Goal: Navigation & Orientation: Find specific page/section

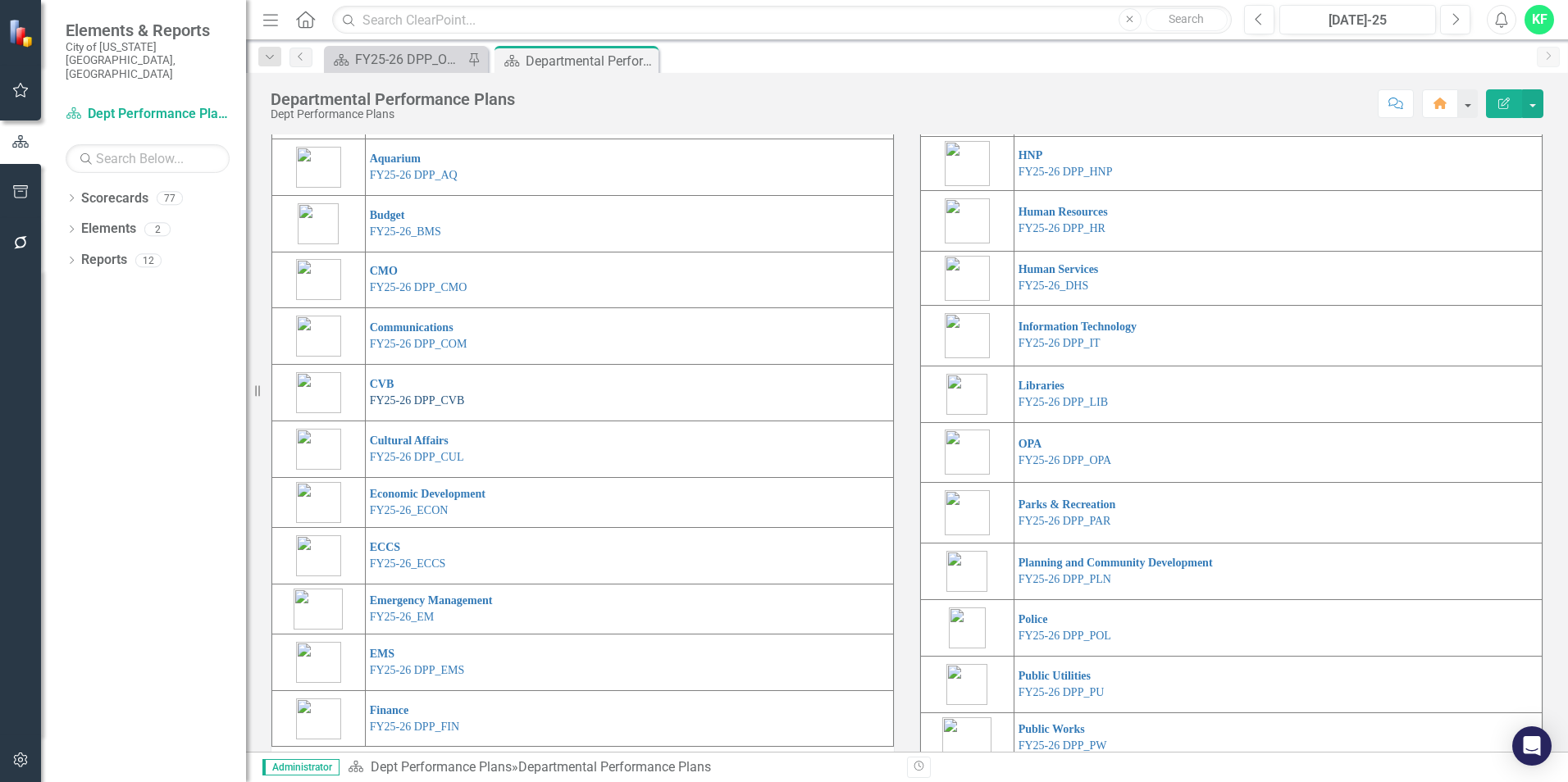
scroll to position [164, 0]
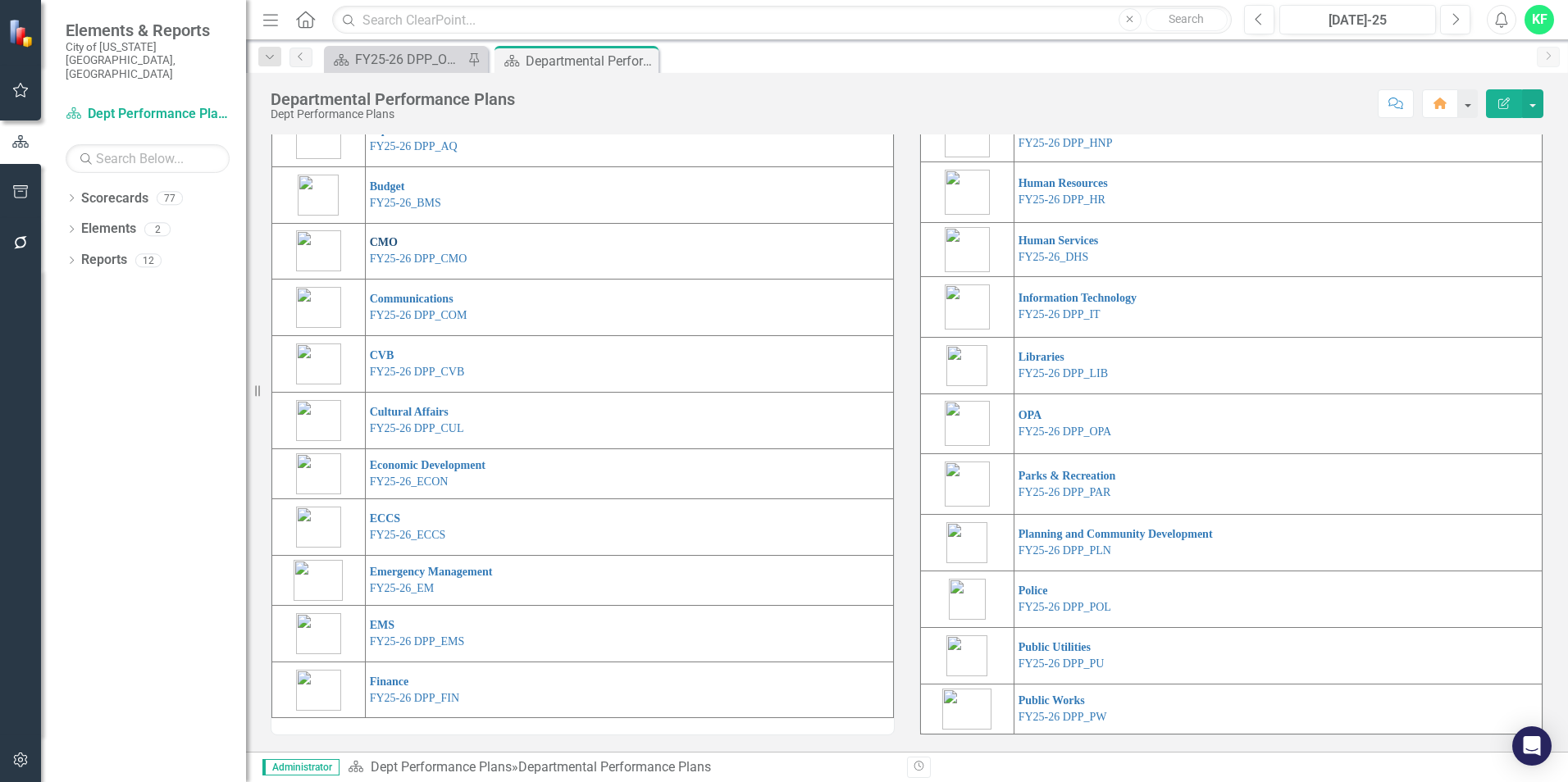
click at [392, 248] on link "CMO" at bounding box center [384, 242] width 28 height 12
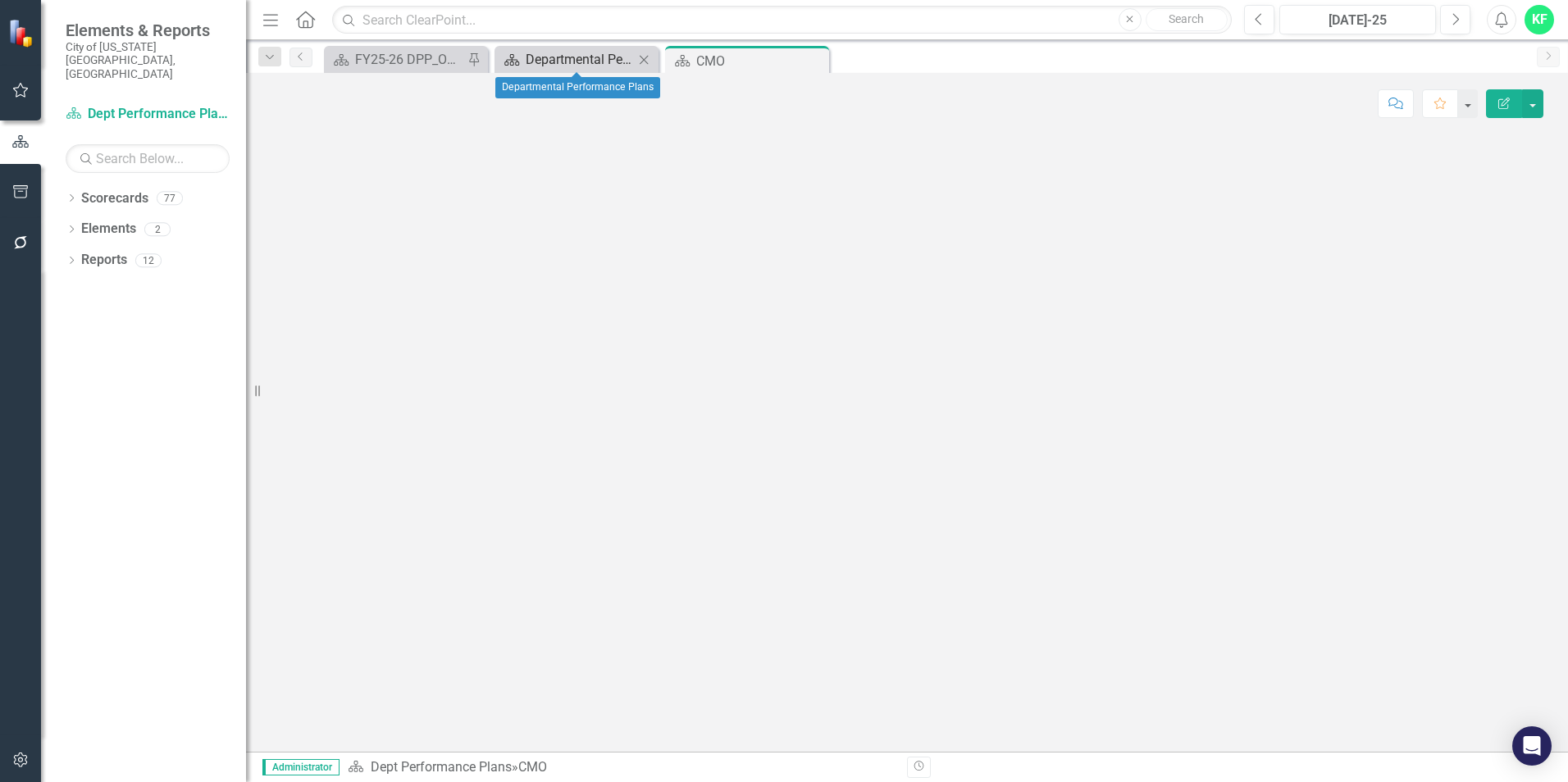
click at [551, 55] on div "Departmental Performance Plans" at bounding box center [580, 59] width 108 height 21
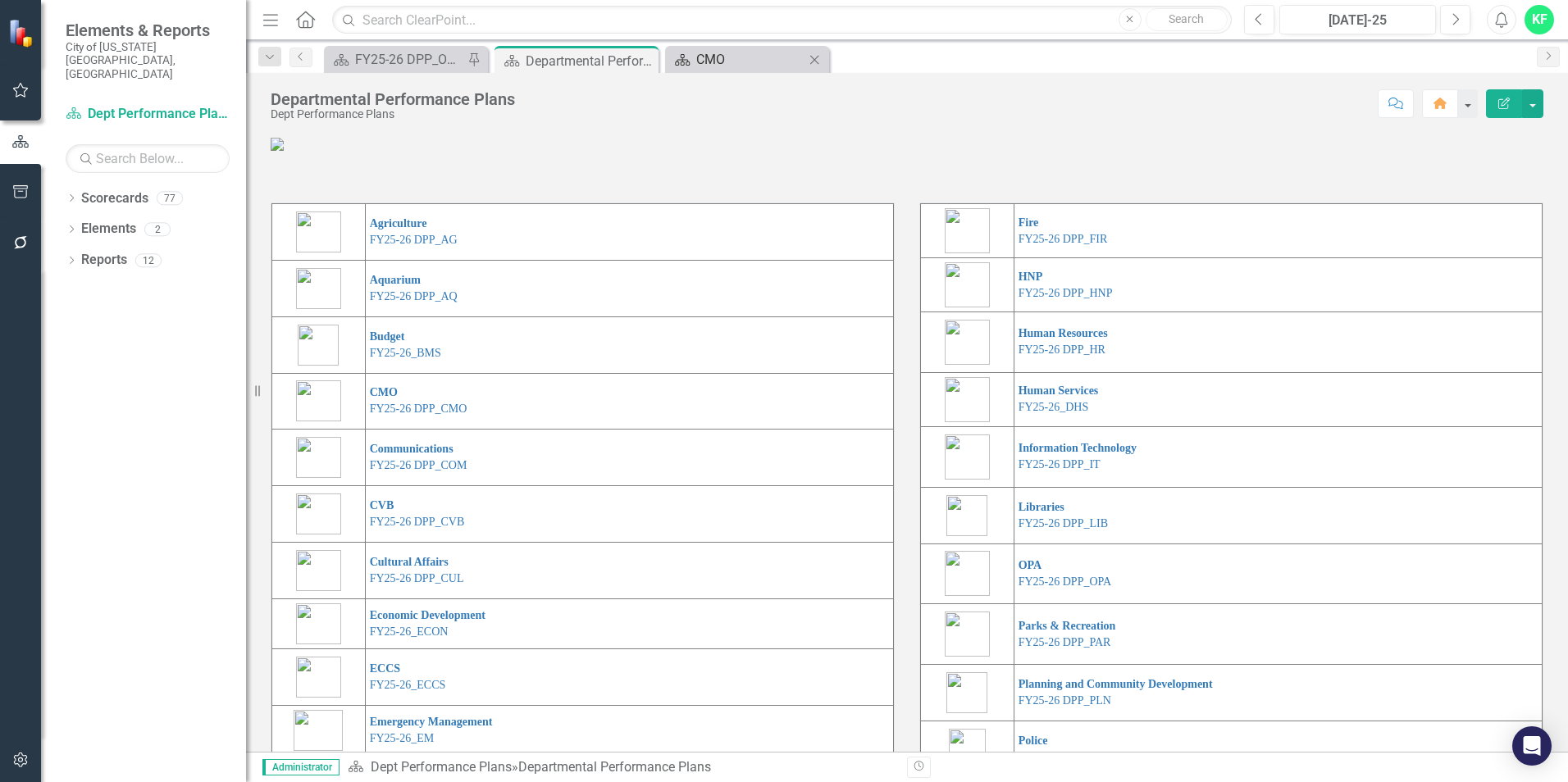
click at [757, 62] on div "CMO" at bounding box center [750, 59] width 108 height 21
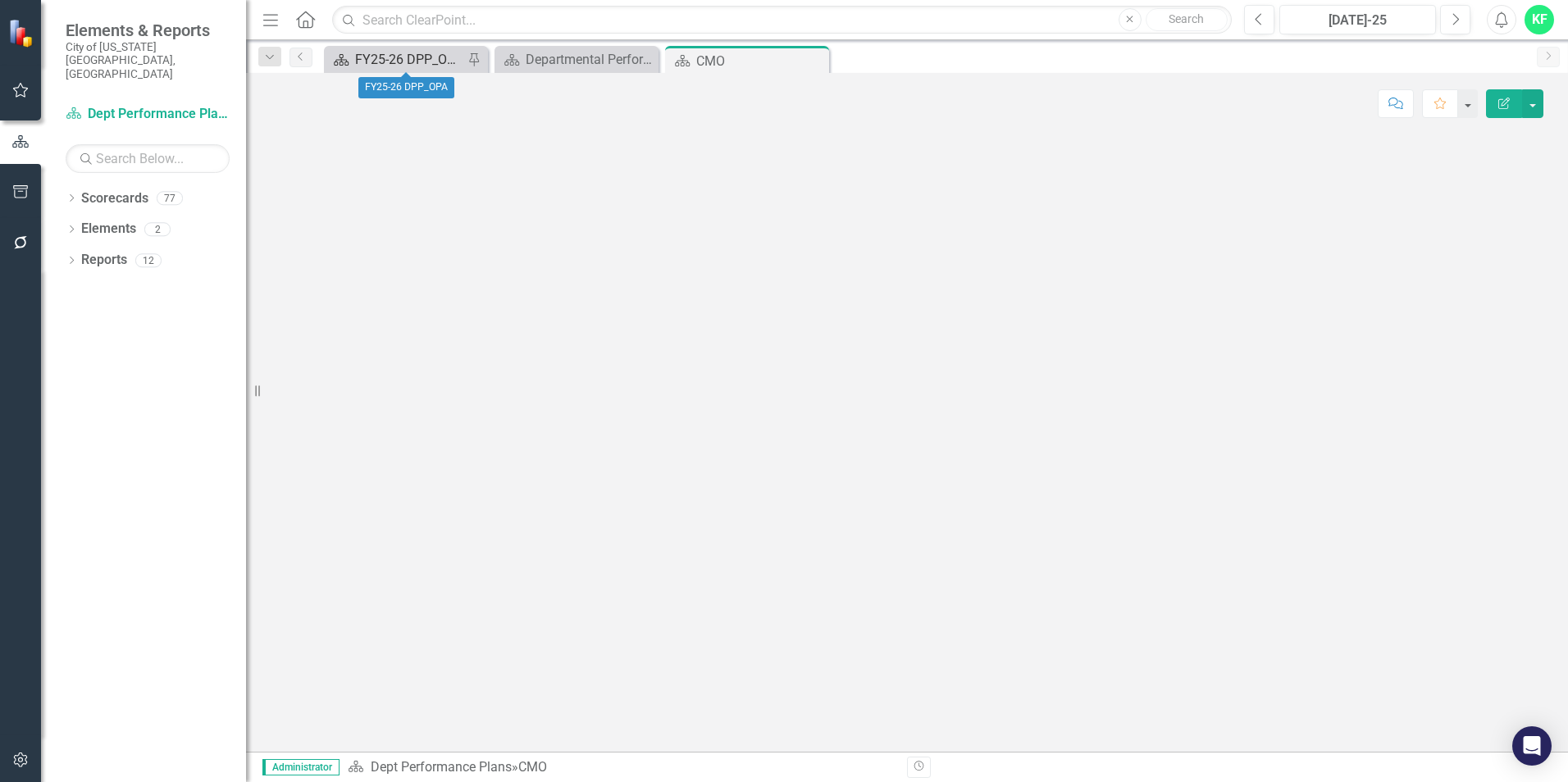
click at [409, 53] on div "FY25-26 DPP_OPA" at bounding box center [409, 59] width 108 height 21
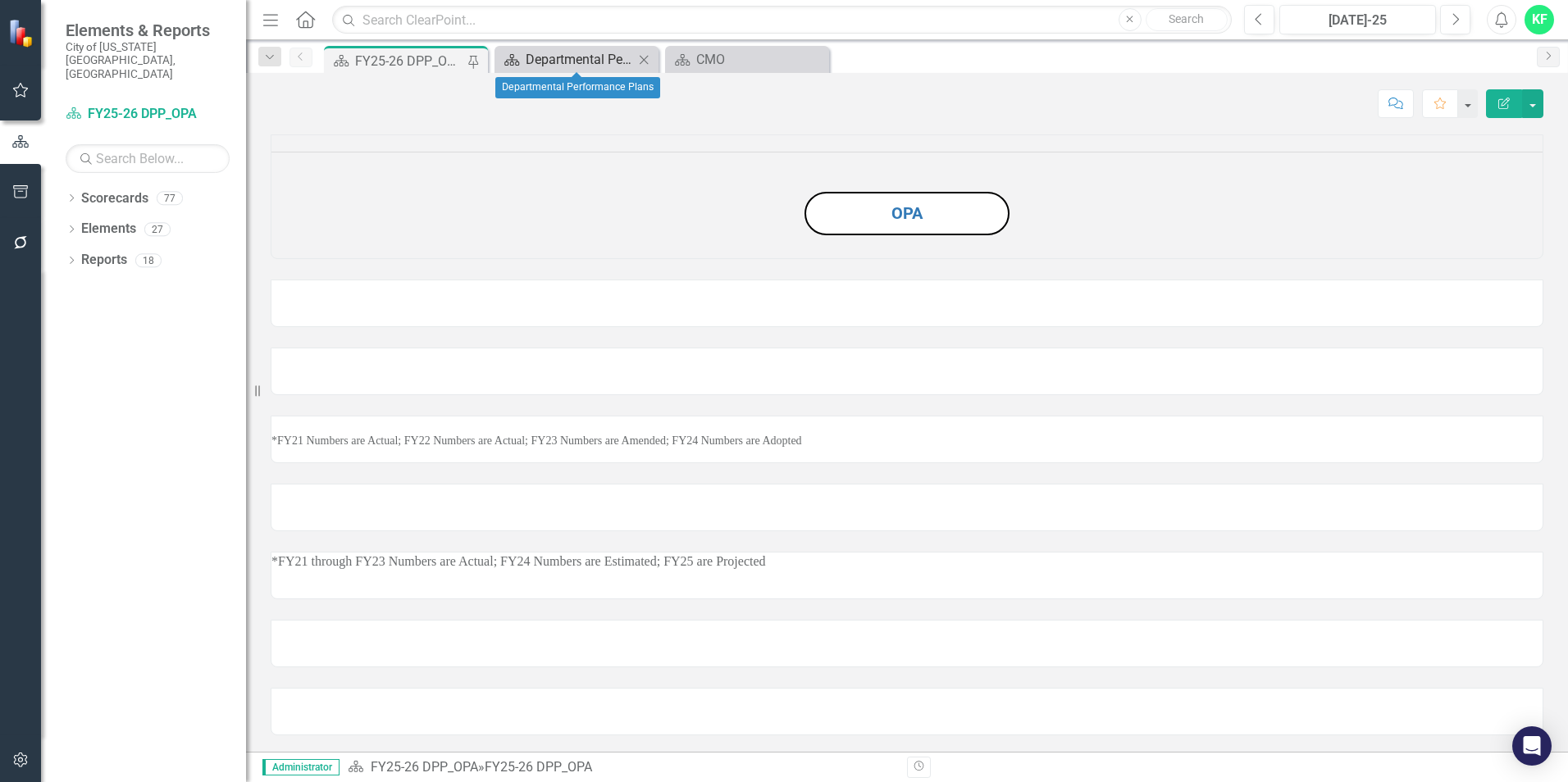
click at [584, 52] on div "Departmental Performance Plans" at bounding box center [580, 59] width 108 height 21
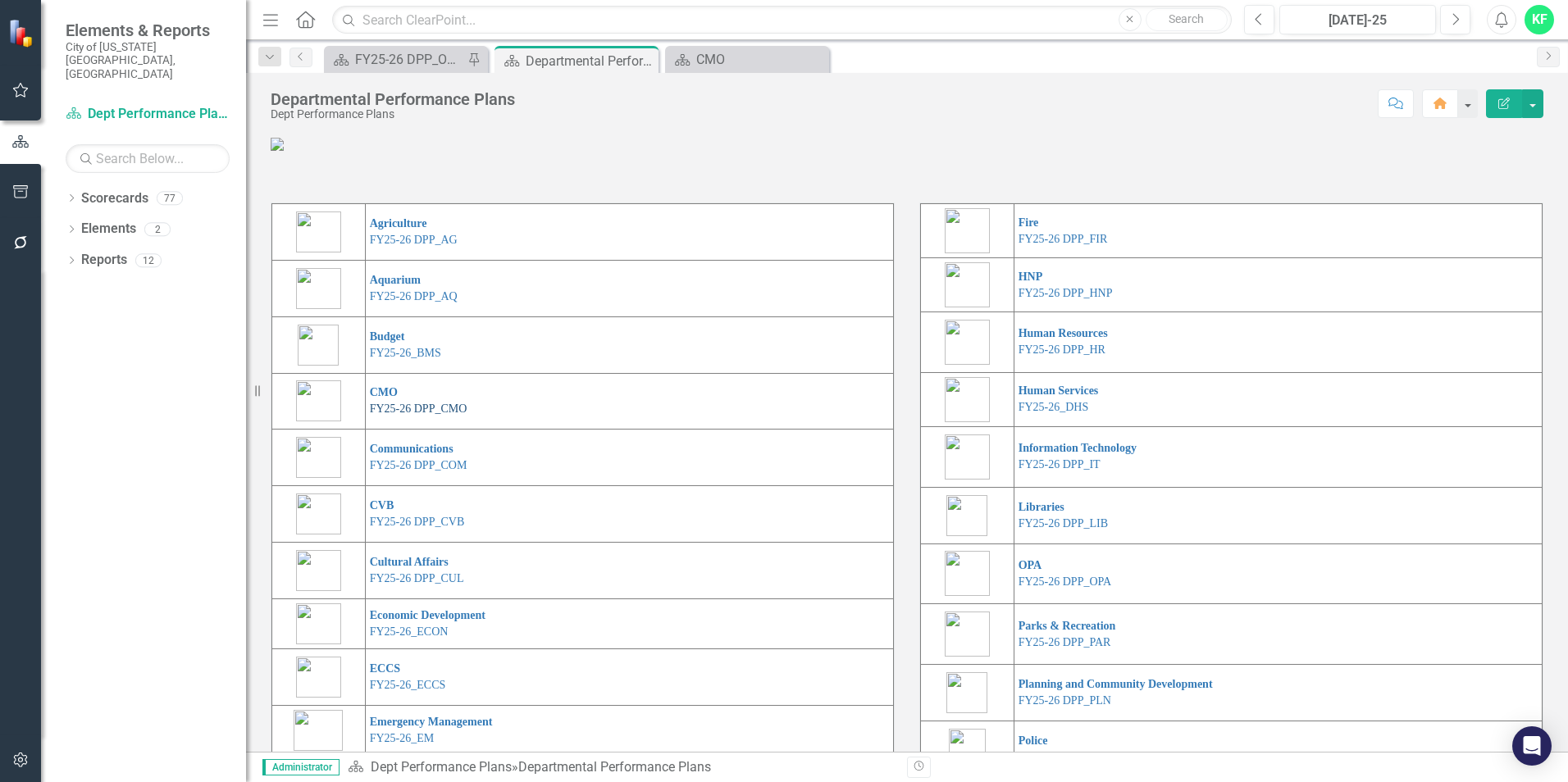
click at [399, 415] on link "FY25-26 DPP_CMO" at bounding box center [418, 408] width 97 height 12
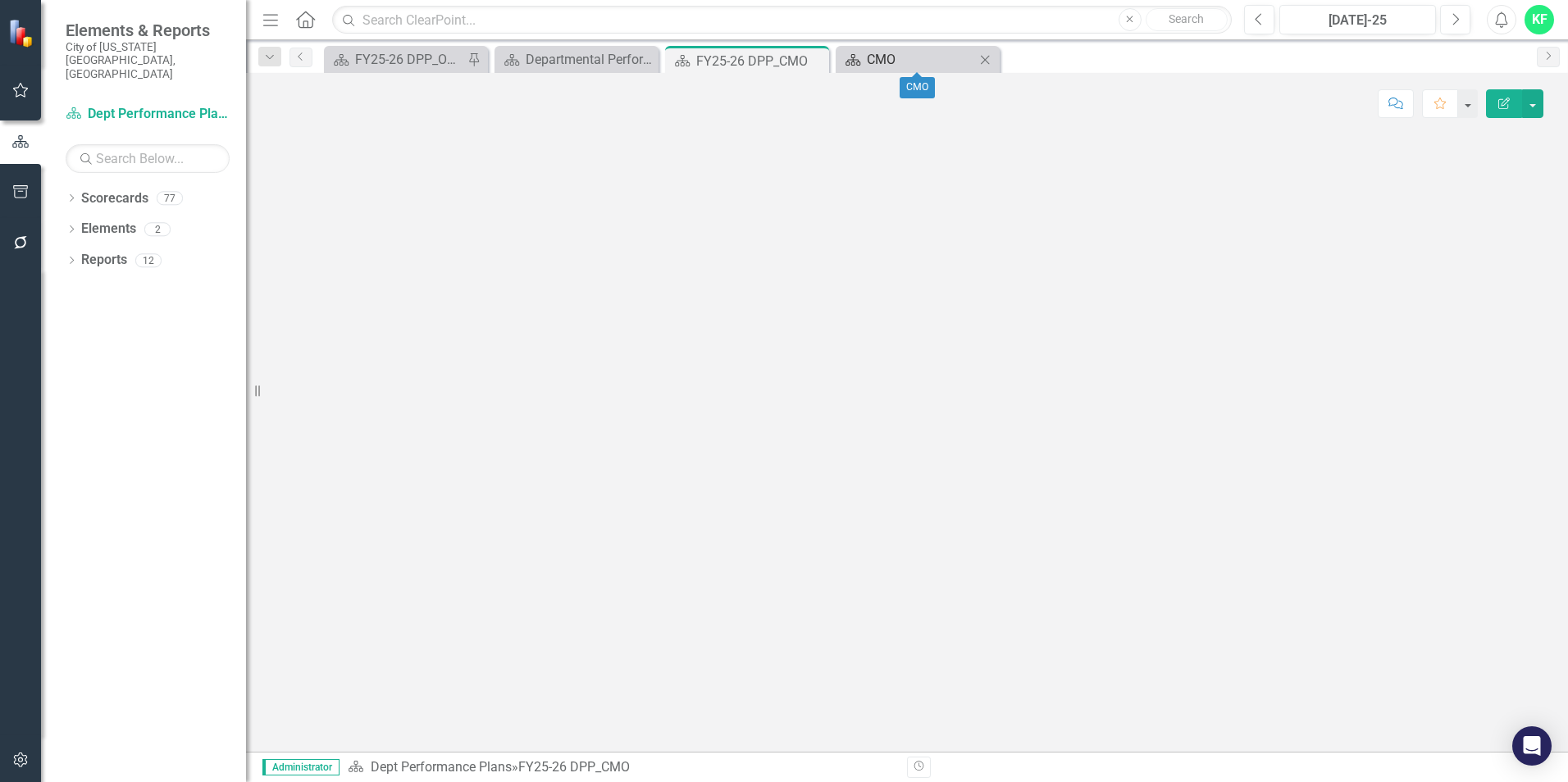
click at [905, 61] on div "CMO" at bounding box center [920, 59] width 108 height 21
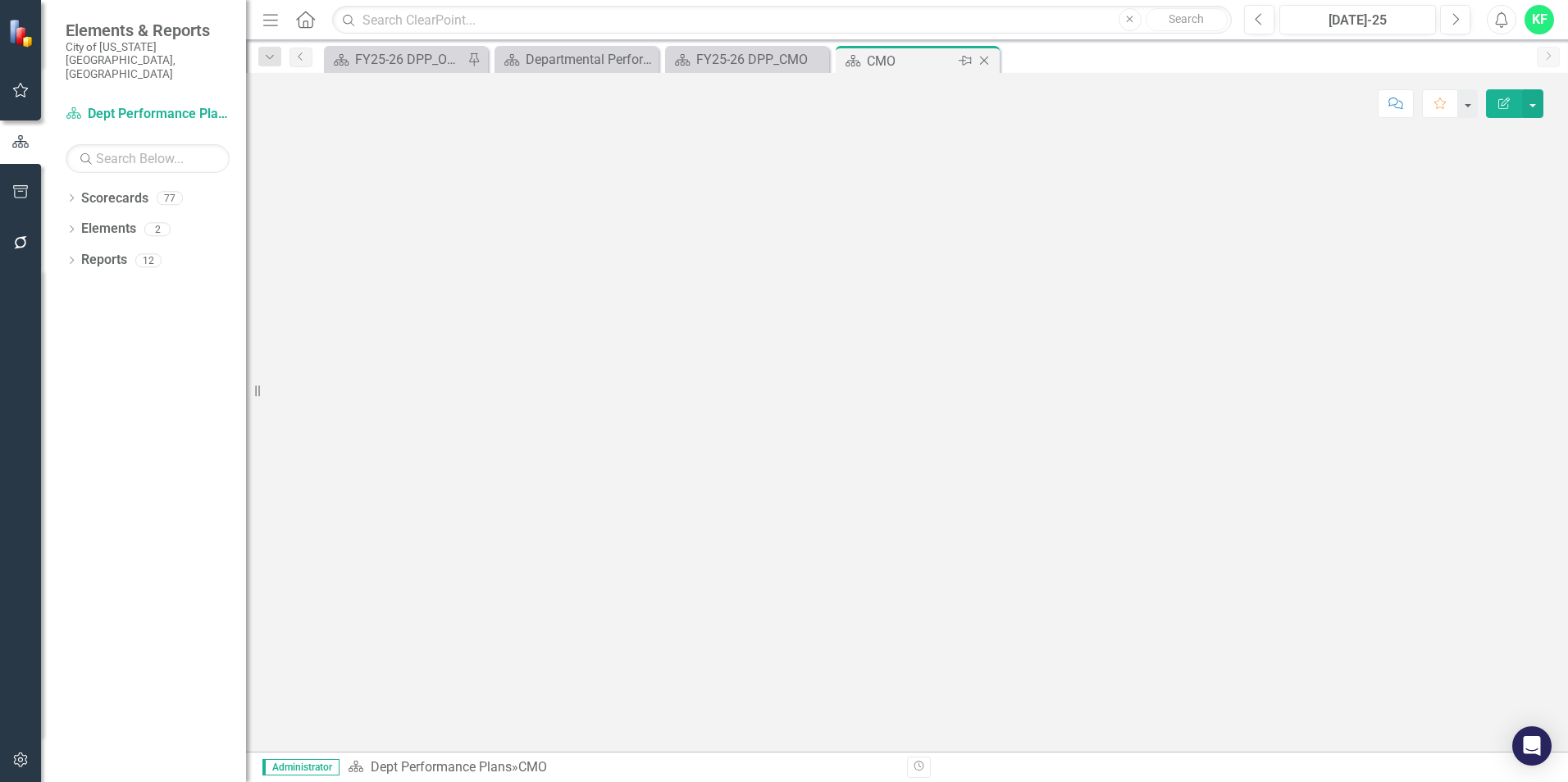
click at [984, 60] on icon "Close" at bounding box center [984, 61] width 17 height 13
click at [815, 56] on icon "Close" at bounding box center [813, 61] width 17 height 13
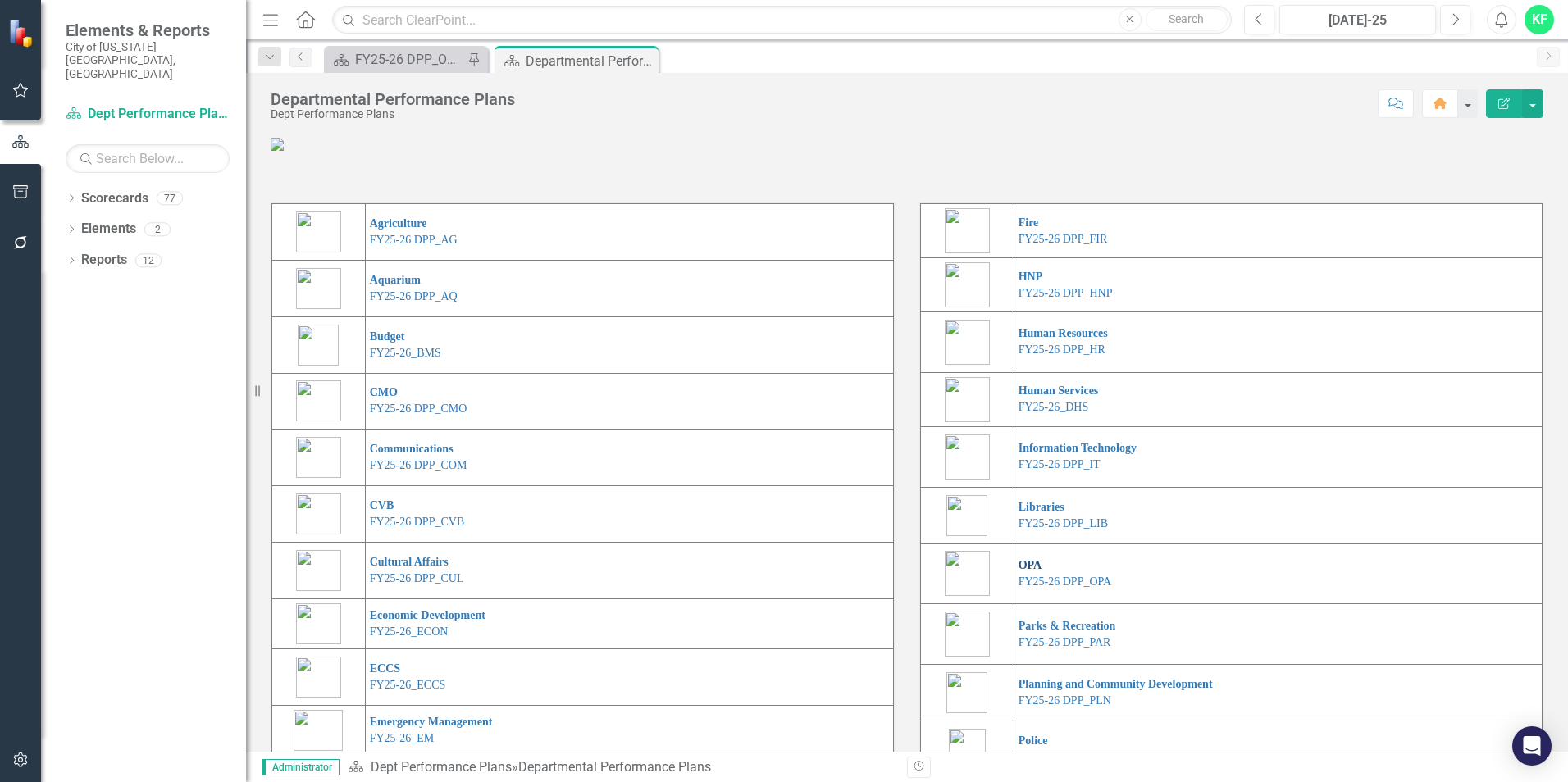
click at [1023, 571] on link "OPA" at bounding box center [1030, 565] width 24 height 12
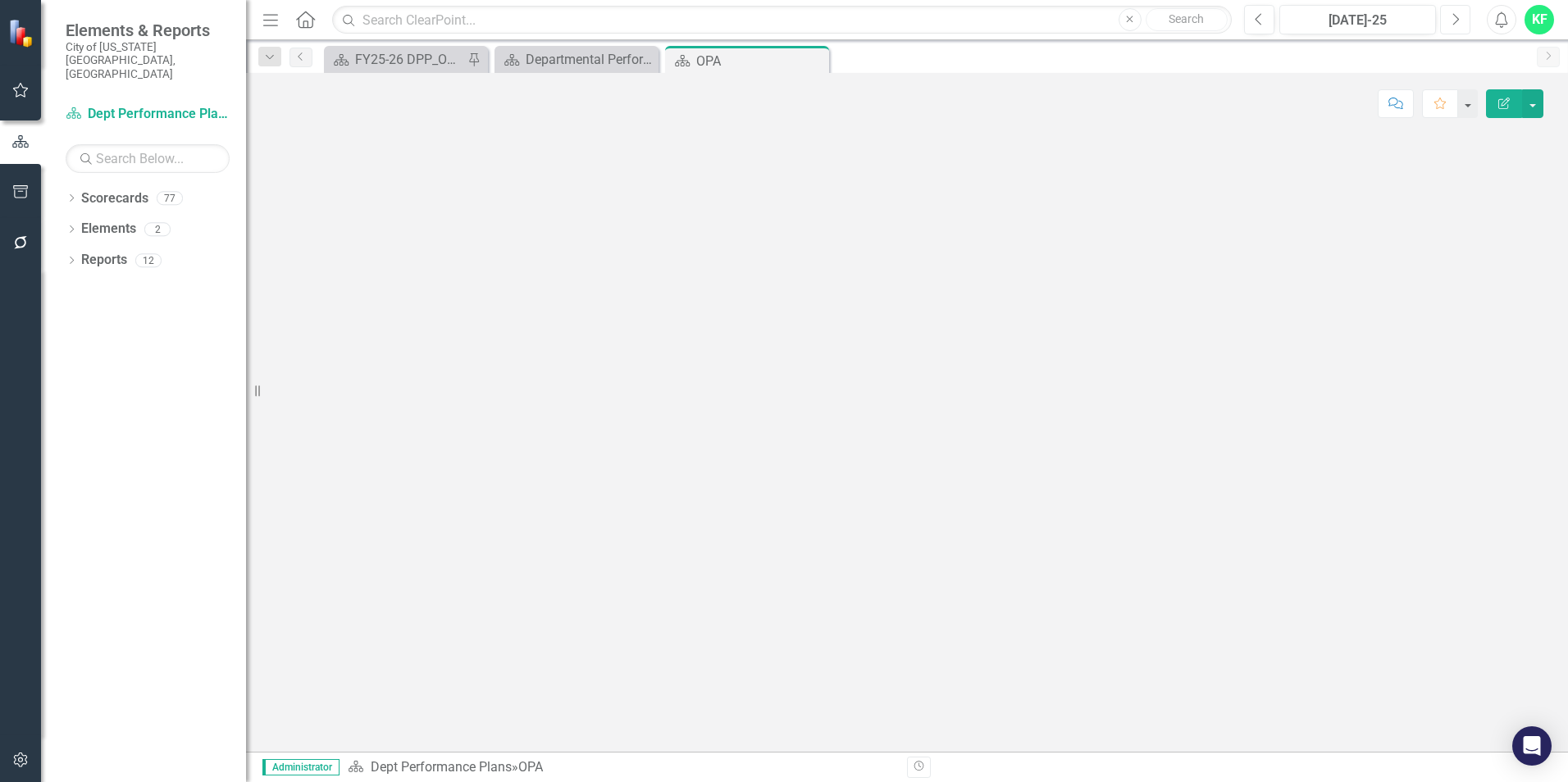
click at [1450, 13] on button "Next" at bounding box center [1455, 20] width 31 height 30
click at [1255, 20] on icon "Previous" at bounding box center [1258, 20] width 9 height 15
click at [590, 61] on div "Departmental Performance Plans" at bounding box center [580, 59] width 108 height 21
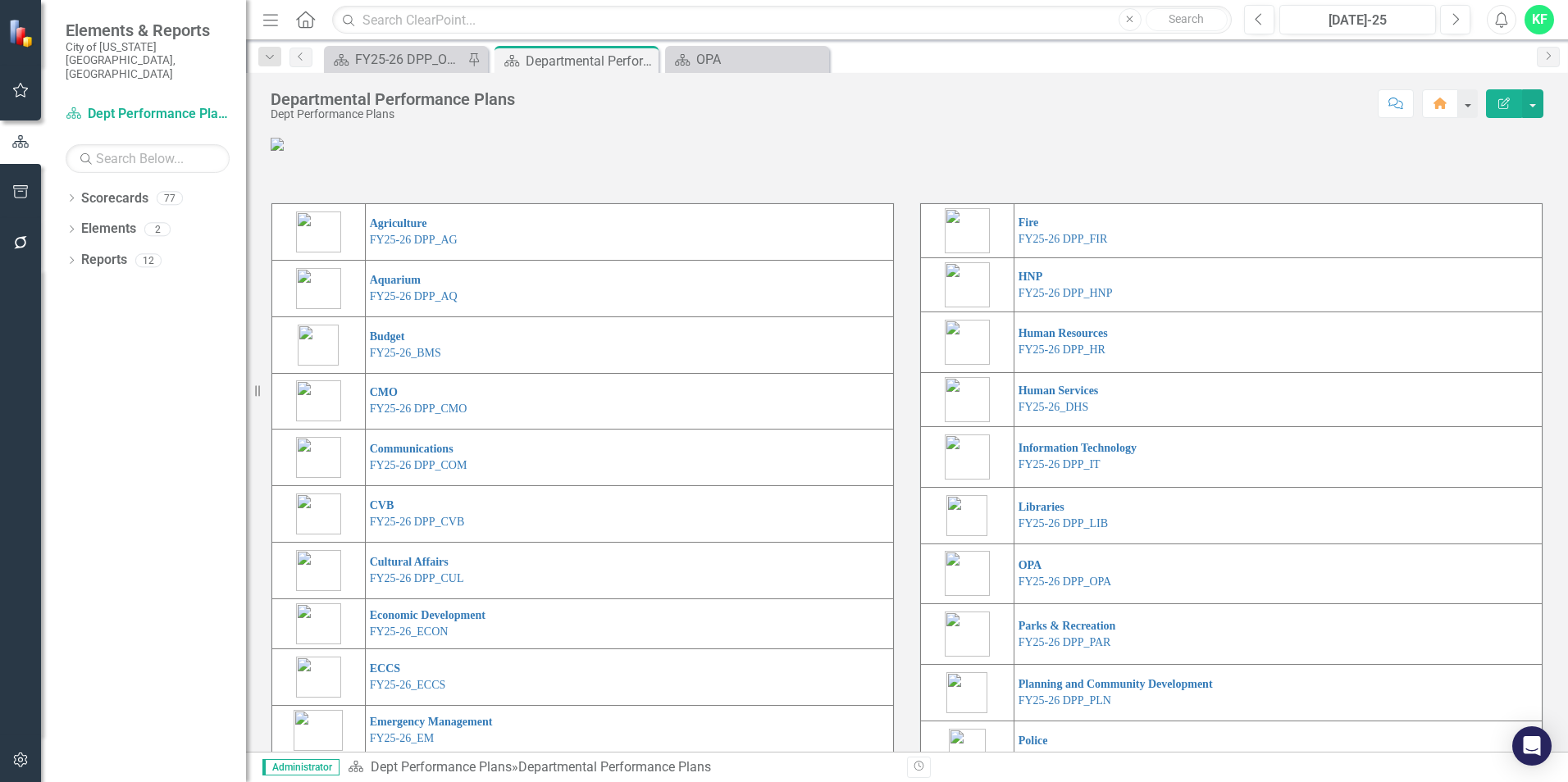
scroll to position [82, 0]
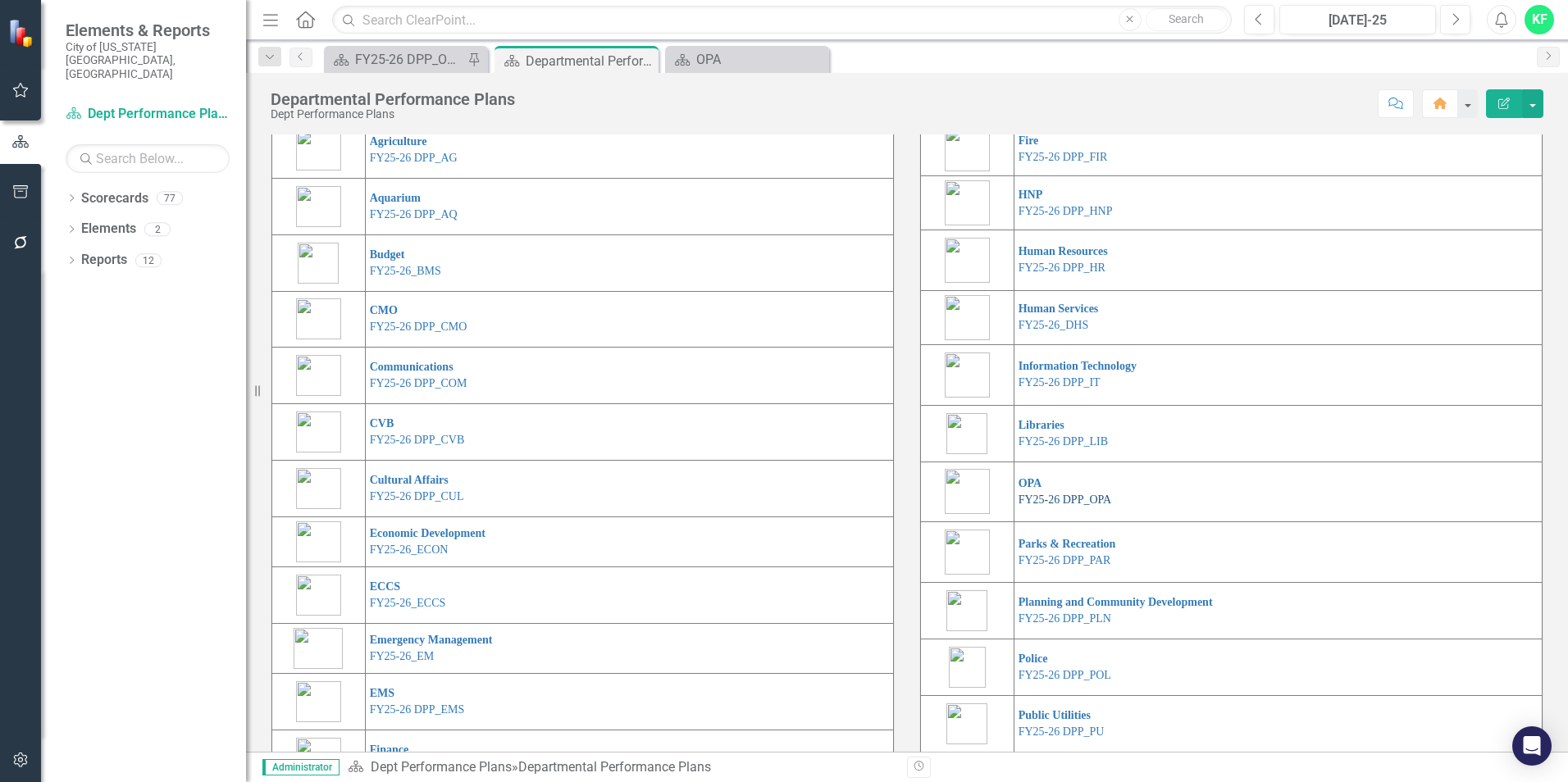
click at [1037, 506] on link "FY25-26 DPP_OPA" at bounding box center [1065, 499] width 93 height 12
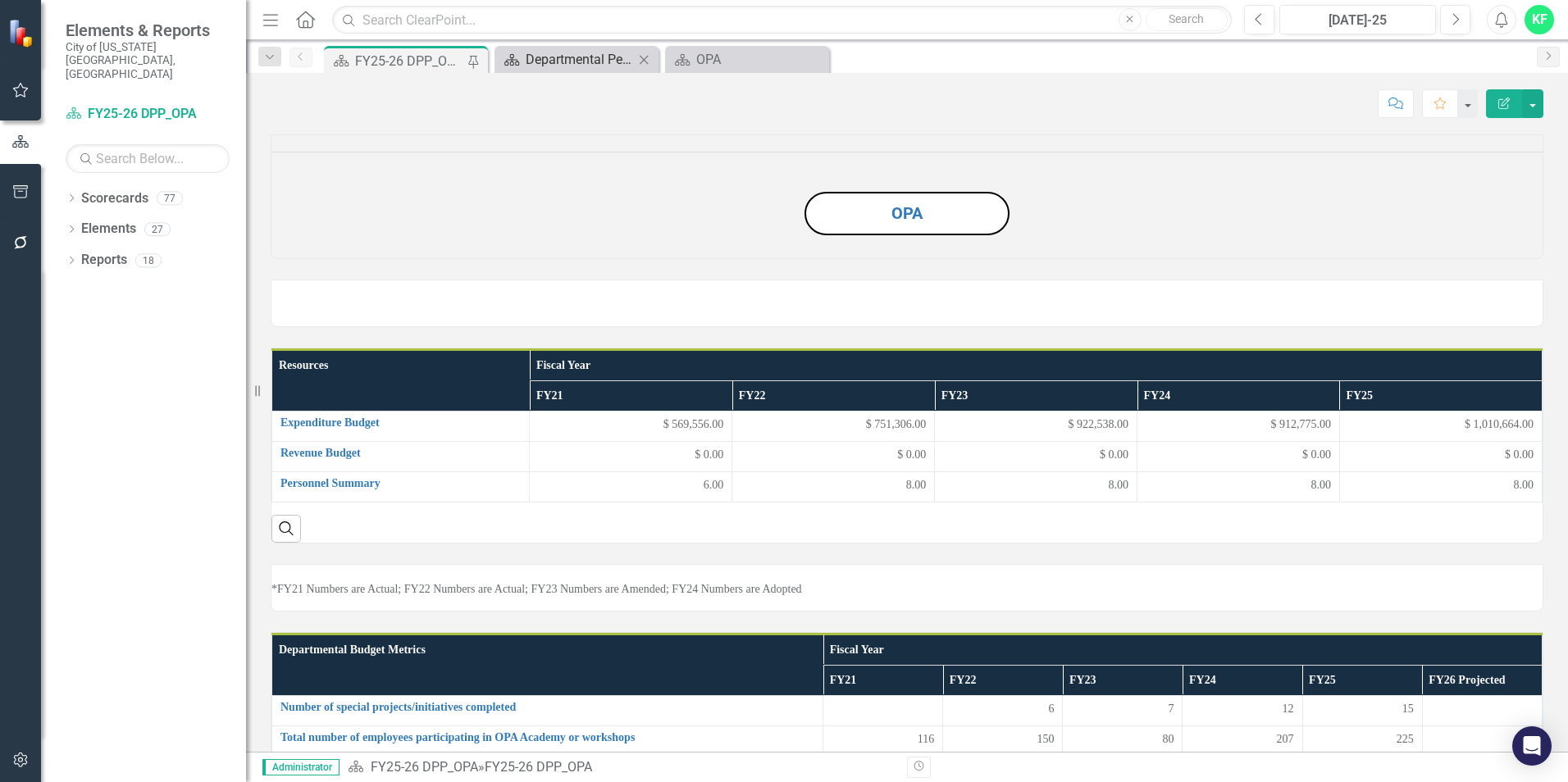
click at [595, 50] on div "Departmental Performance Plans" at bounding box center [580, 59] width 108 height 21
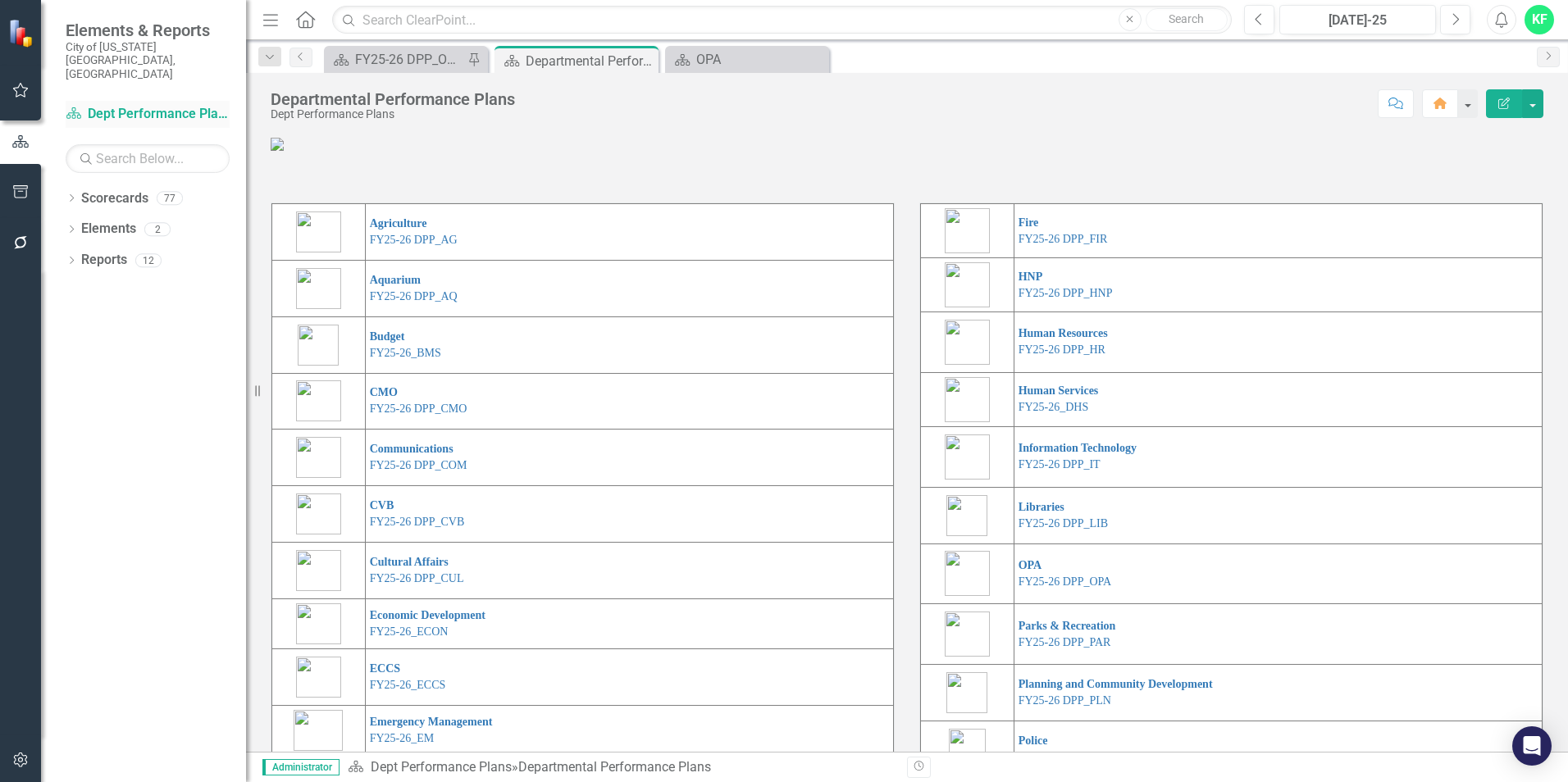
click at [146, 105] on link "Scorecard Dept Performance Plans" at bounding box center [147, 114] width 164 height 19
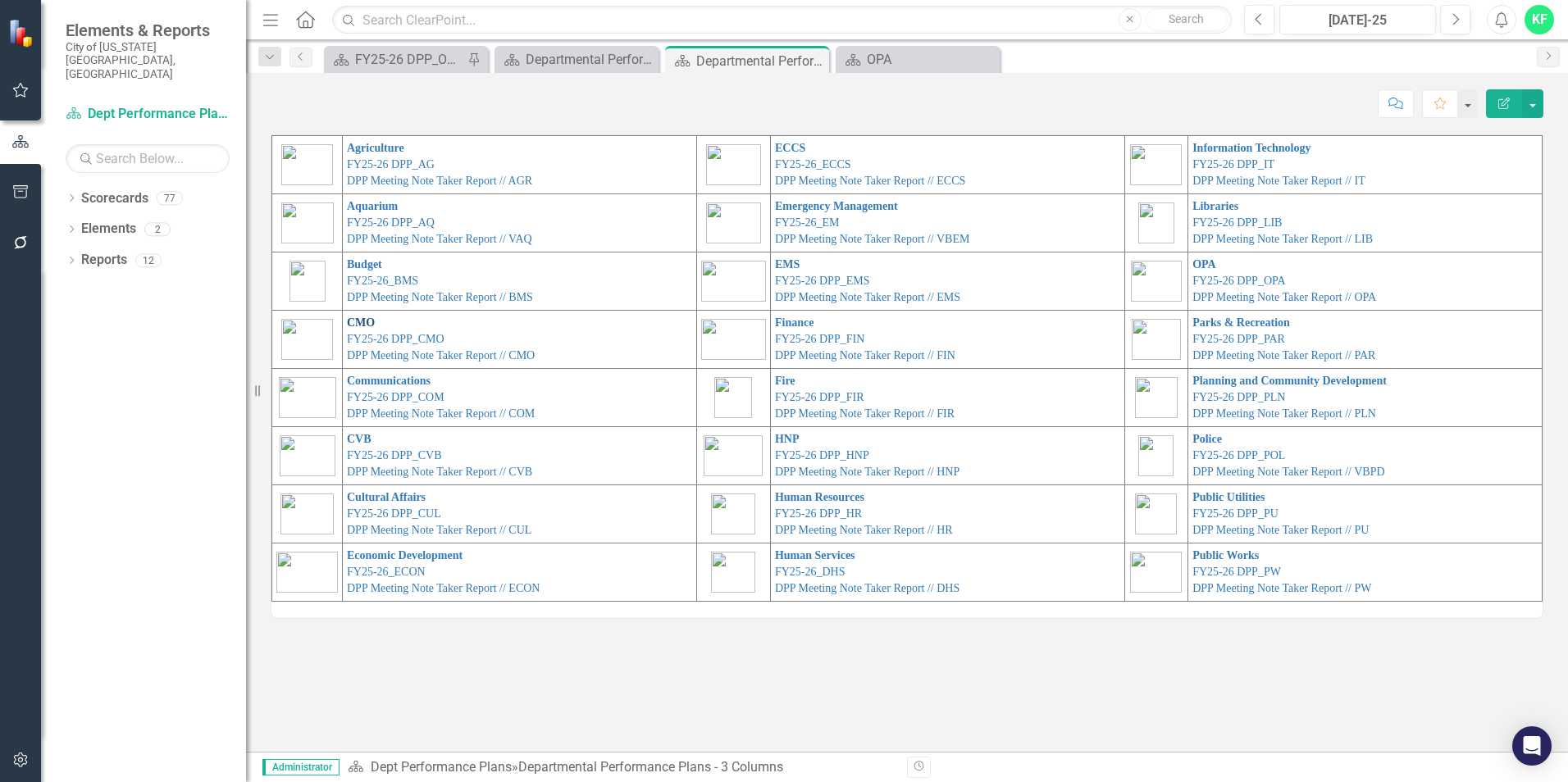
click at [354, 324] on link "CMO" at bounding box center [361, 322] width 28 height 12
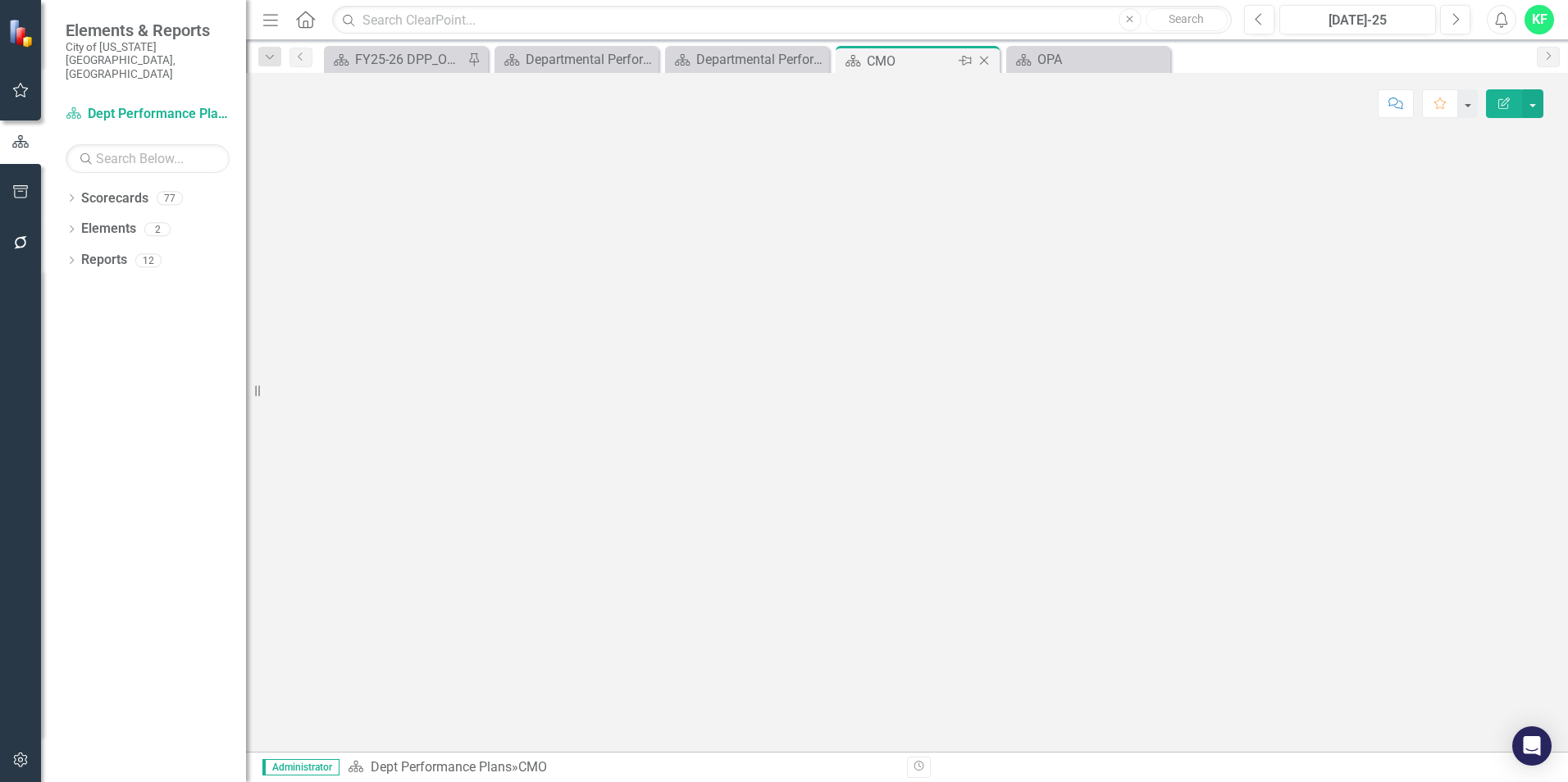
click at [984, 60] on icon "Close" at bounding box center [984, 61] width 17 height 13
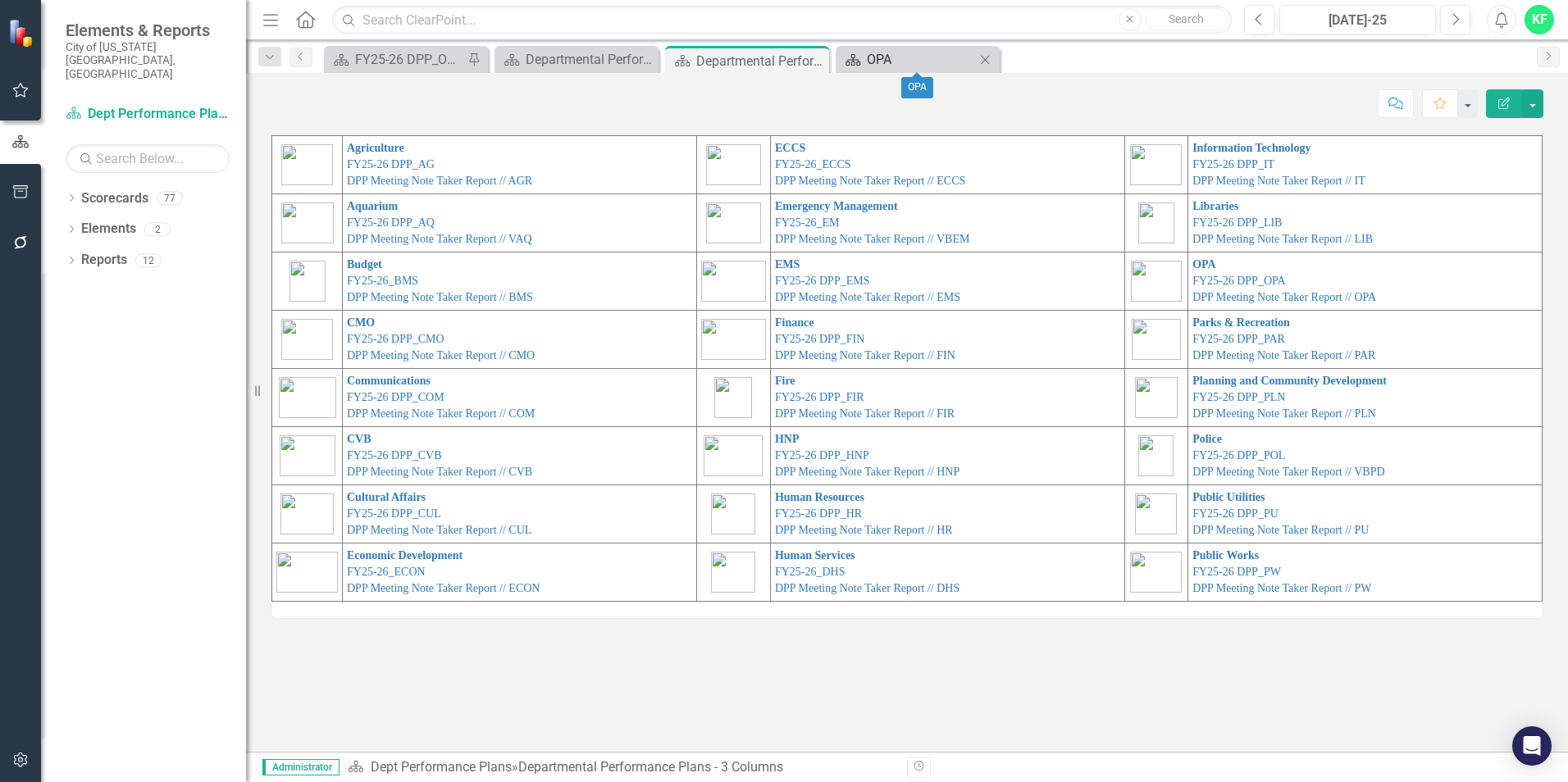
click at [866, 55] on div "OPA" at bounding box center [920, 59] width 108 height 21
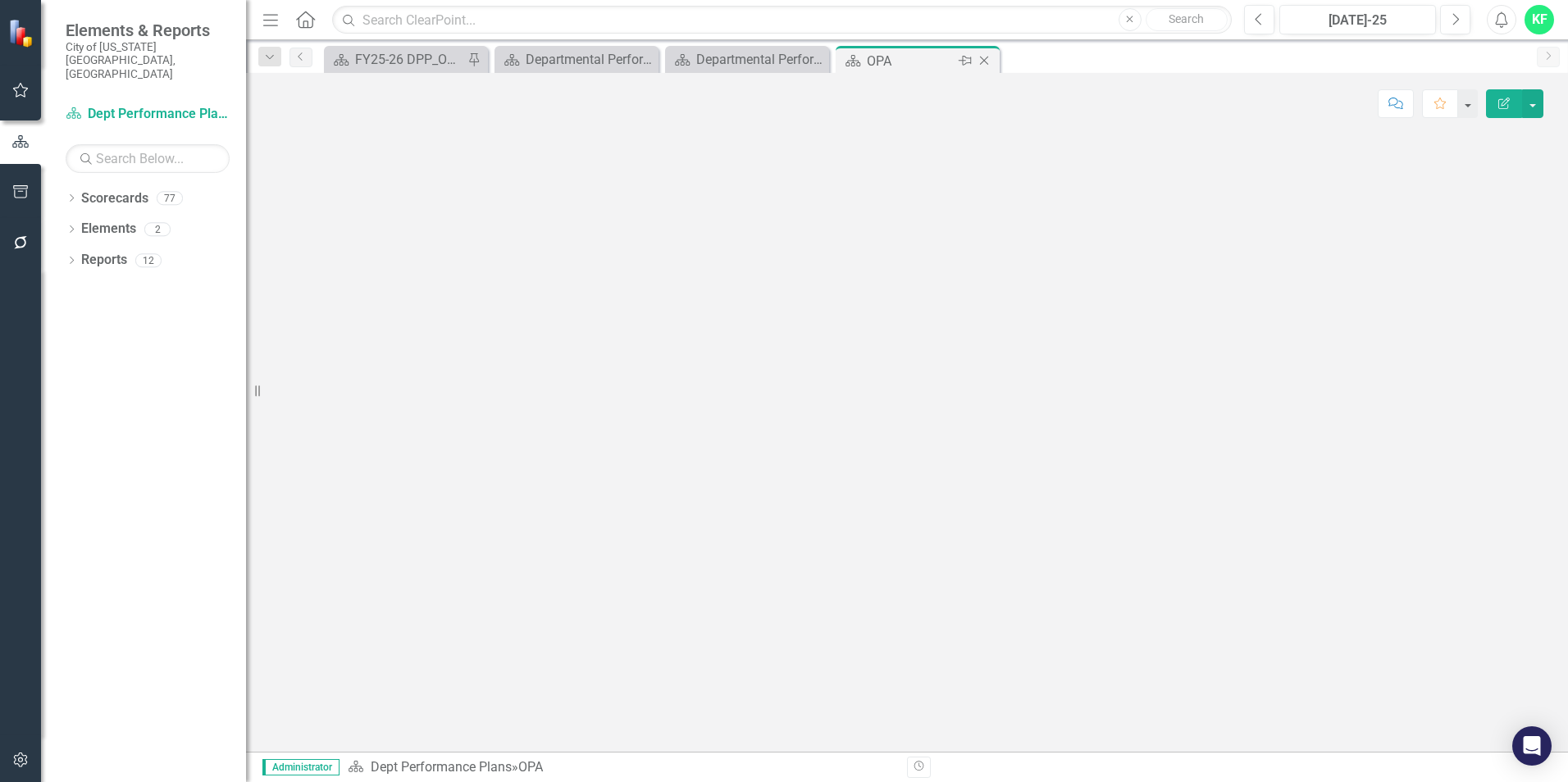
click at [987, 56] on icon "Close" at bounding box center [984, 61] width 17 height 13
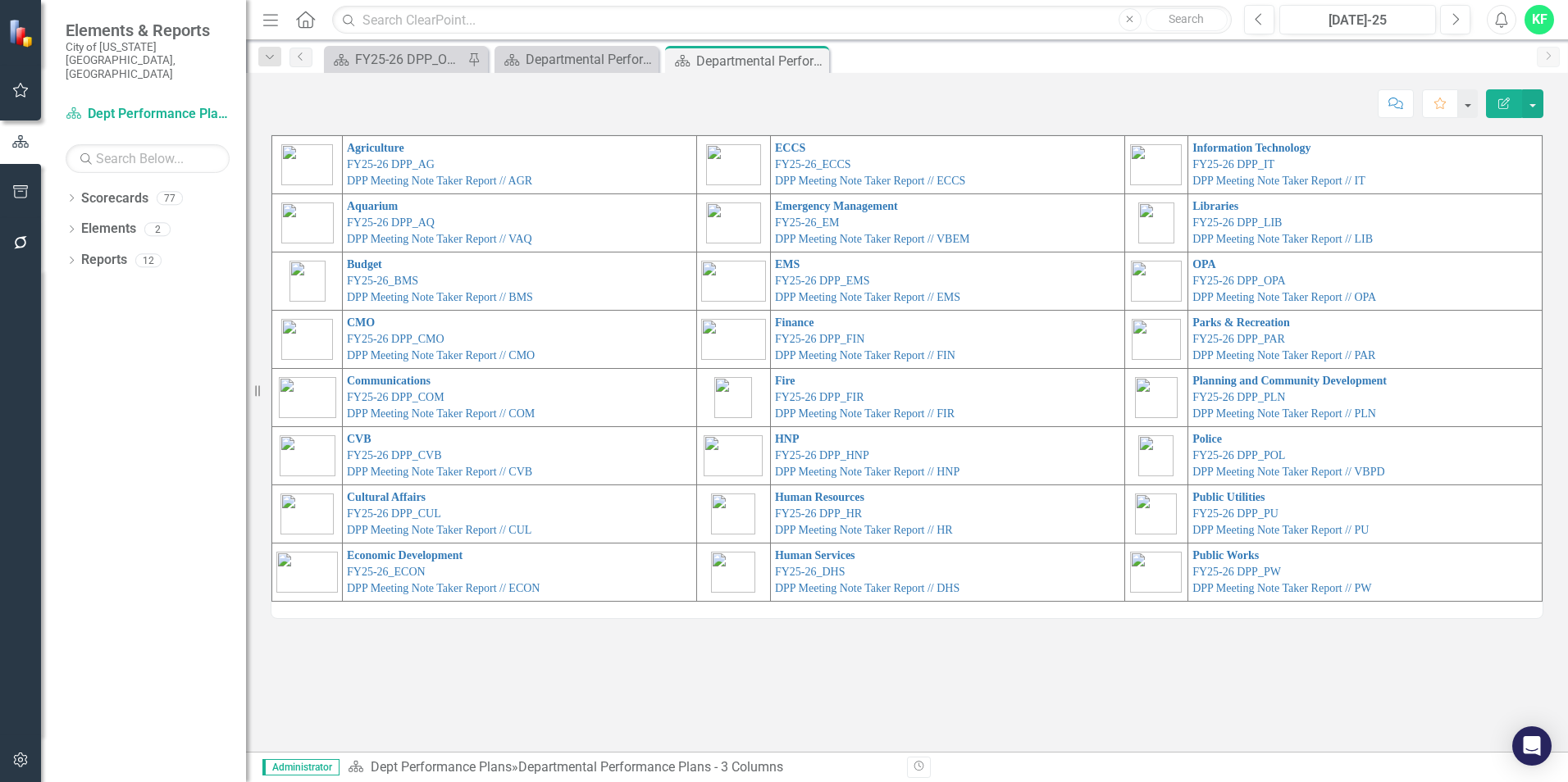
click at [1201, 257] on td "OPA FY25-26 DPP_OPA DPP Meeting Note Taker Report // OPA" at bounding box center [1365, 281] width 354 height 58
click at [1198, 261] on link "OPA" at bounding box center [1203, 264] width 24 height 12
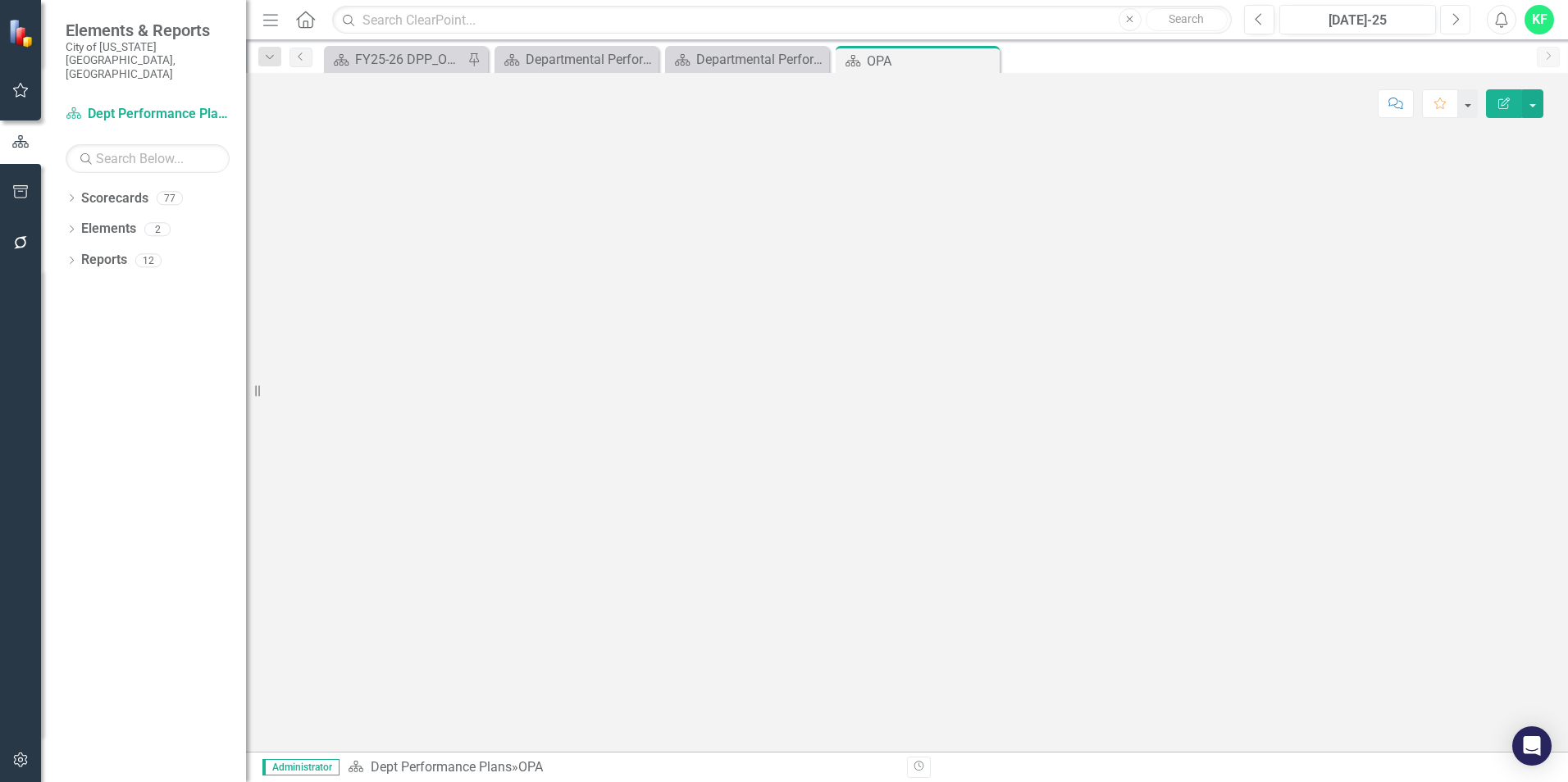
click at [1450, 14] on icon "Next" at bounding box center [1454, 20] width 9 height 15
click at [1255, 22] on icon "Previous" at bounding box center [1258, 20] width 9 height 15
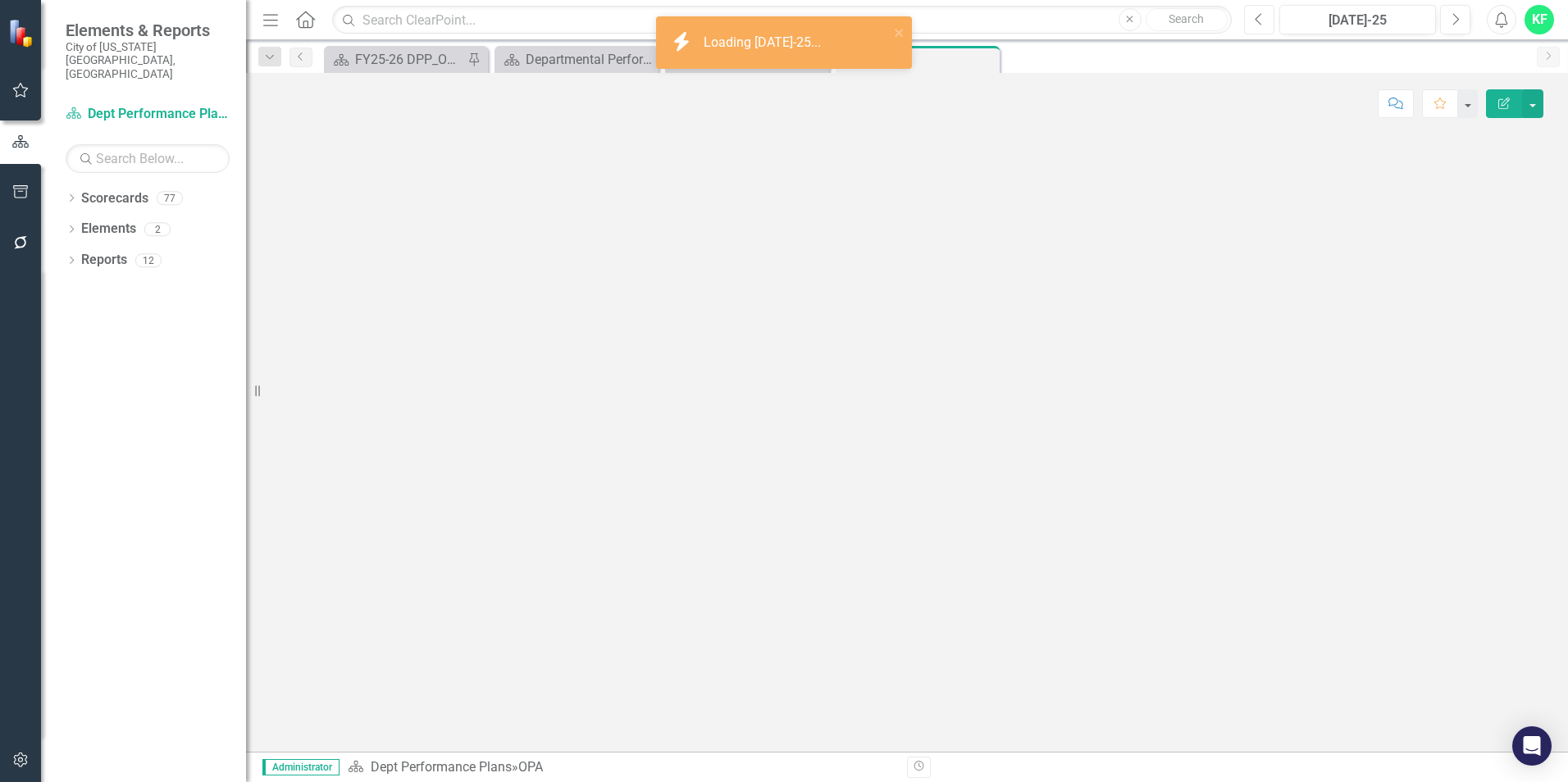
click at [1255, 22] on icon "Previous" at bounding box center [1258, 20] width 9 height 15
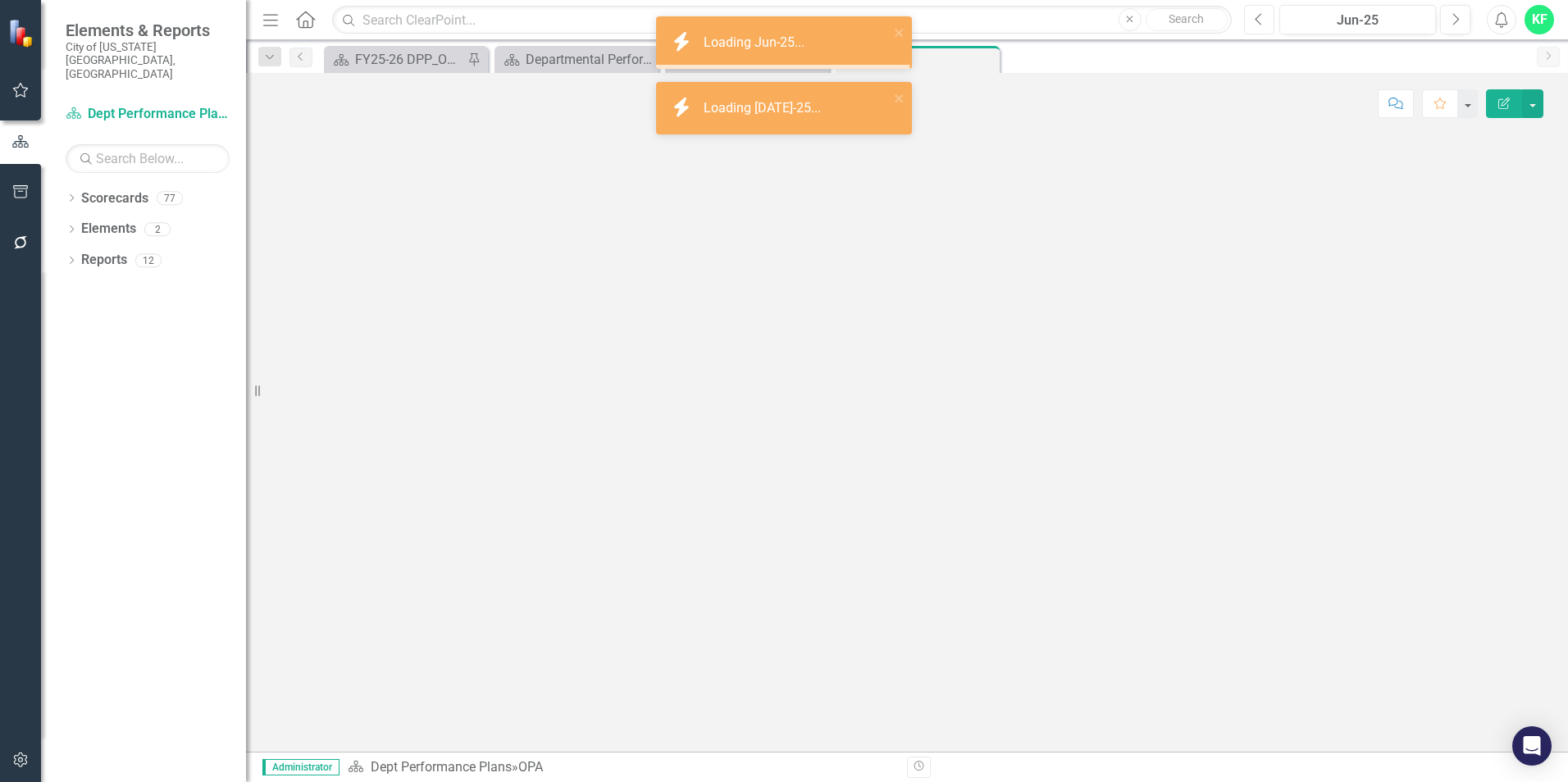
click at [1255, 22] on icon "Previous" at bounding box center [1258, 20] width 9 height 15
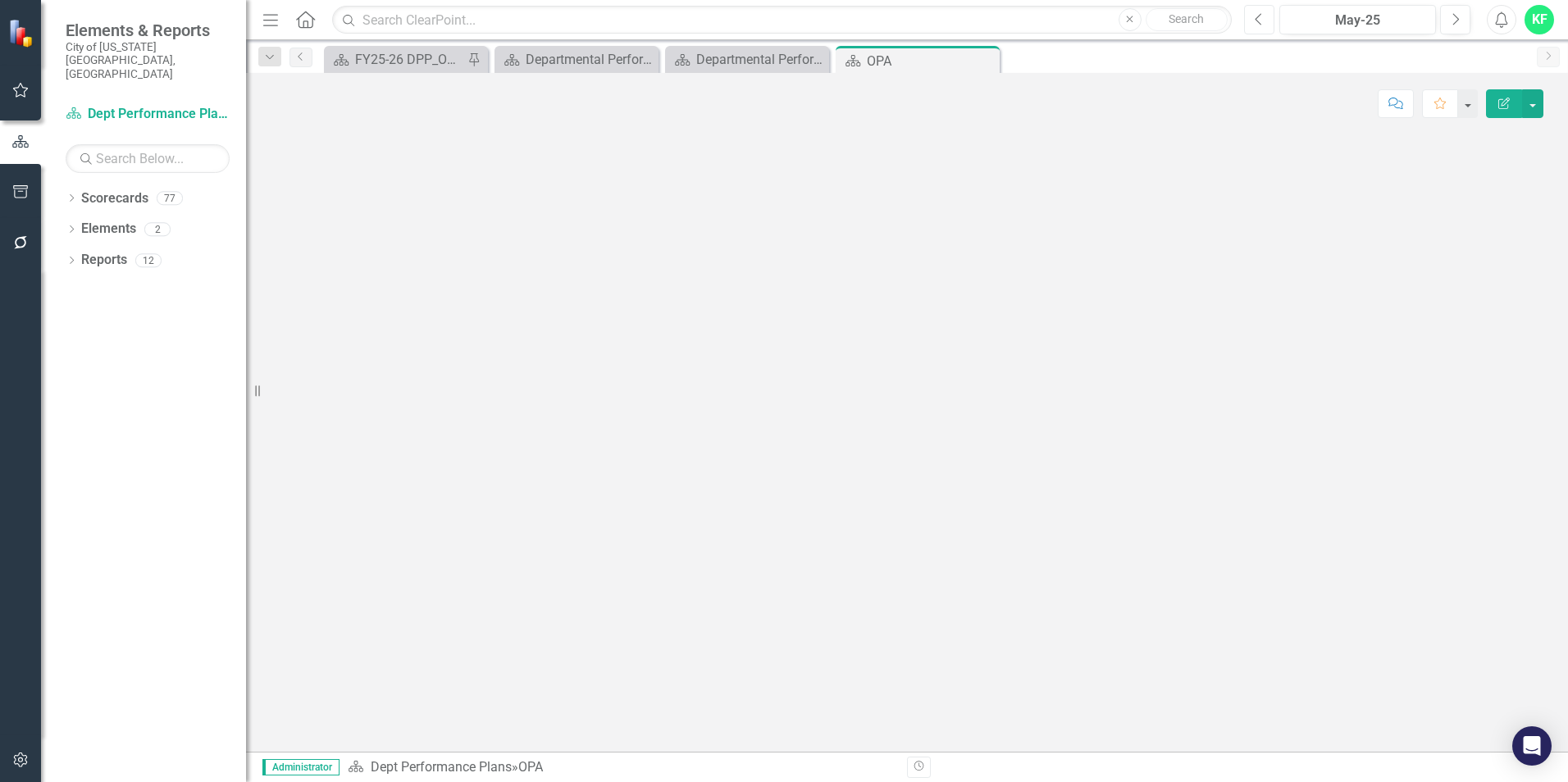
click at [1256, 19] on icon "button" at bounding box center [1257, 19] width 7 height 12
click at [1256, 18] on icon "button" at bounding box center [1257, 19] width 7 height 12
click at [0, 0] on icon "Close" at bounding box center [0, 0] width 0 height 0
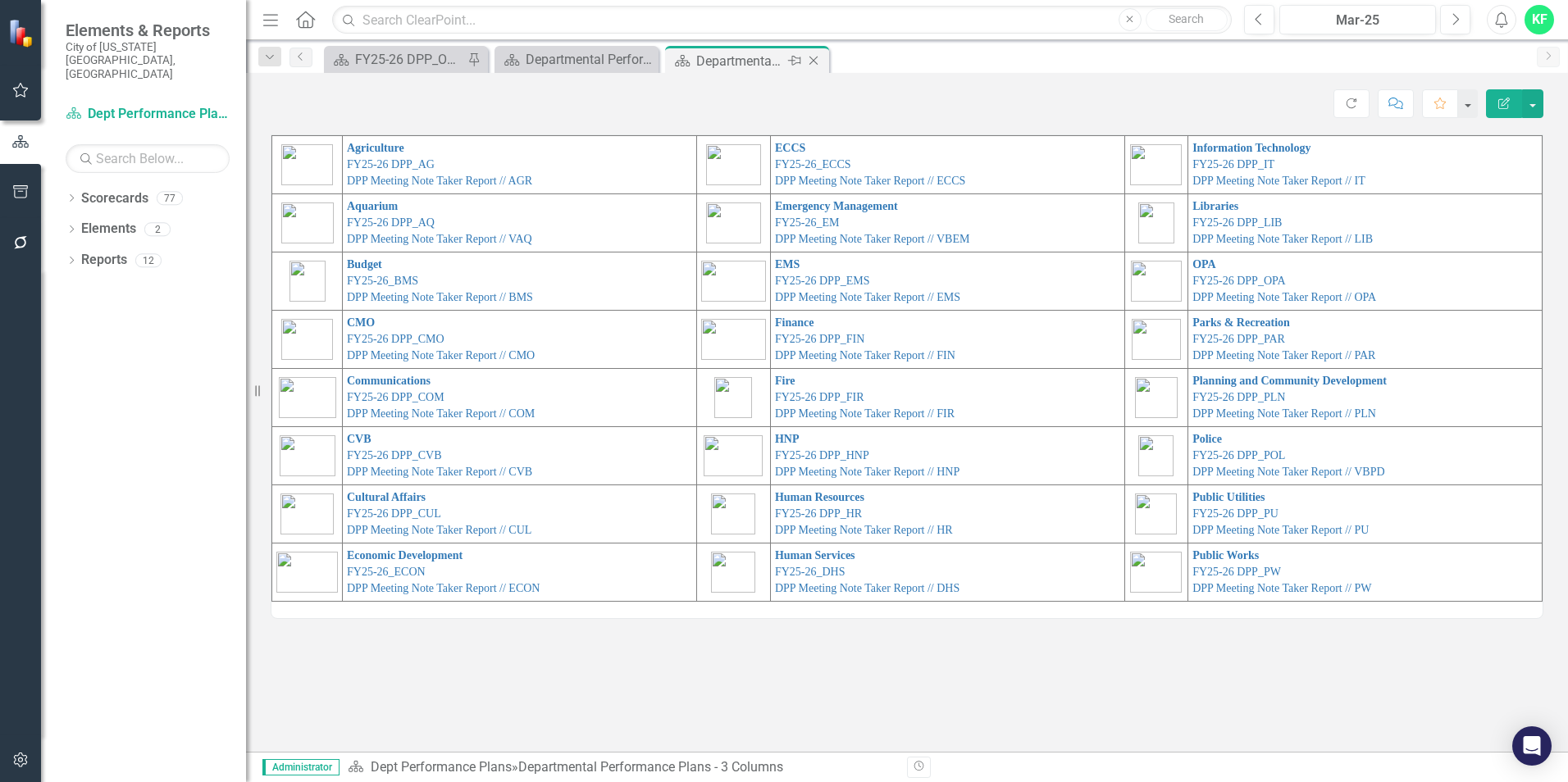
click at [813, 58] on icon "Close" at bounding box center [813, 61] width 17 height 13
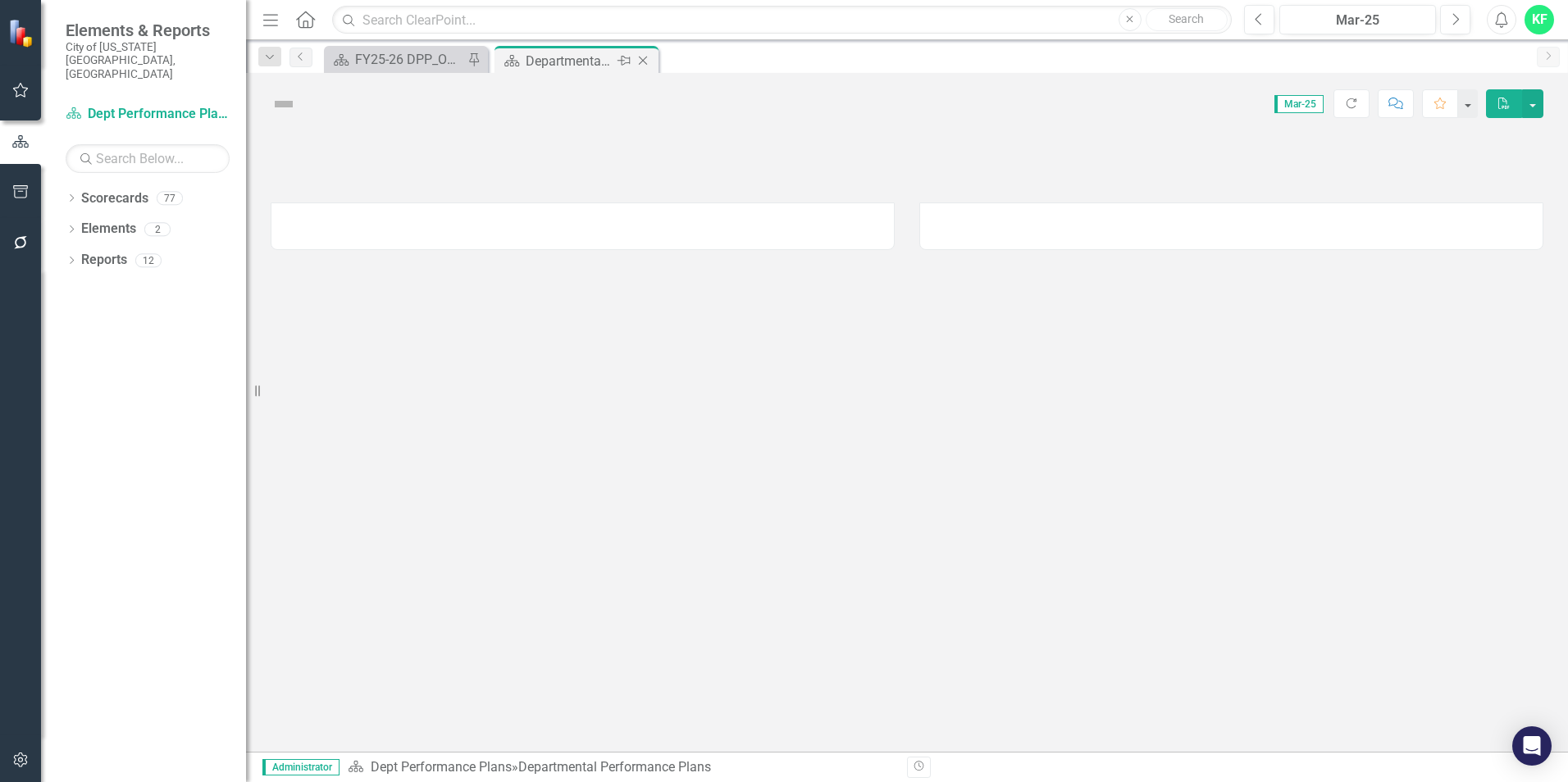
click at [602, 61] on div "Departmental Performance Plans" at bounding box center [570, 61] width 88 height 21
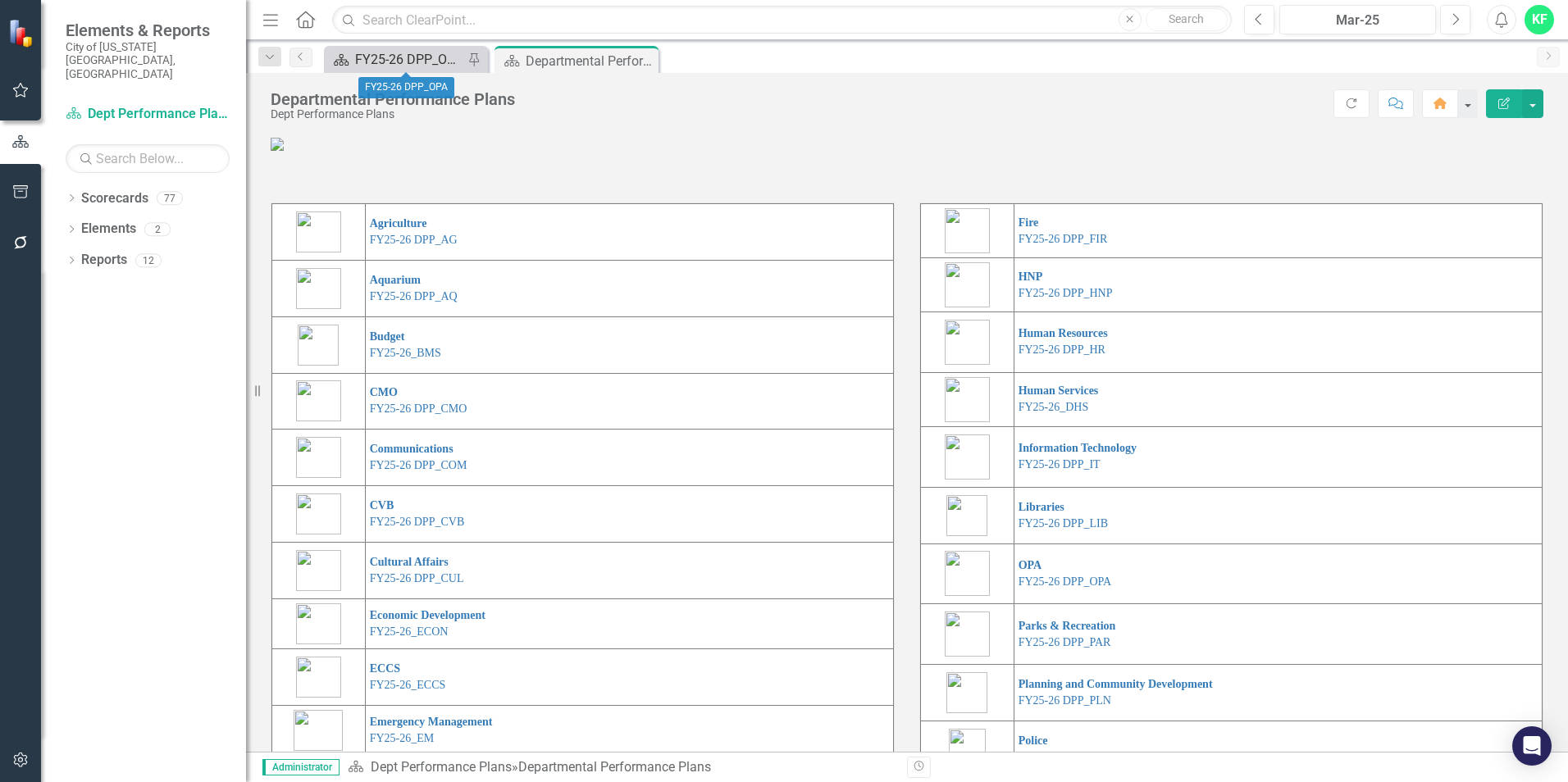
click at [387, 55] on div "FY25-26 DPP_OPA" at bounding box center [409, 59] width 108 height 21
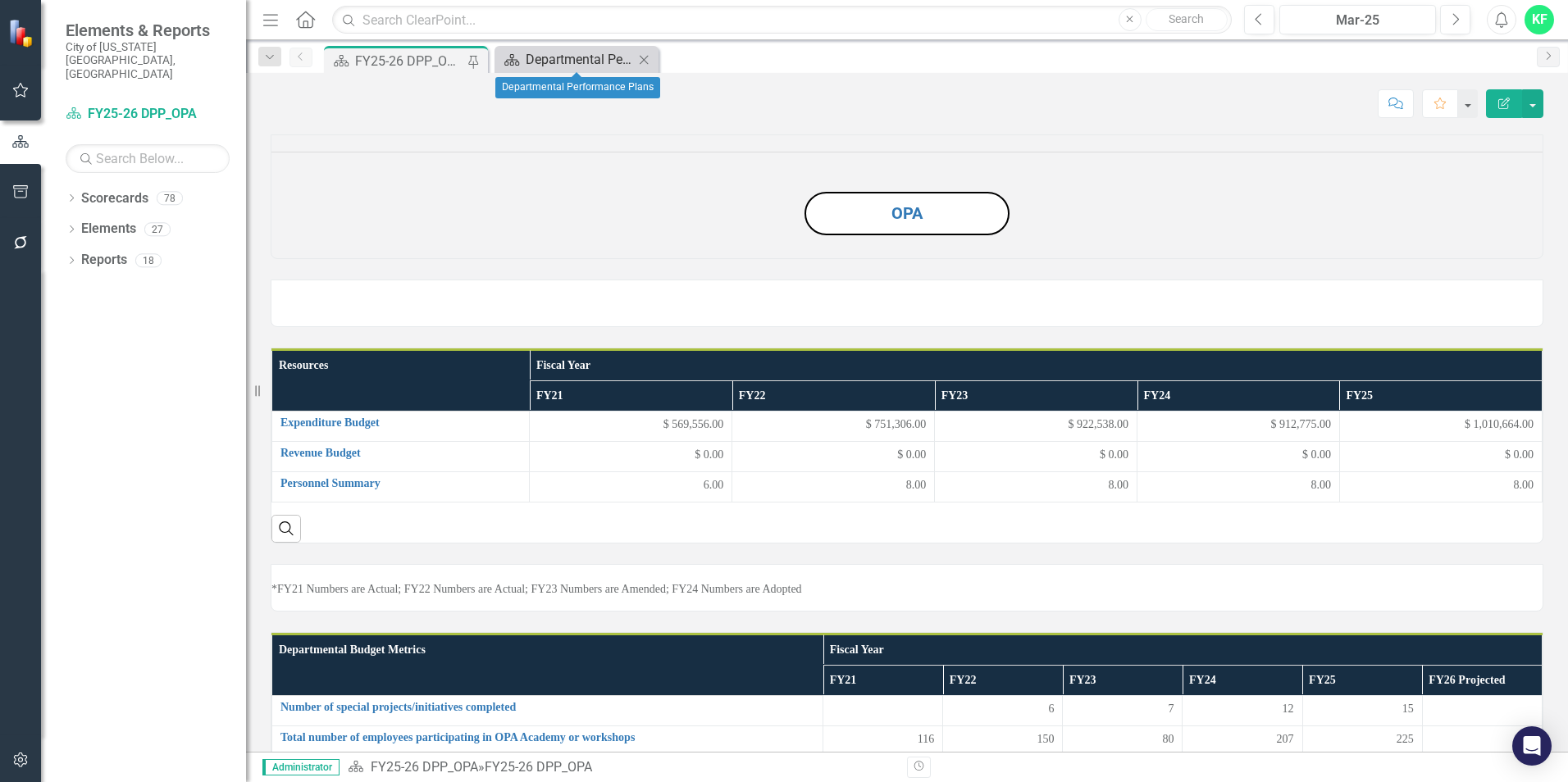
click at [547, 52] on div "Departmental Performance Plans" at bounding box center [580, 59] width 108 height 21
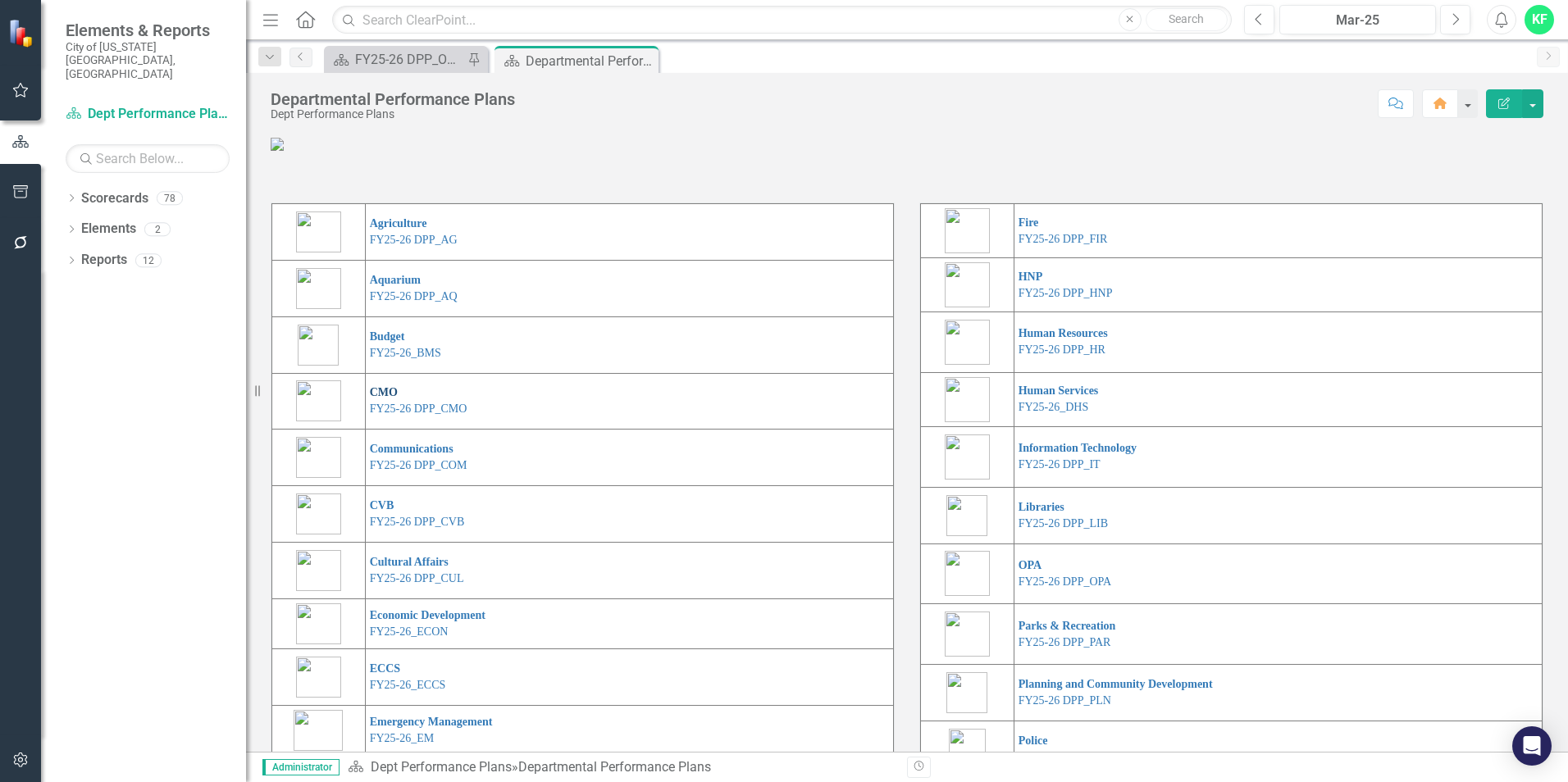
click at [381, 398] on link "CMO" at bounding box center [384, 392] width 28 height 12
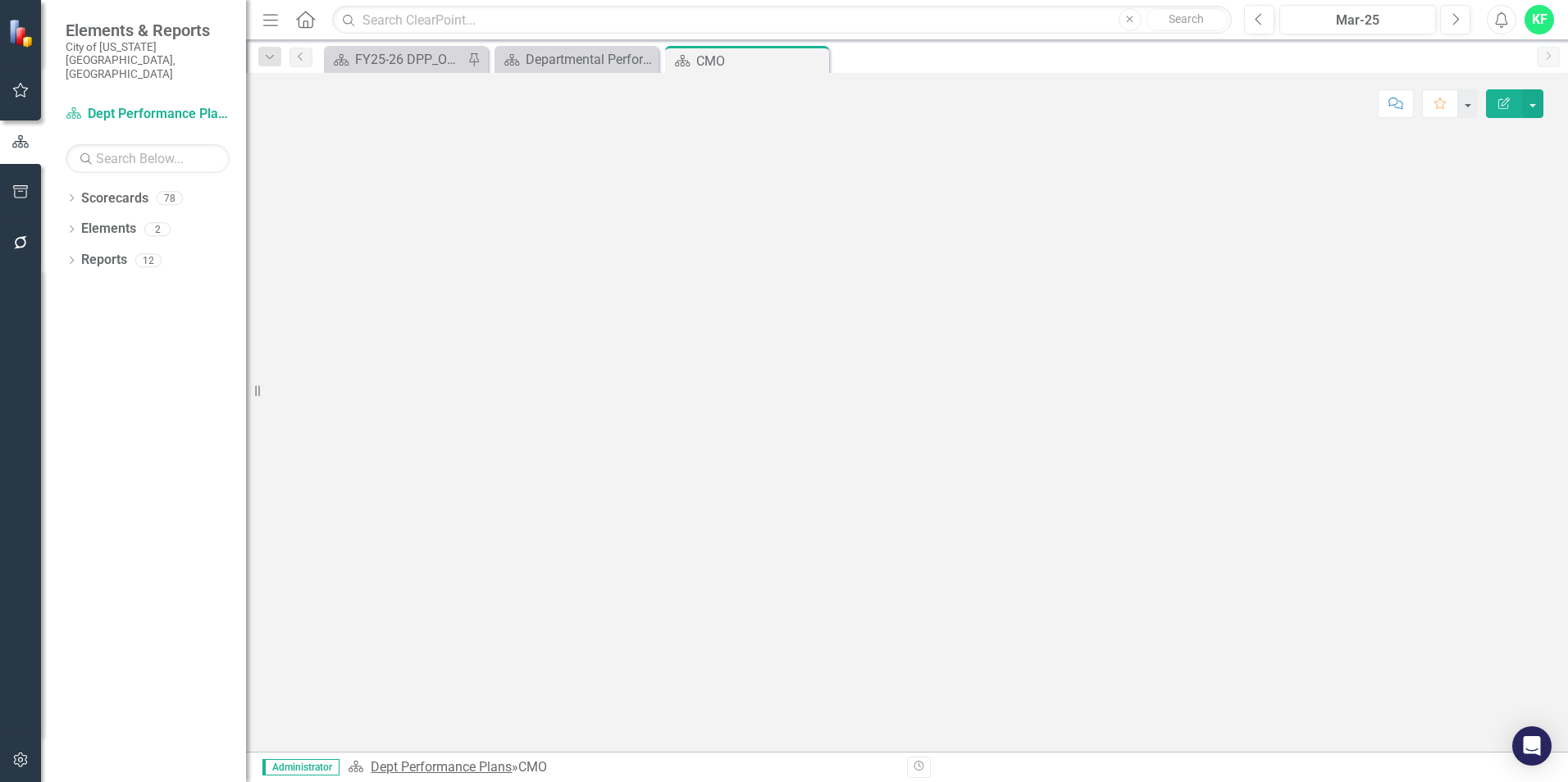
click at [474, 764] on link "Dept Performance Plans" at bounding box center [441, 766] width 141 height 16
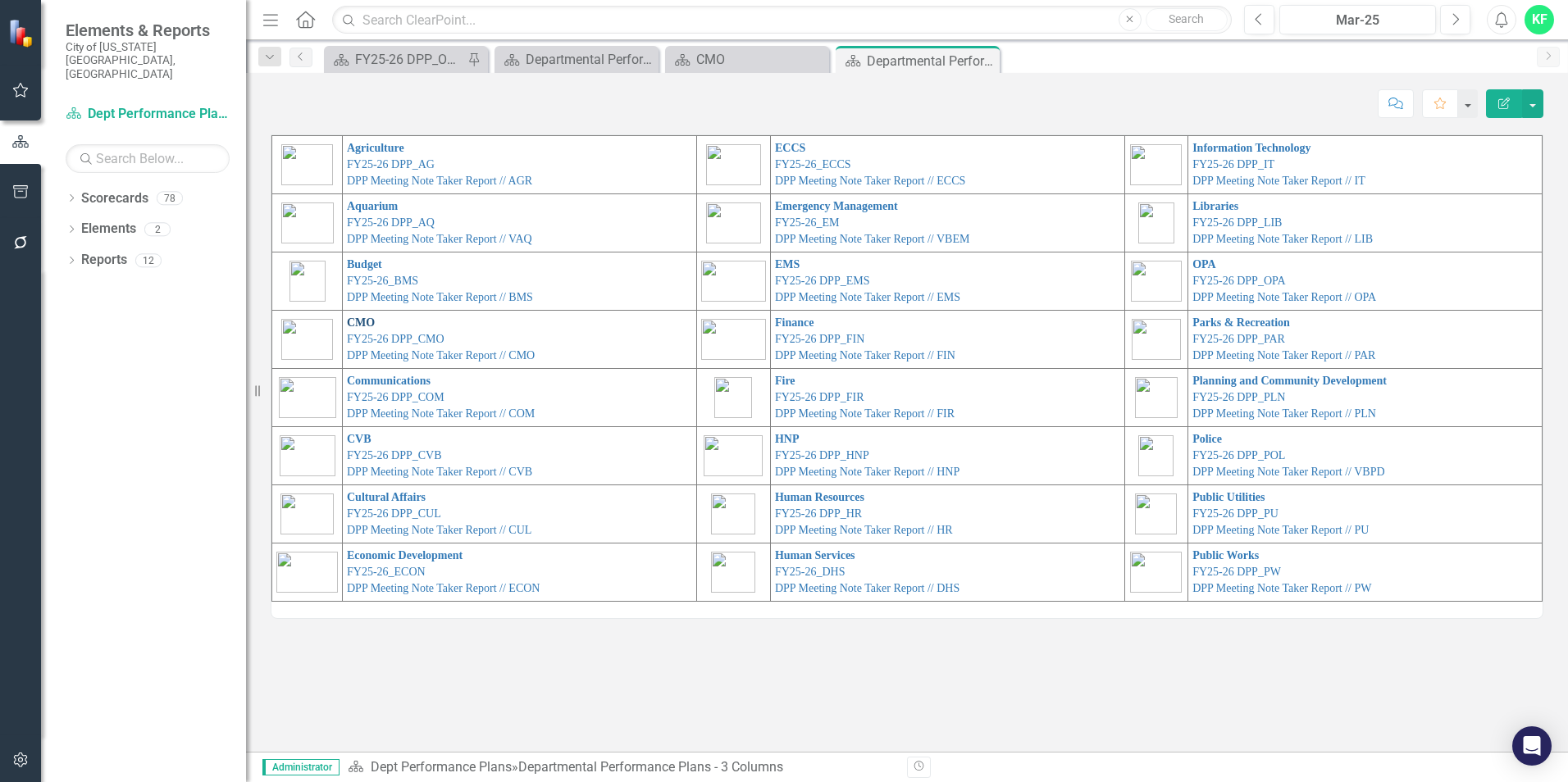
click at [359, 323] on link "CMO" at bounding box center [361, 322] width 28 height 12
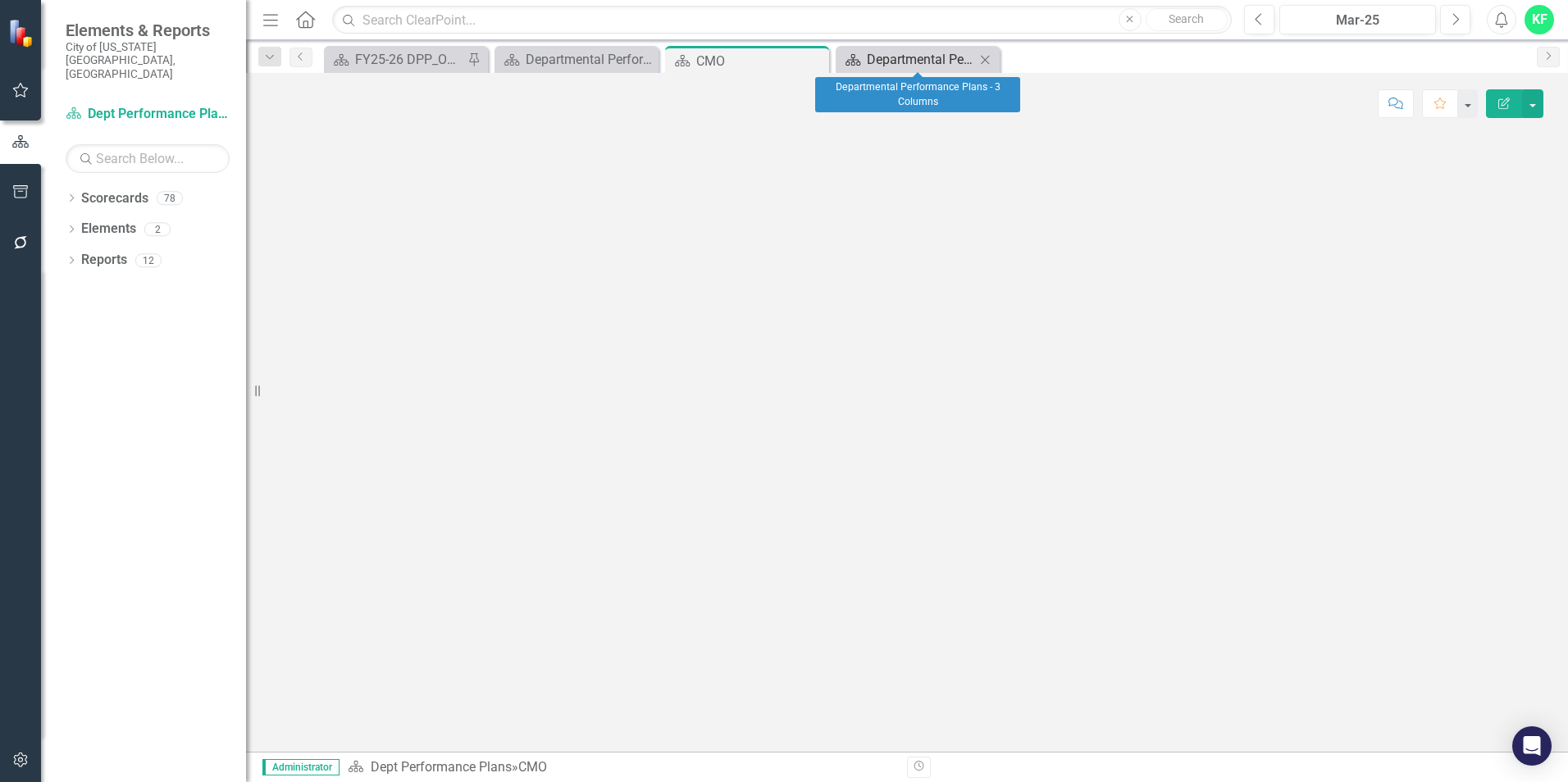
click at [952, 66] on div "Departmental Performance Plans - 3 Columns" at bounding box center [920, 59] width 108 height 21
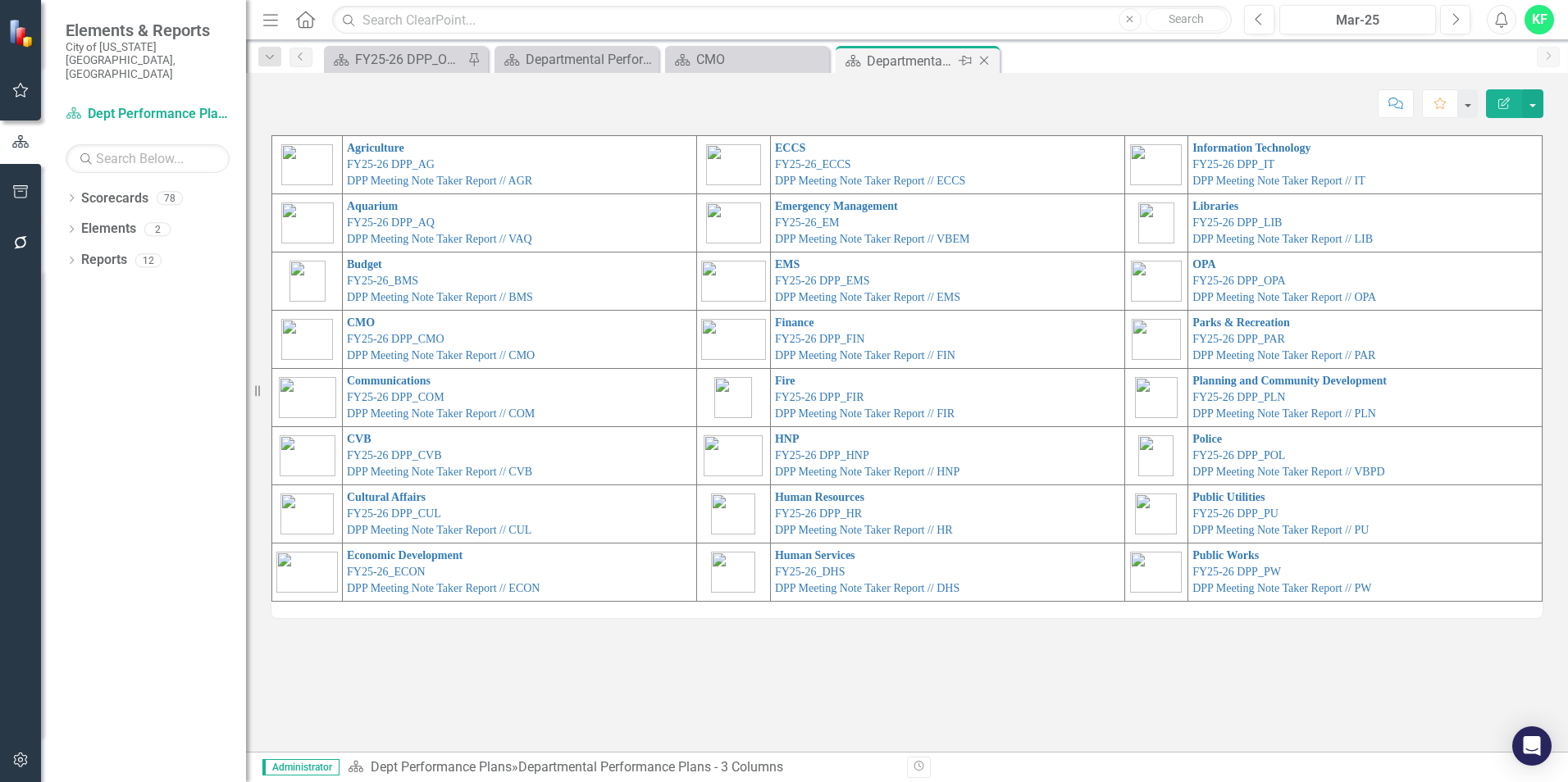
click at [992, 59] on icon "Close" at bounding box center [984, 61] width 17 height 13
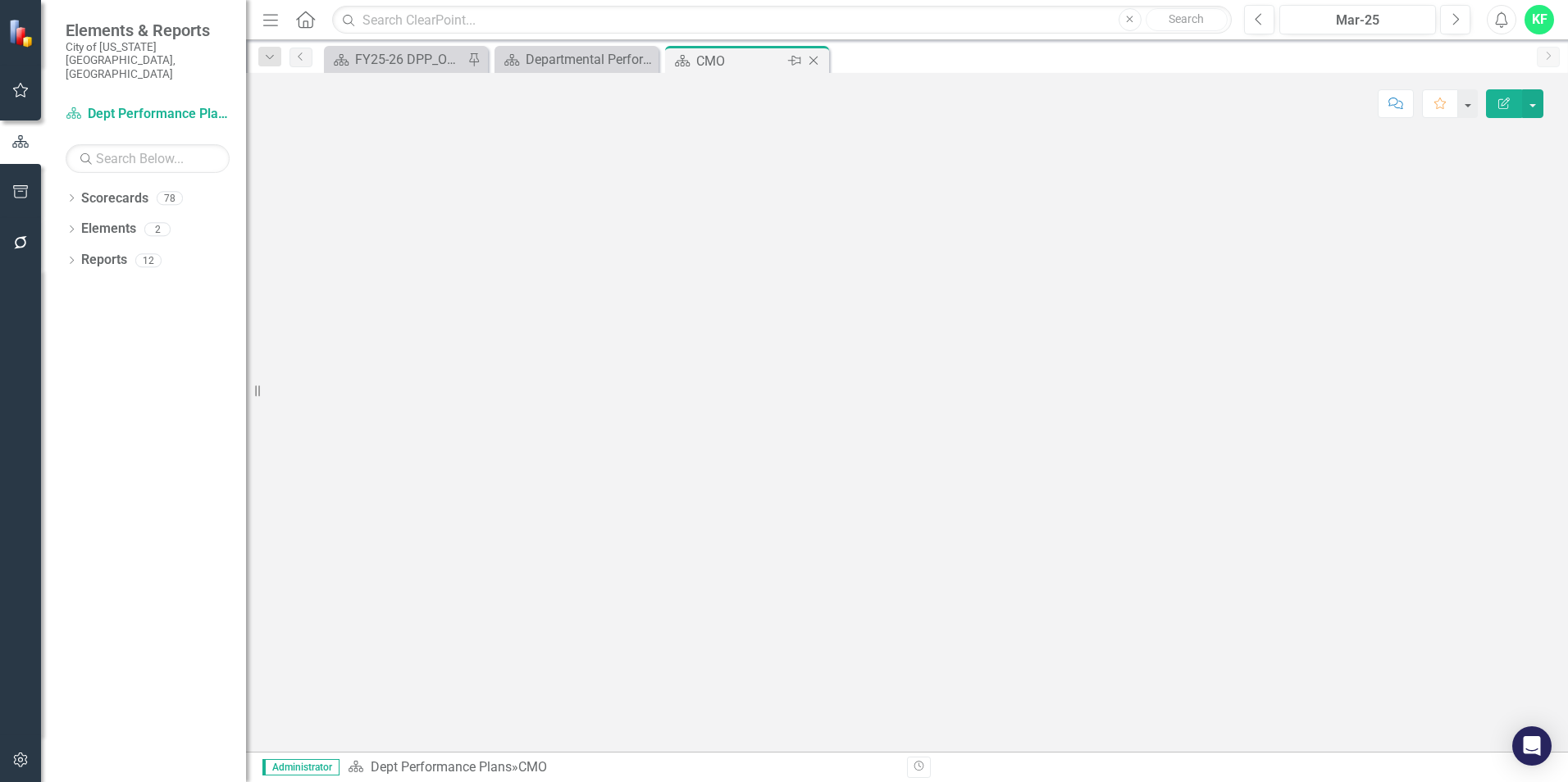
click at [816, 58] on icon "Close" at bounding box center [813, 61] width 17 height 13
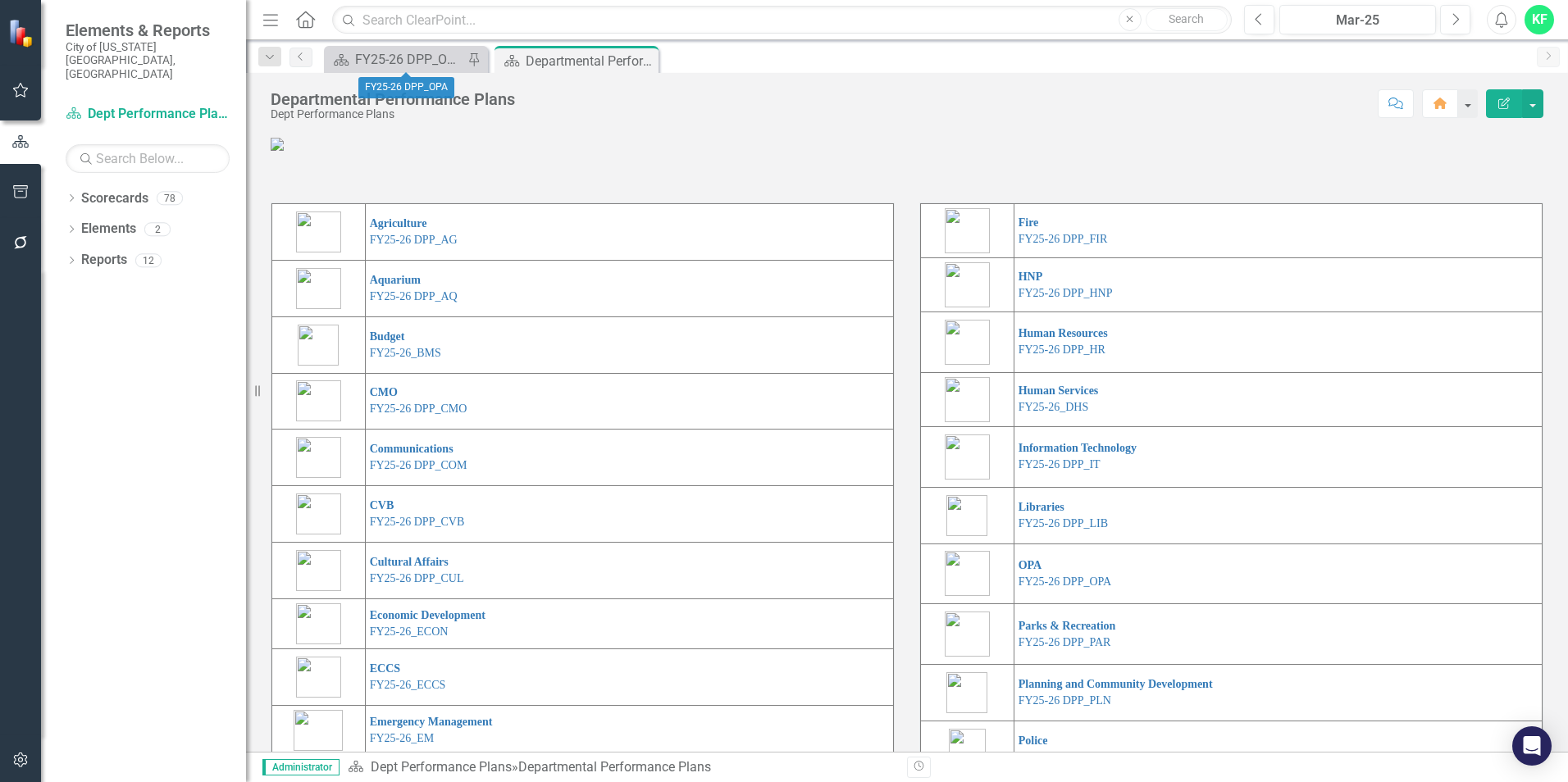
click at [414, 47] on div "Scorecard FY25-26 DPP_OPA Pin" at bounding box center [405, 59] width 164 height 27
click at [402, 61] on div "FY25-26 DPP_OPA" at bounding box center [409, 59] width 108 height 21
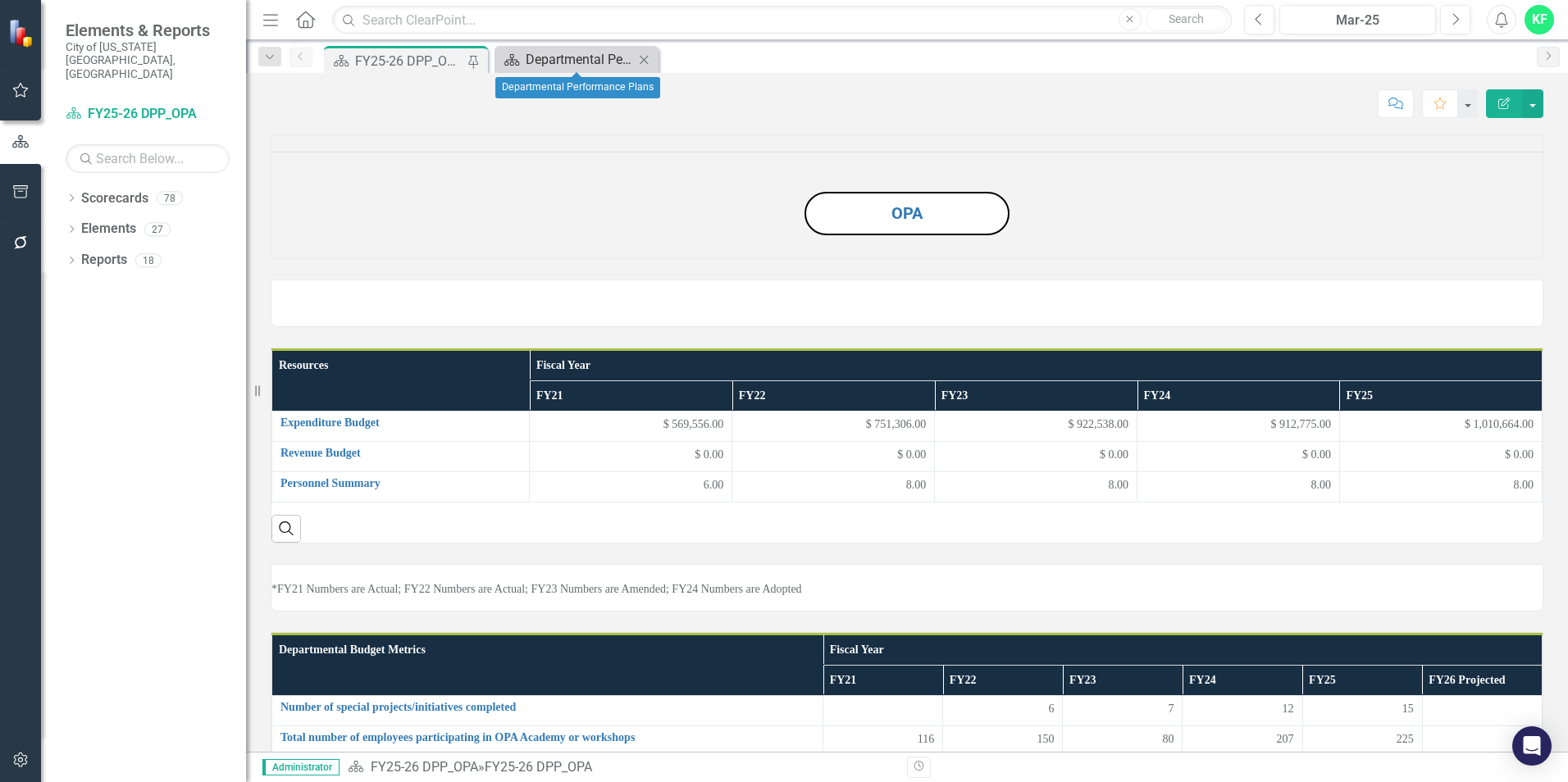
click at [558, 57] on div "Departmental Performance Plans" at bounding box center [580, 59] width 108 height 21
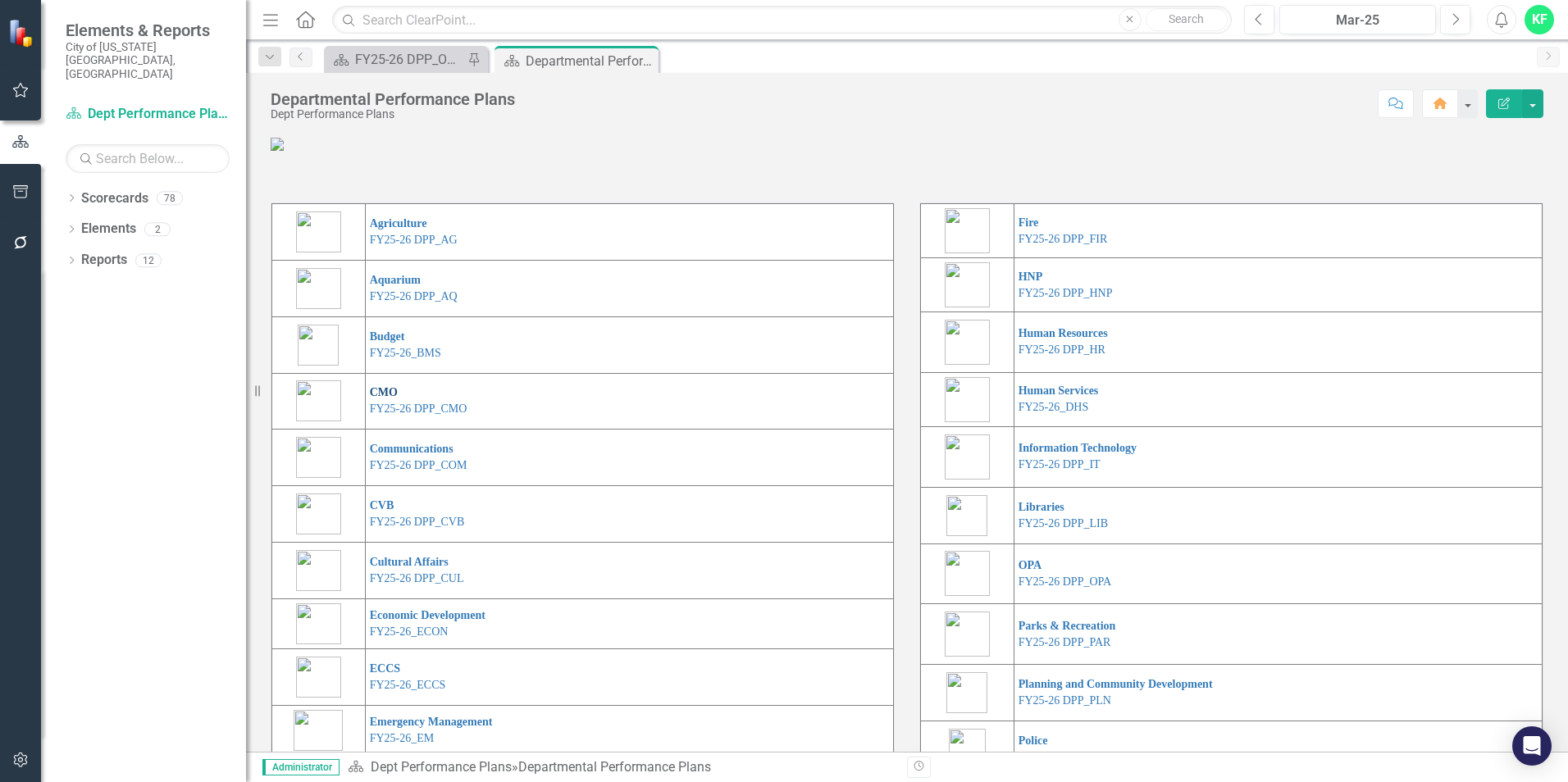
click at [380, 398] on link "CMO" at bounding box center [384, 392] width 28 height 12
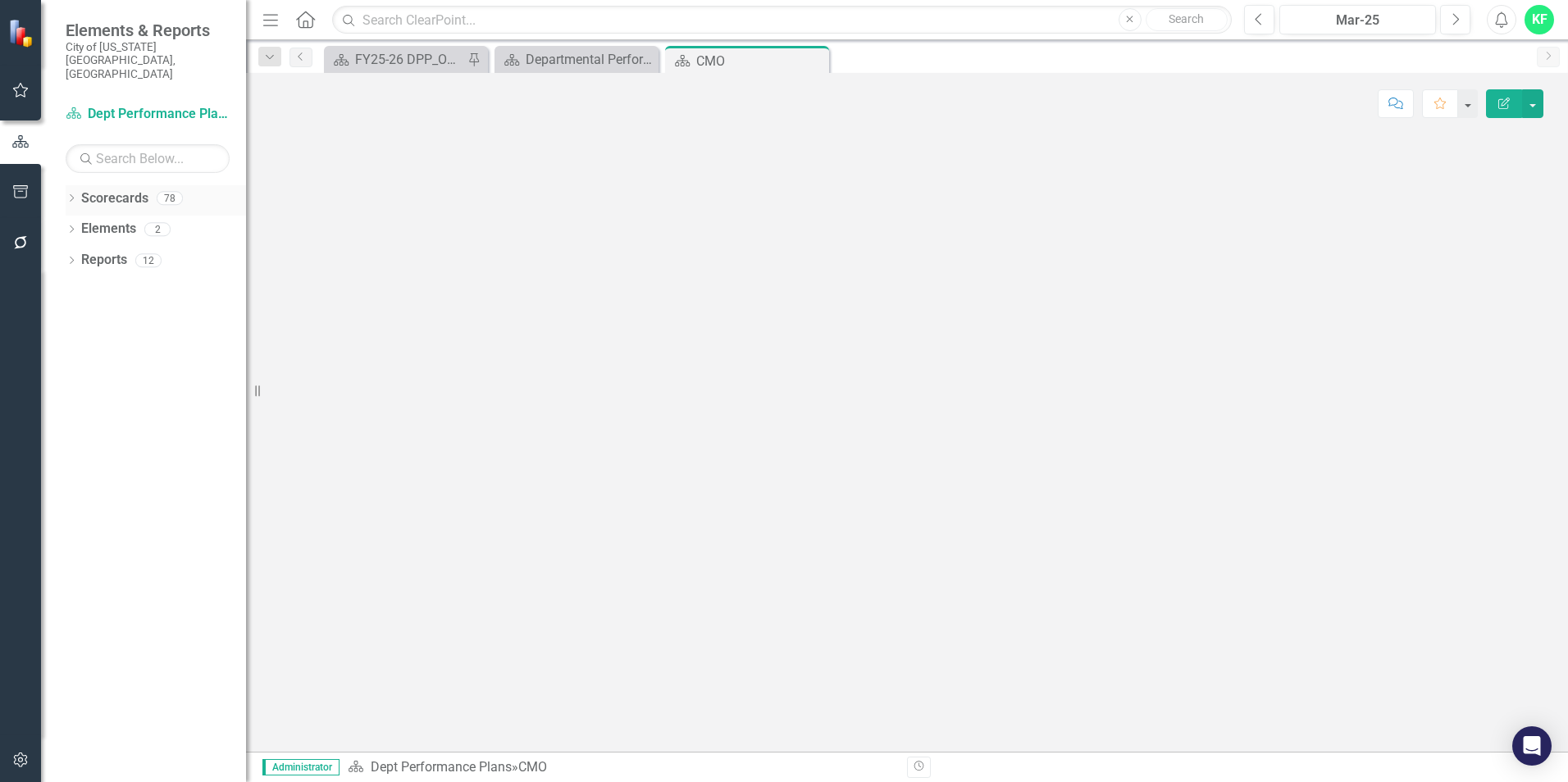
click at [118, 189] on link "Scorecards" at bounding box center [115, 198] width 67 height 19
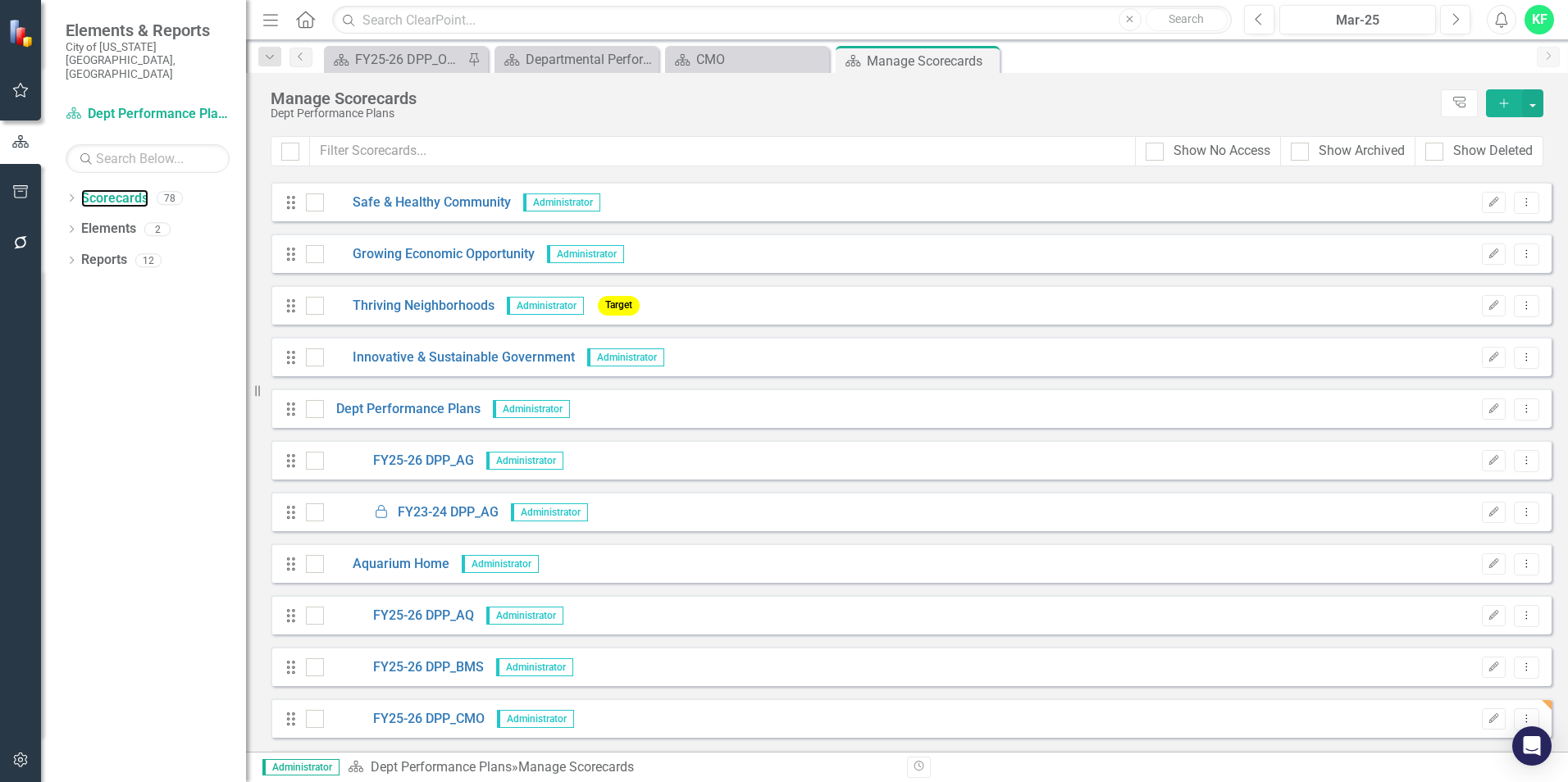
scroll to position [328, 0]
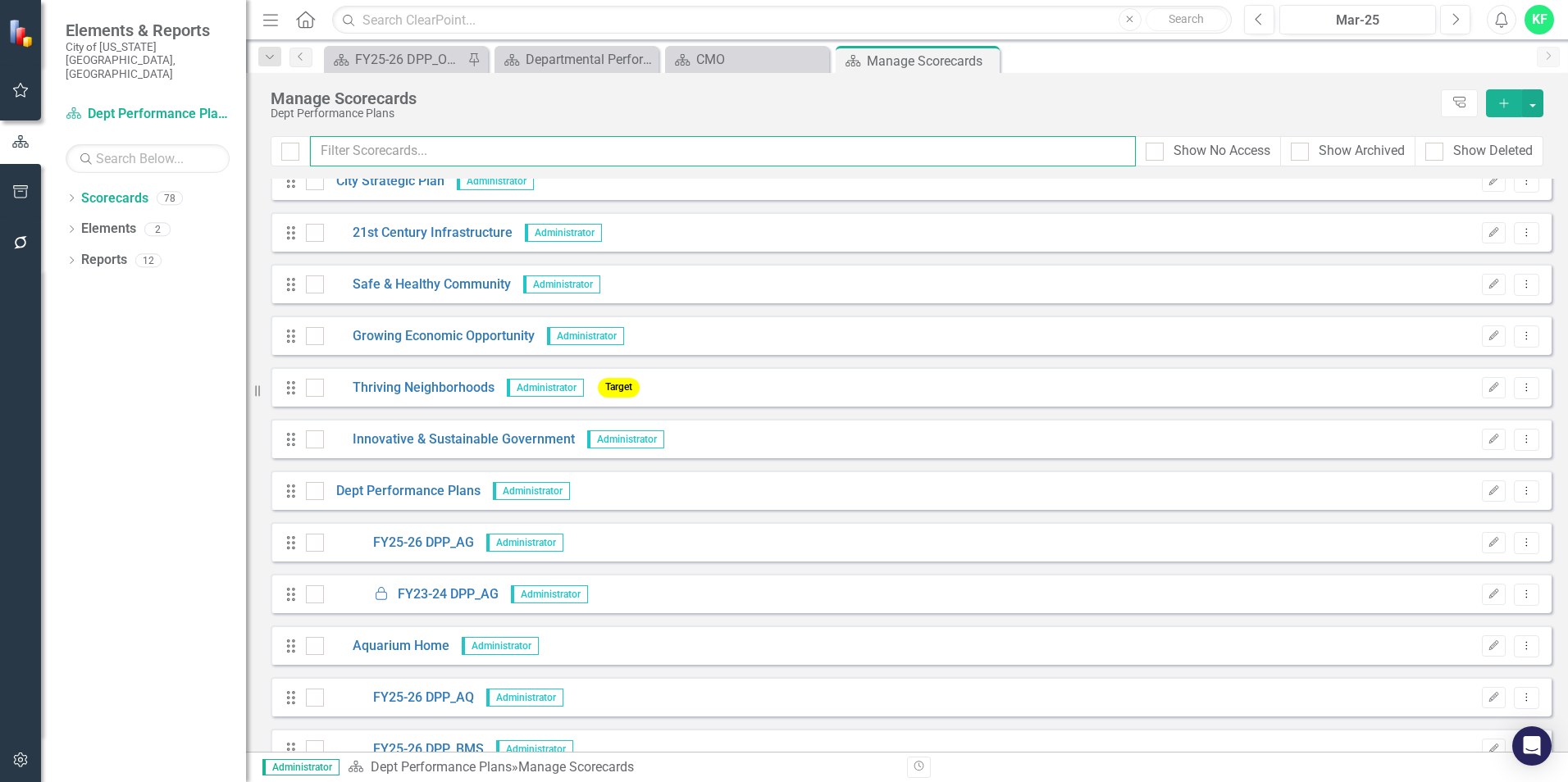
click at [370, 149] on input "text" at bounding box center [723, 151] width 826 height 31
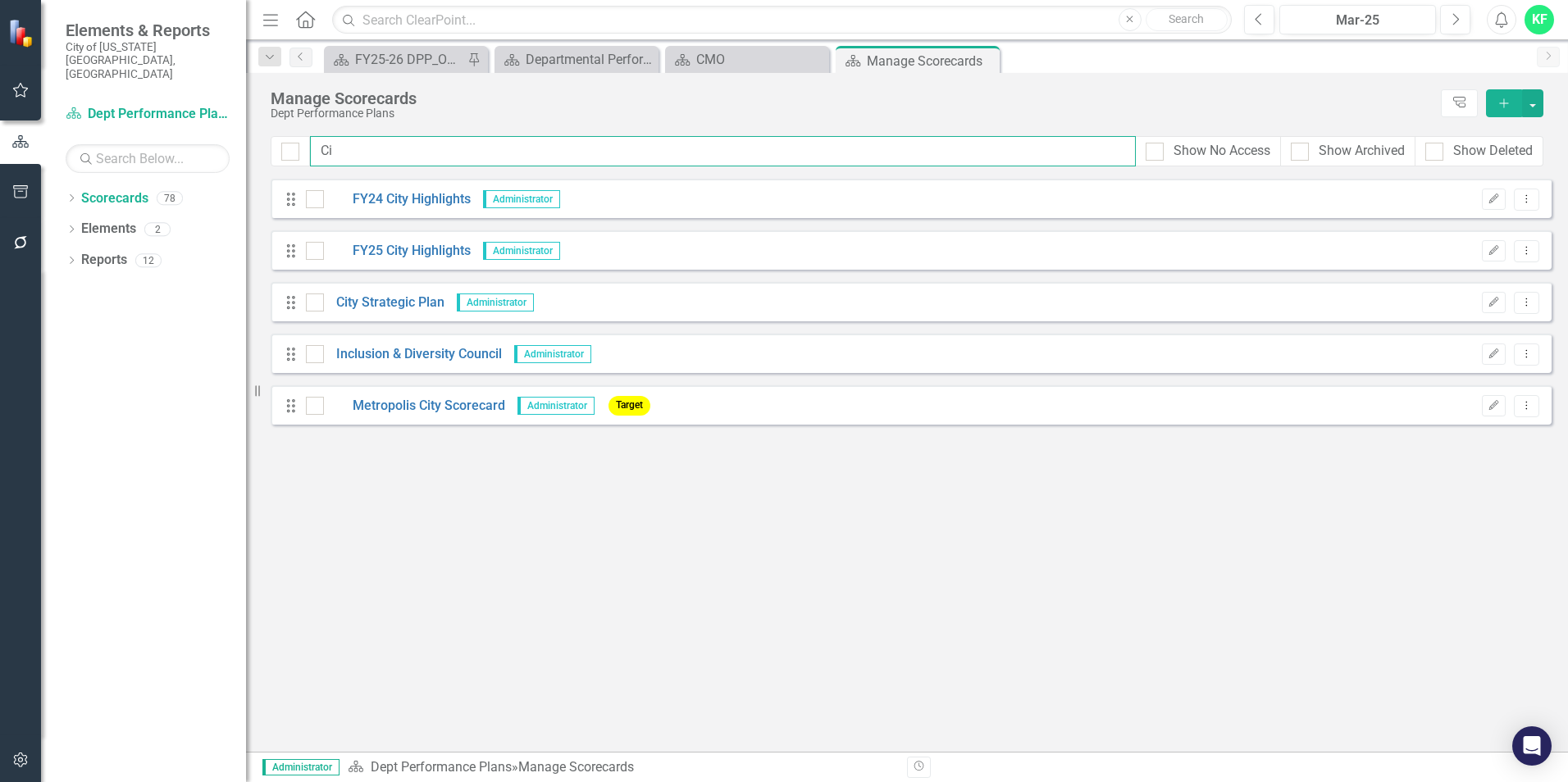
scroll to position [0, 0]
type input "Ci"
click at [69, 195] on icon "Dropdown" at bounding box center [71, 199] width 12 height 9
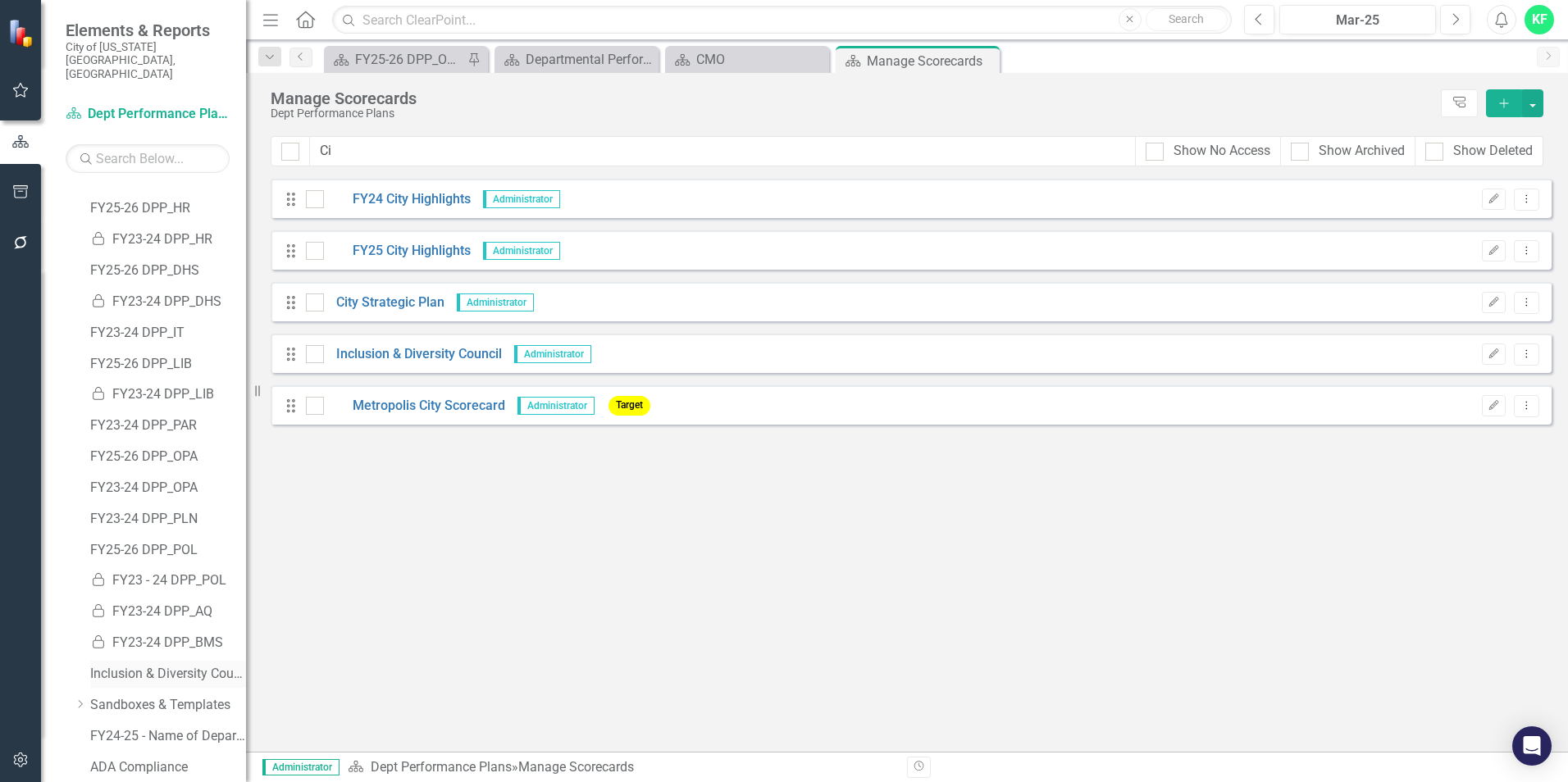
scroll to position [656, 0]
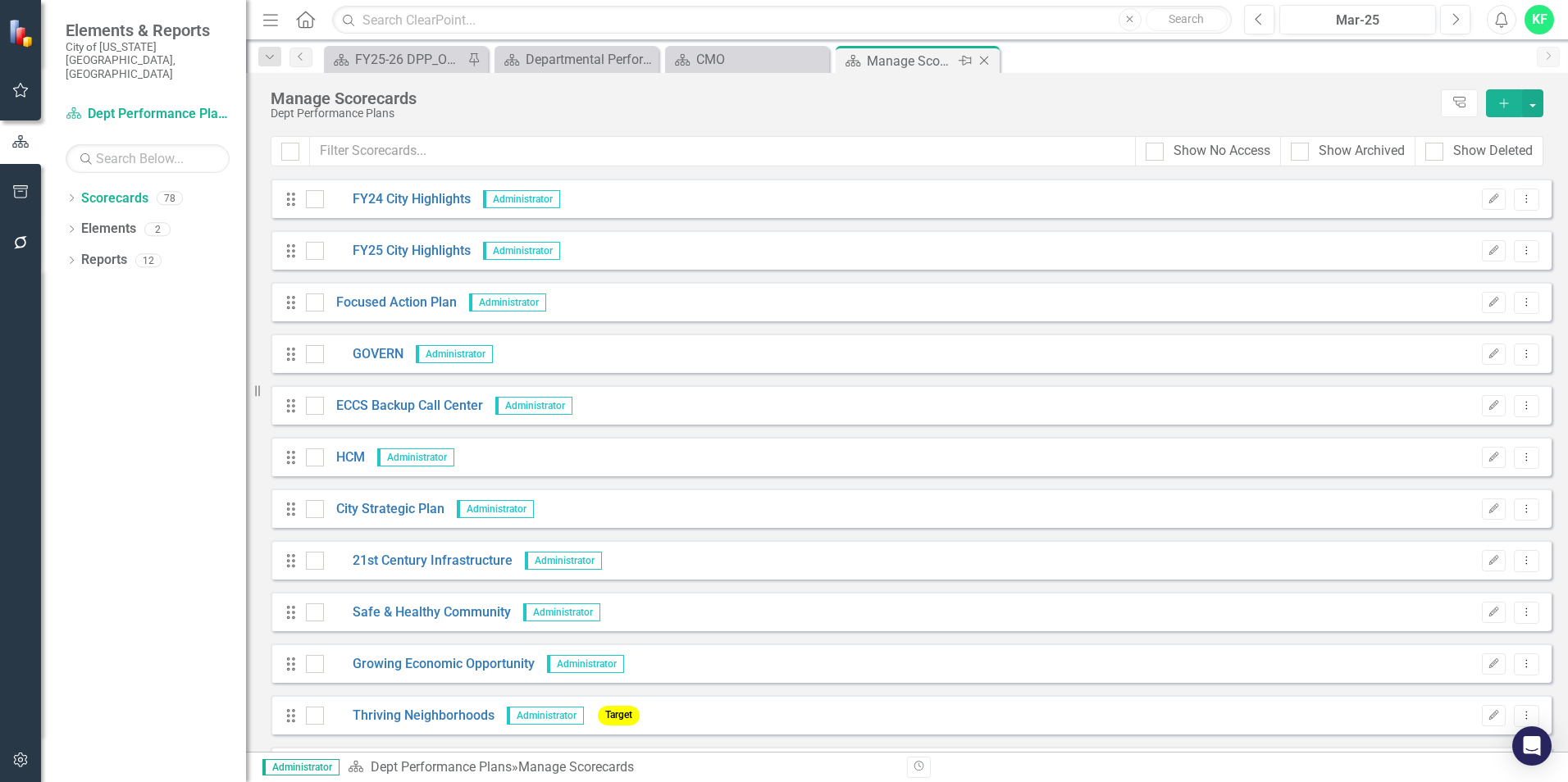
click at [982, 56] on icon "Close" at bounding box center [984, 61] width 17 height 13
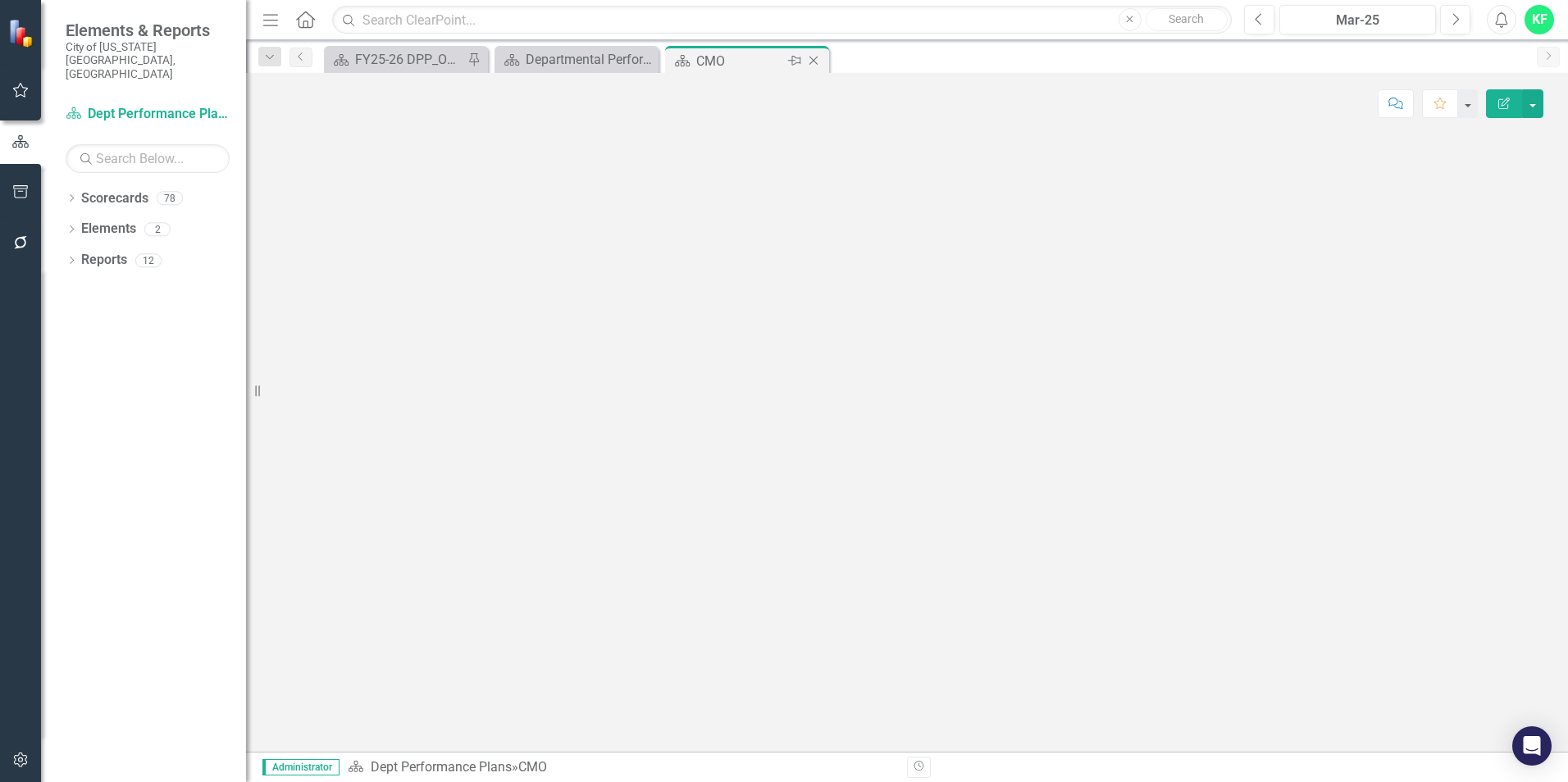
click at [811, 58] on icon "Close" at bounding box center [813, 61] width 17 height 13
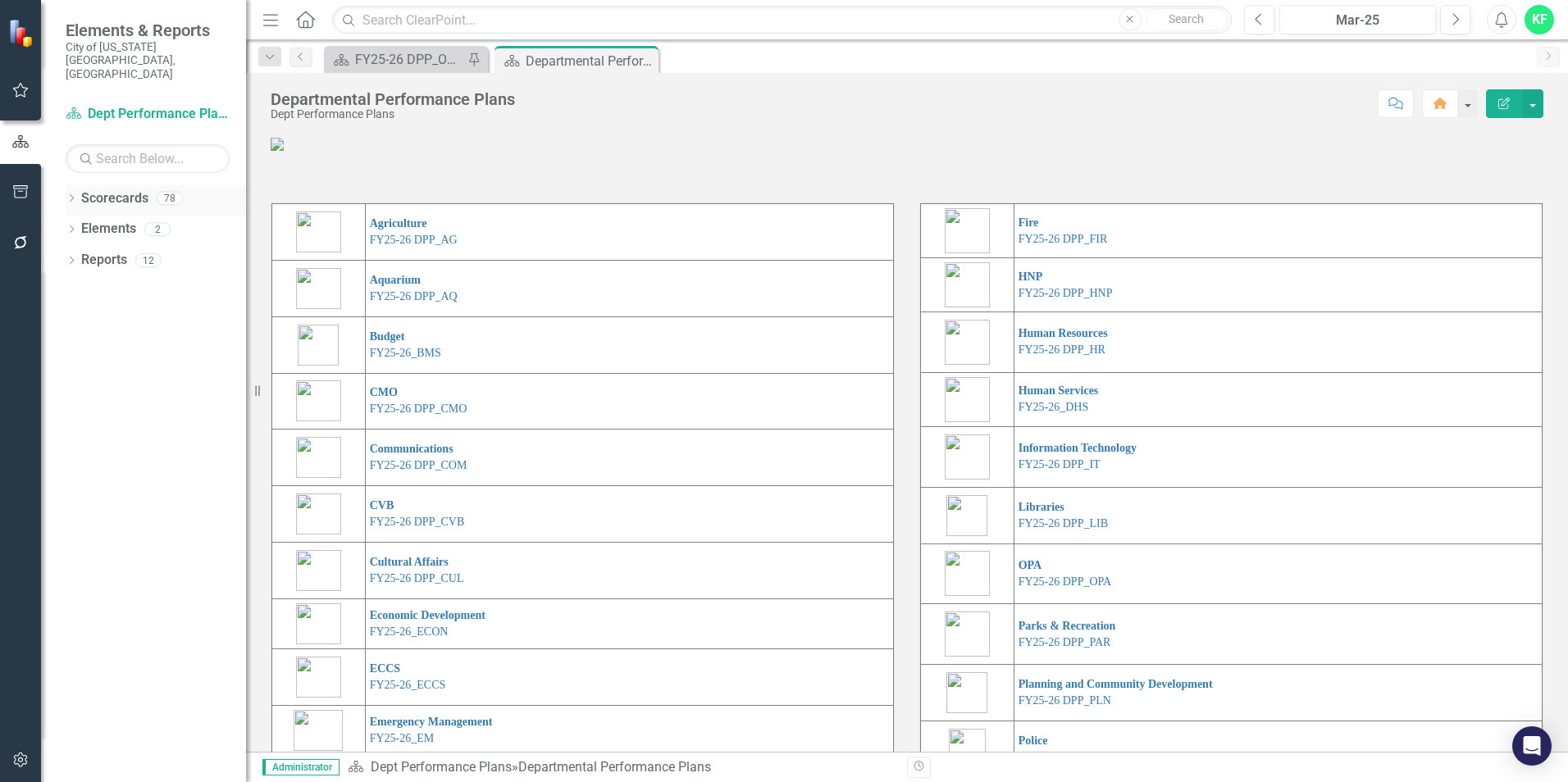
click at [71, 194] on icon at bounding box center [71, 198] width 4 height 7
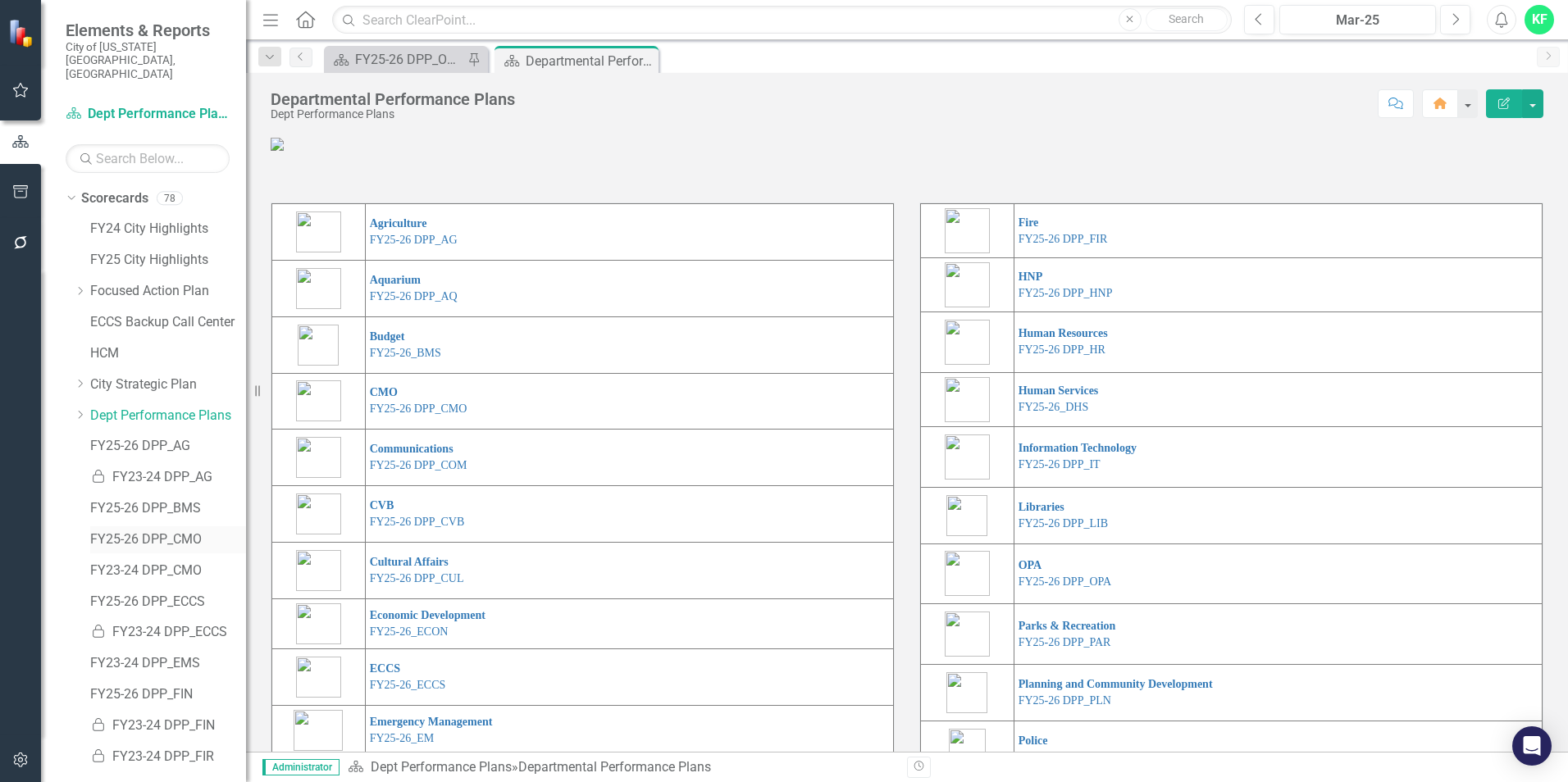
click at [181, 530] on link "FY25-26 DPP_CMO" at bounding box center [169, 540] width 156 height 19
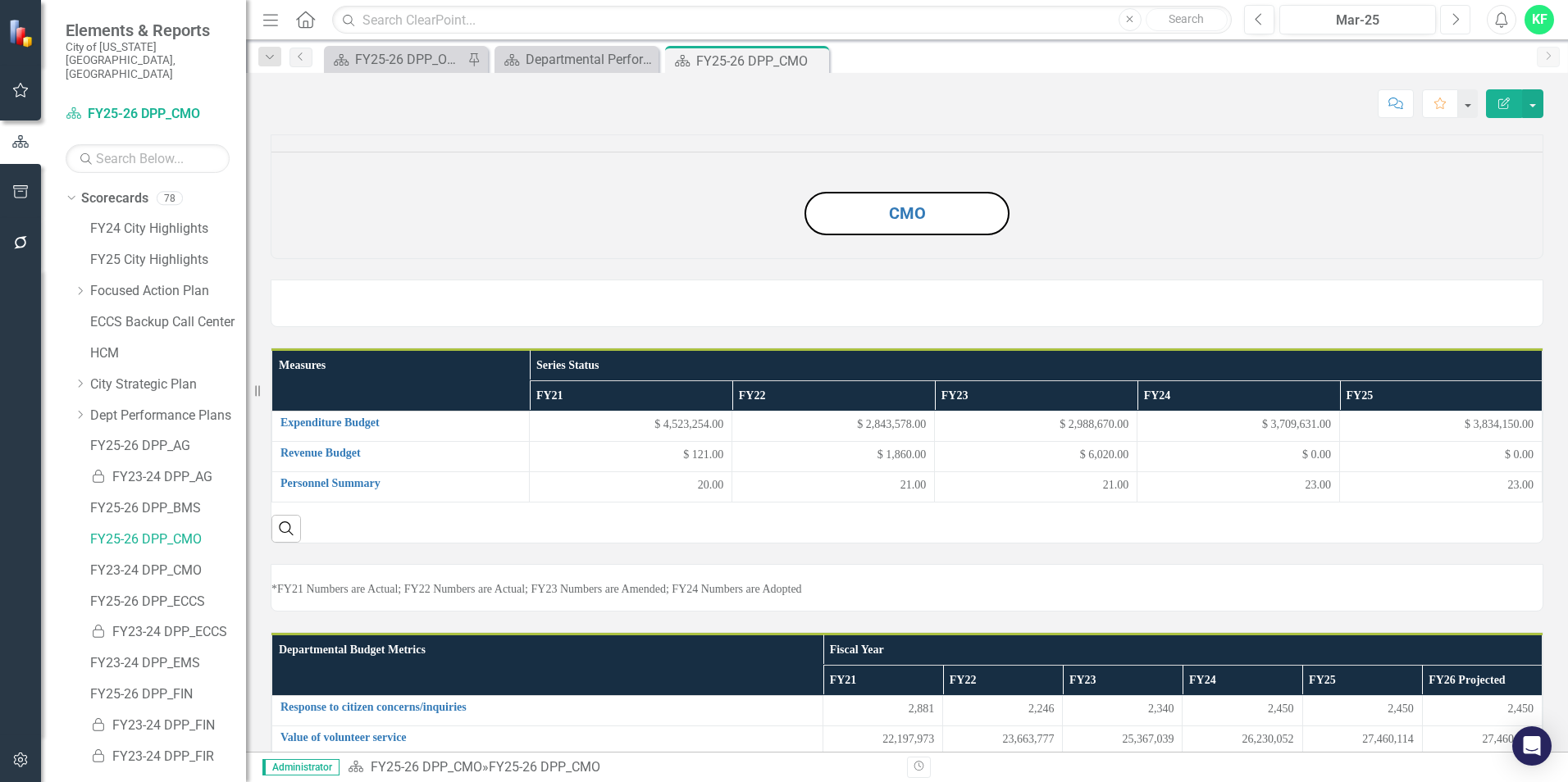
click at [1451, 18] on icon "Next" at bounding box center [1454, 20] width 9 height 15
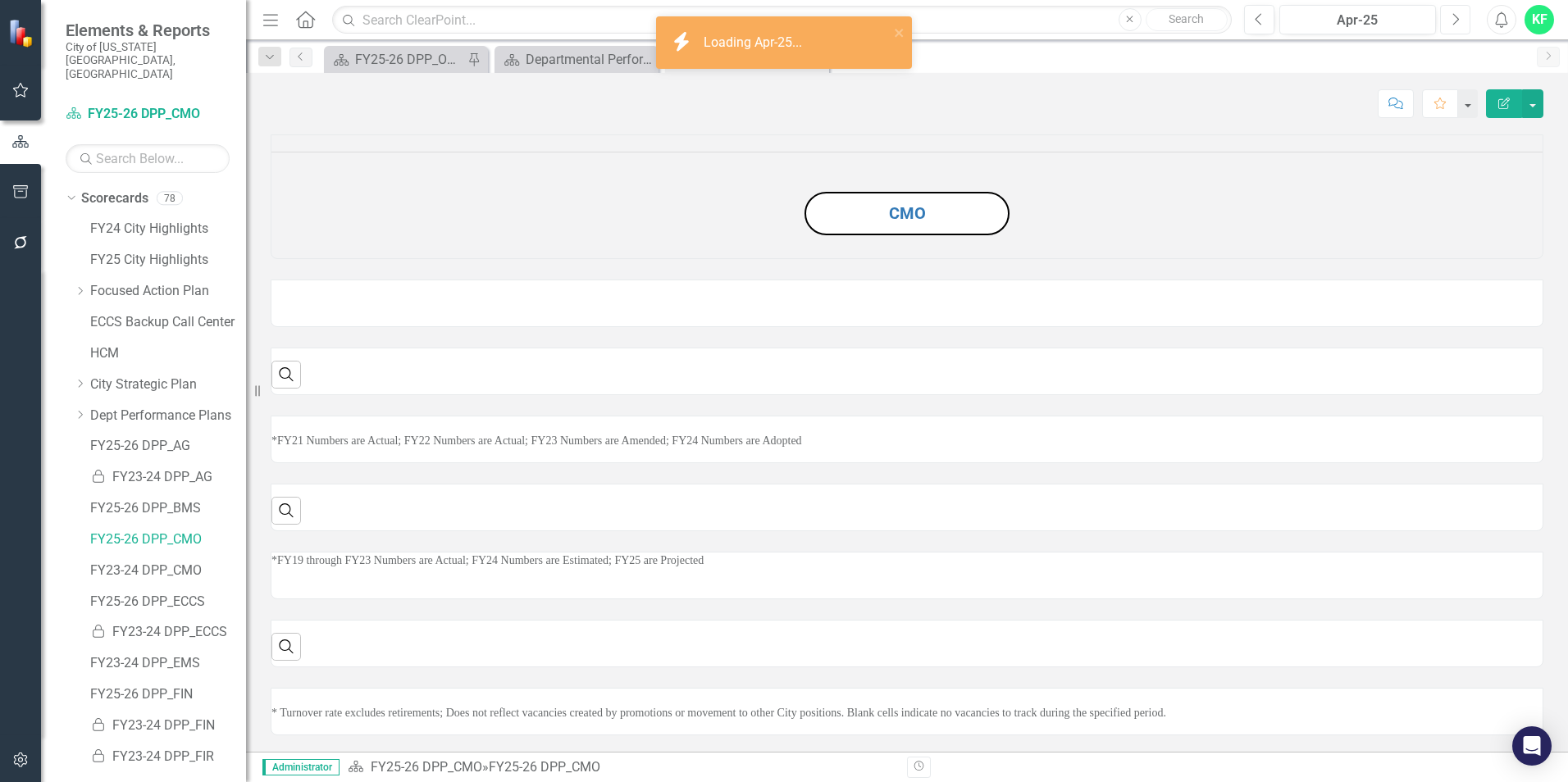
click at [1451, 18] on icon "Next" at bounding box center [1454, 20] width 9 height 15
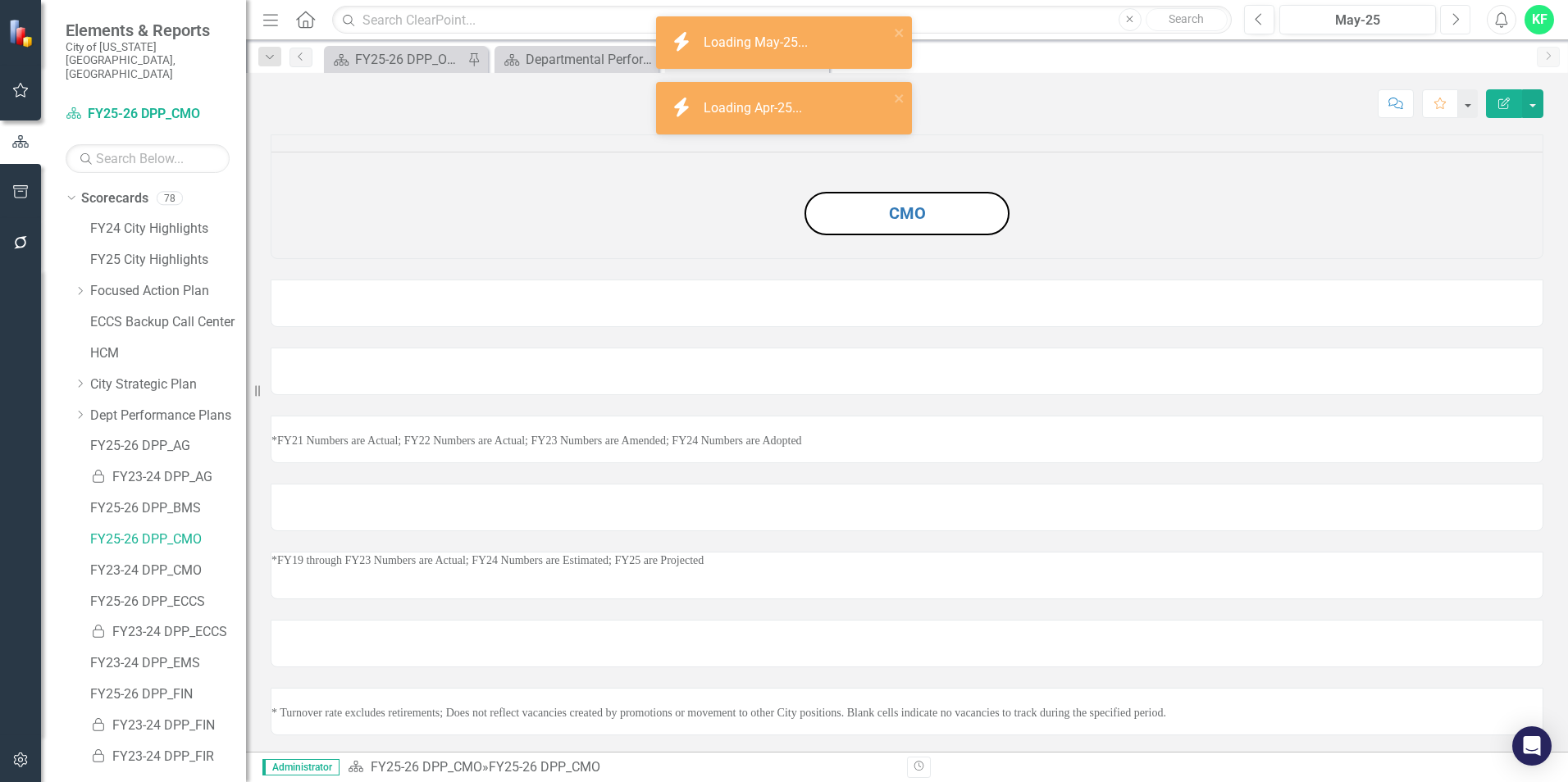
click at [1451, 18] on icon "Next" at bounding box center [1454, 20] width 9 height 15
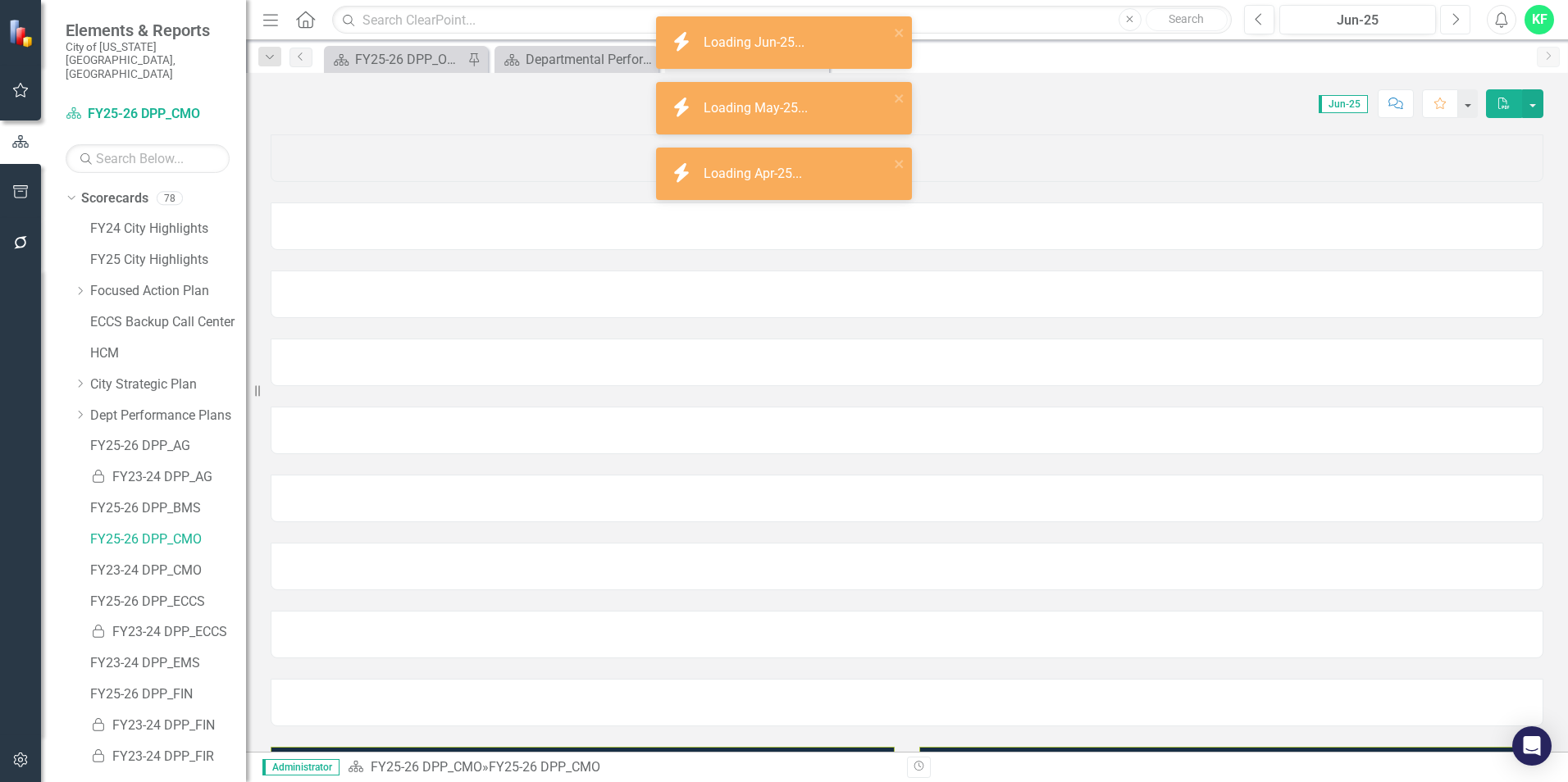
click at [1451, 18] on icon "Next" at bounding box center [1454, 20] width 9 height 15
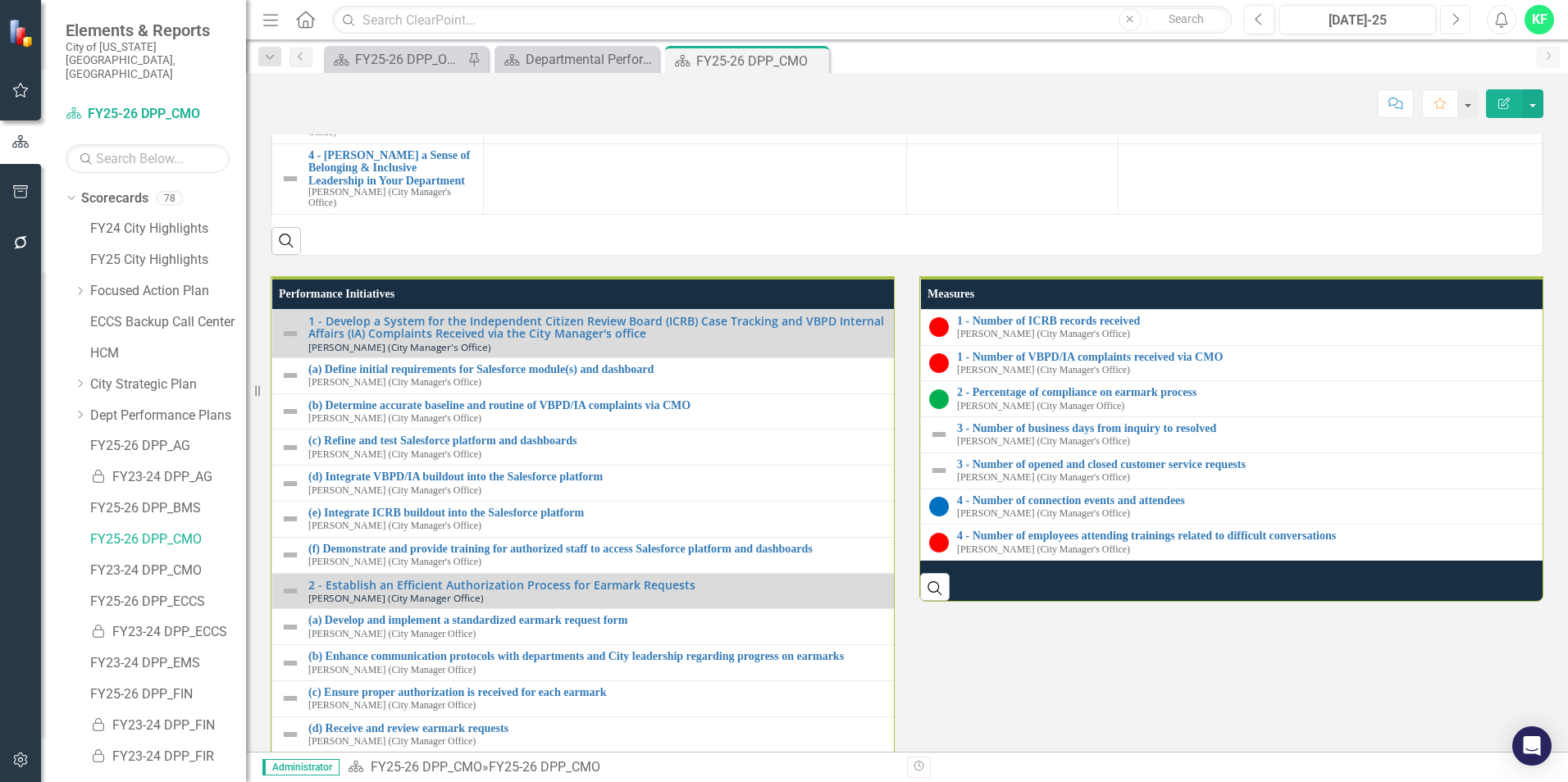
scroll to position [1475, 0]
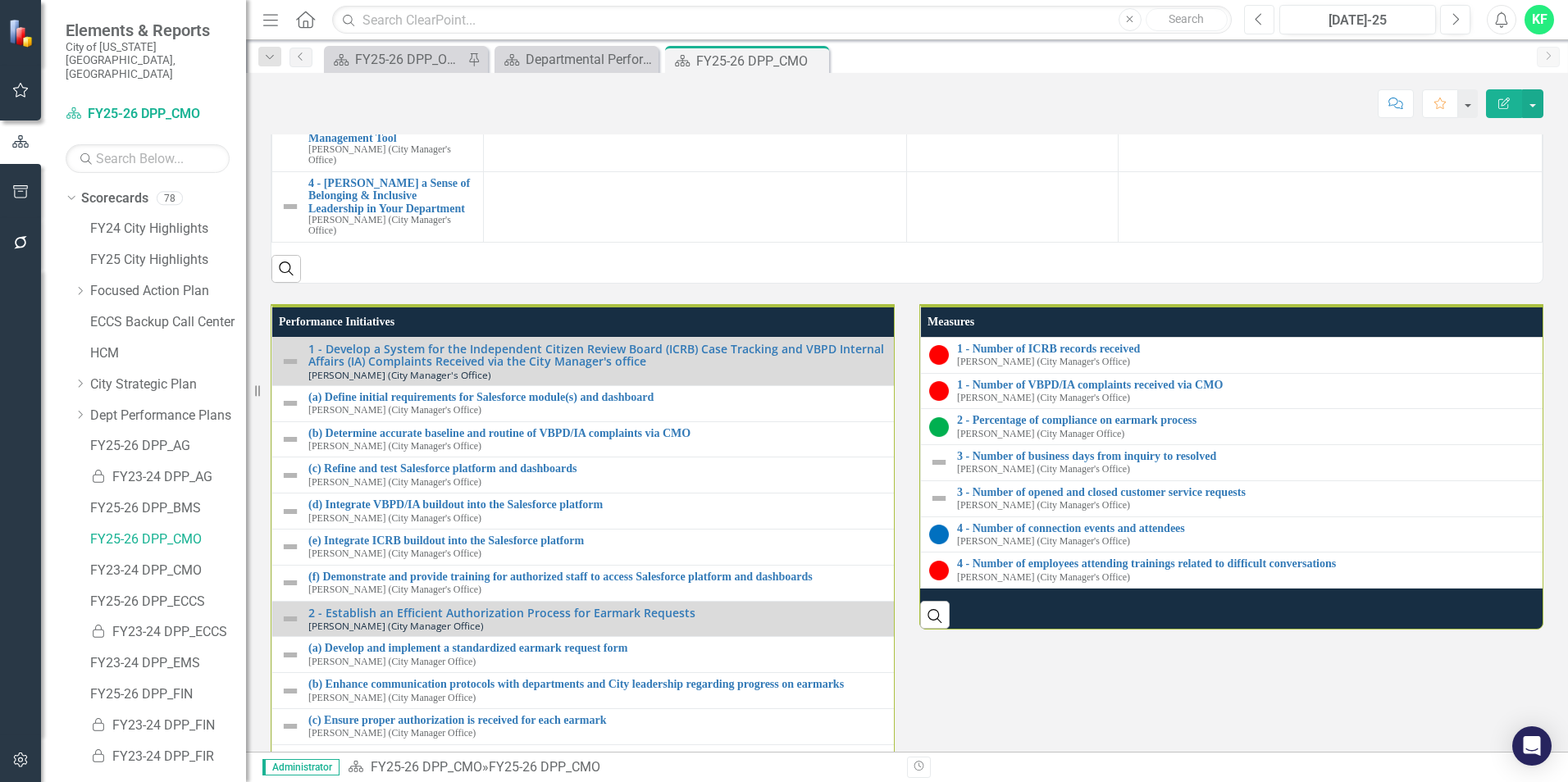
click at [1260, 23] on icon "Previous" at bounding box center [1258, 20] width 9 height 15
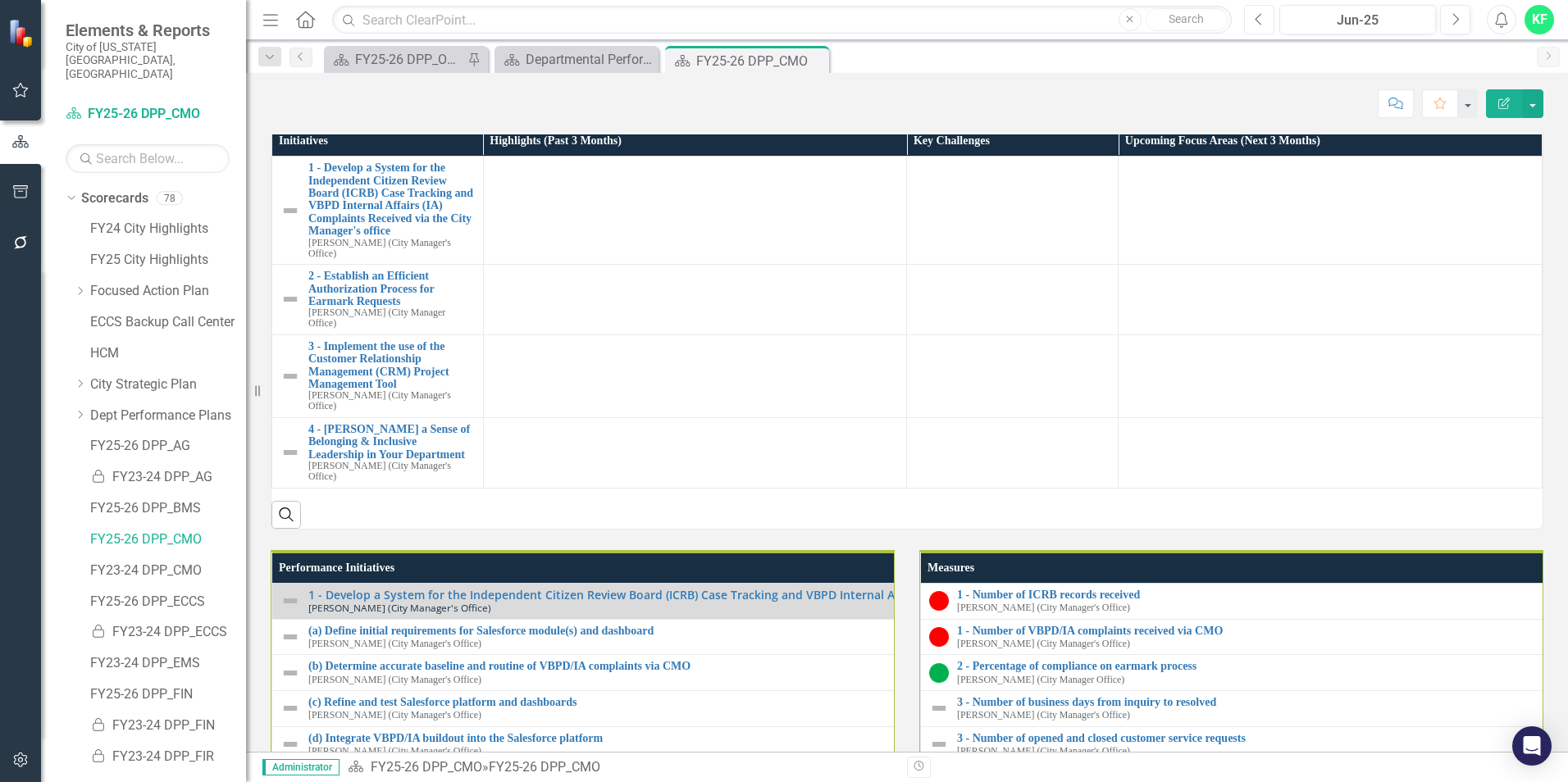
scroll to position [738, 0]
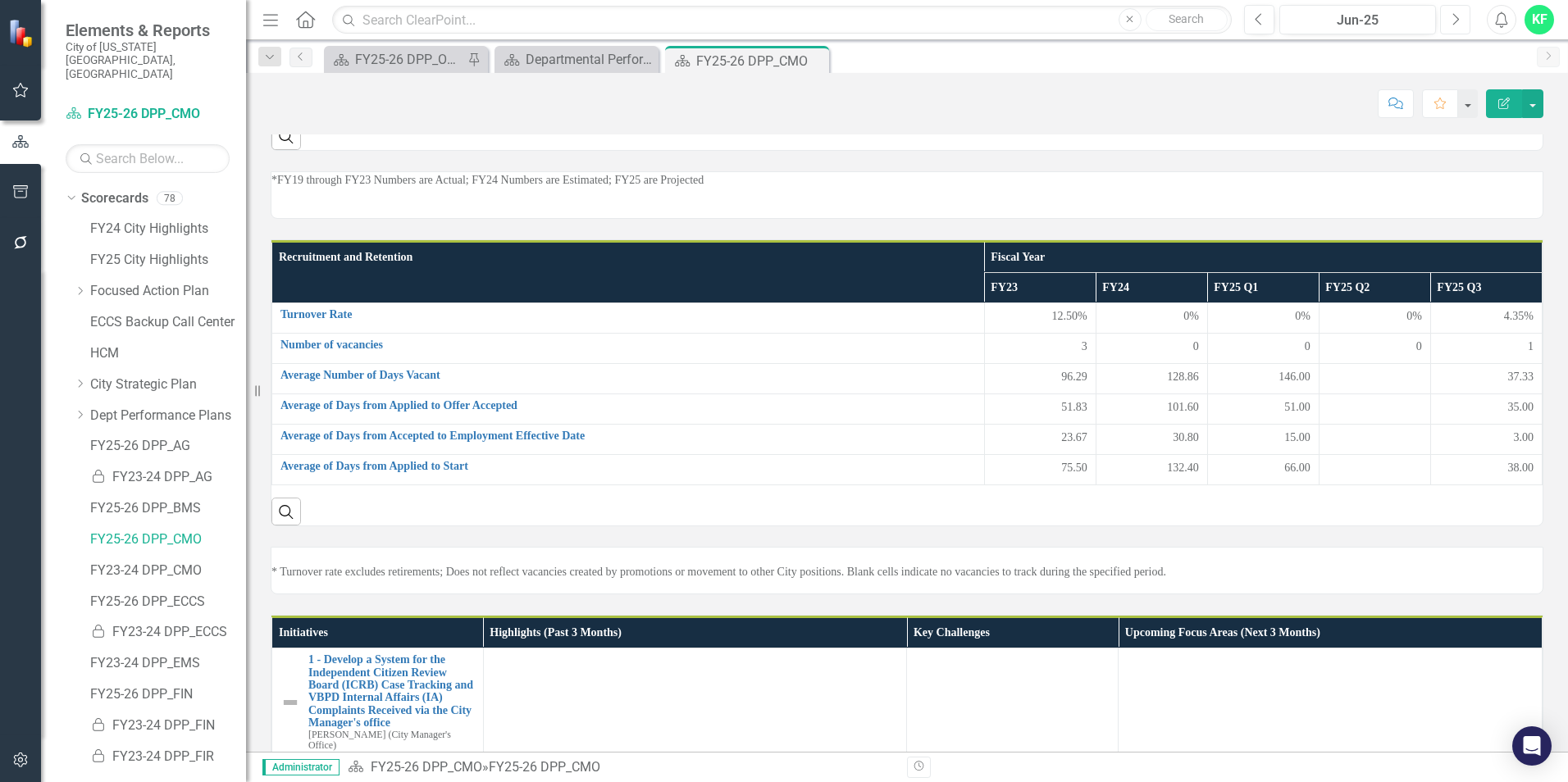
click at [1458, 16] on icon "Next" at bounding box center [1454, 20] width 9 height 15
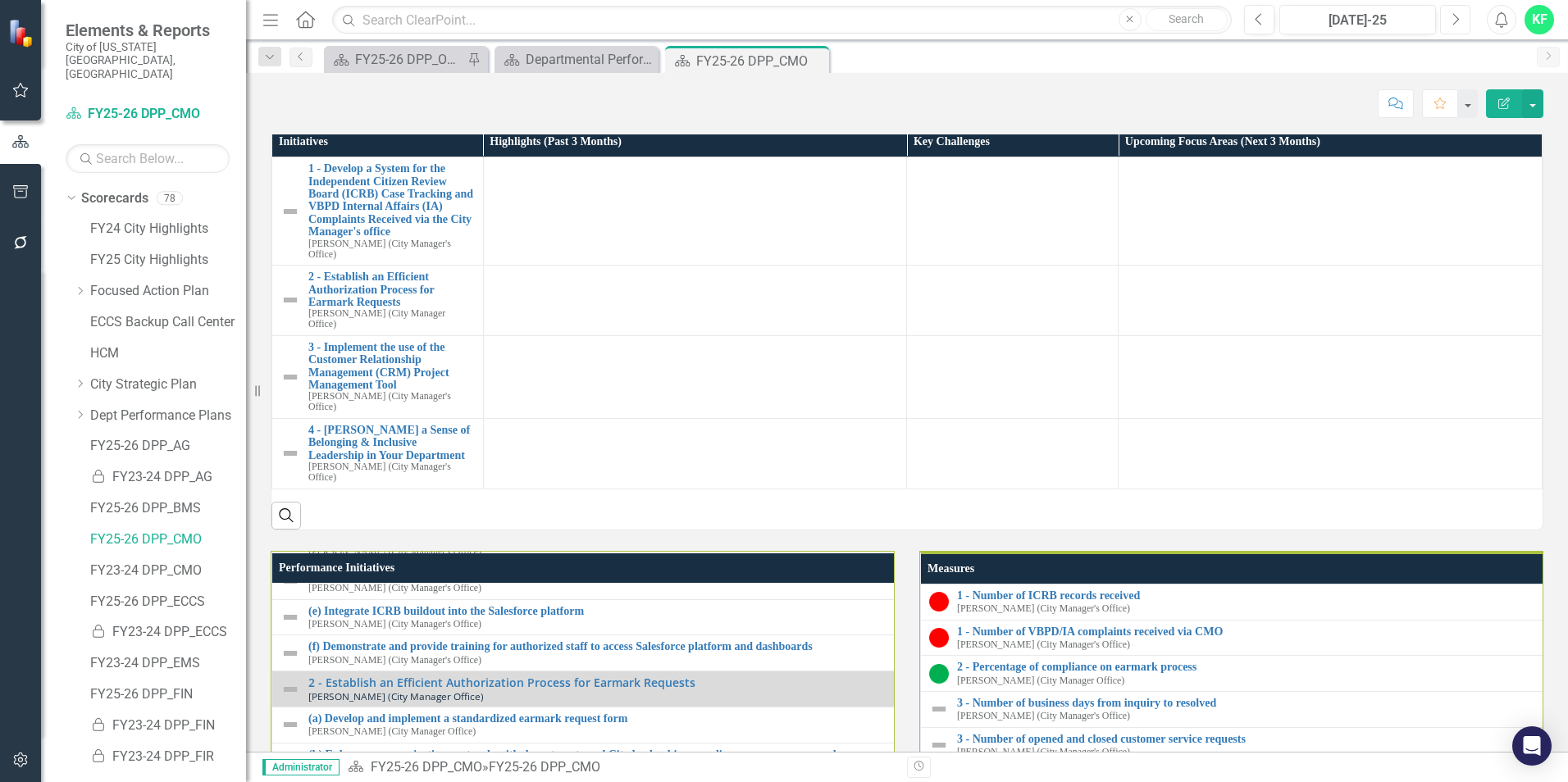
scroll to position [1311, 0]
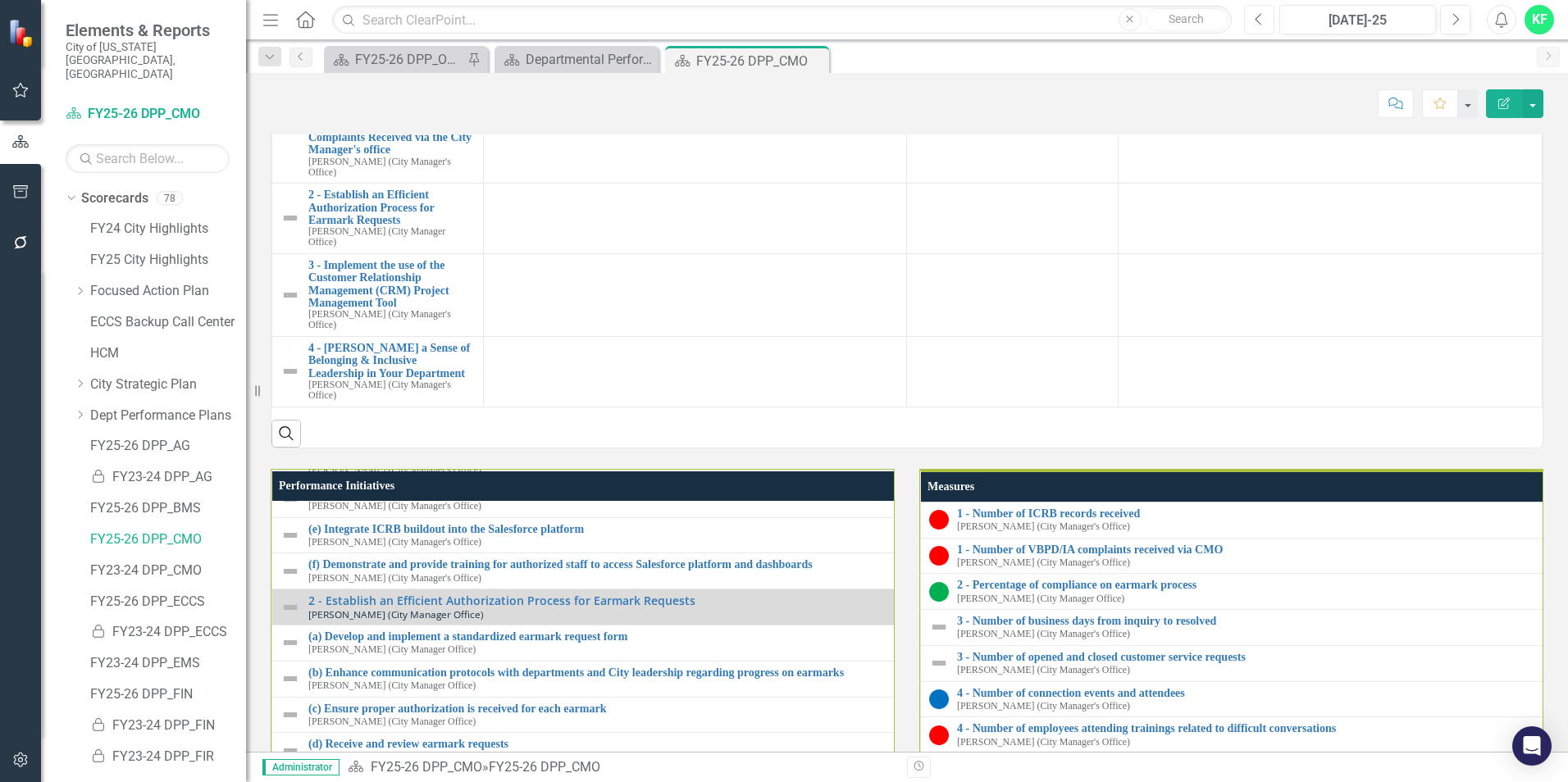
click at [1255, 20] on icon "Previous" at bounding box center [1258, 20] width 9 height 15
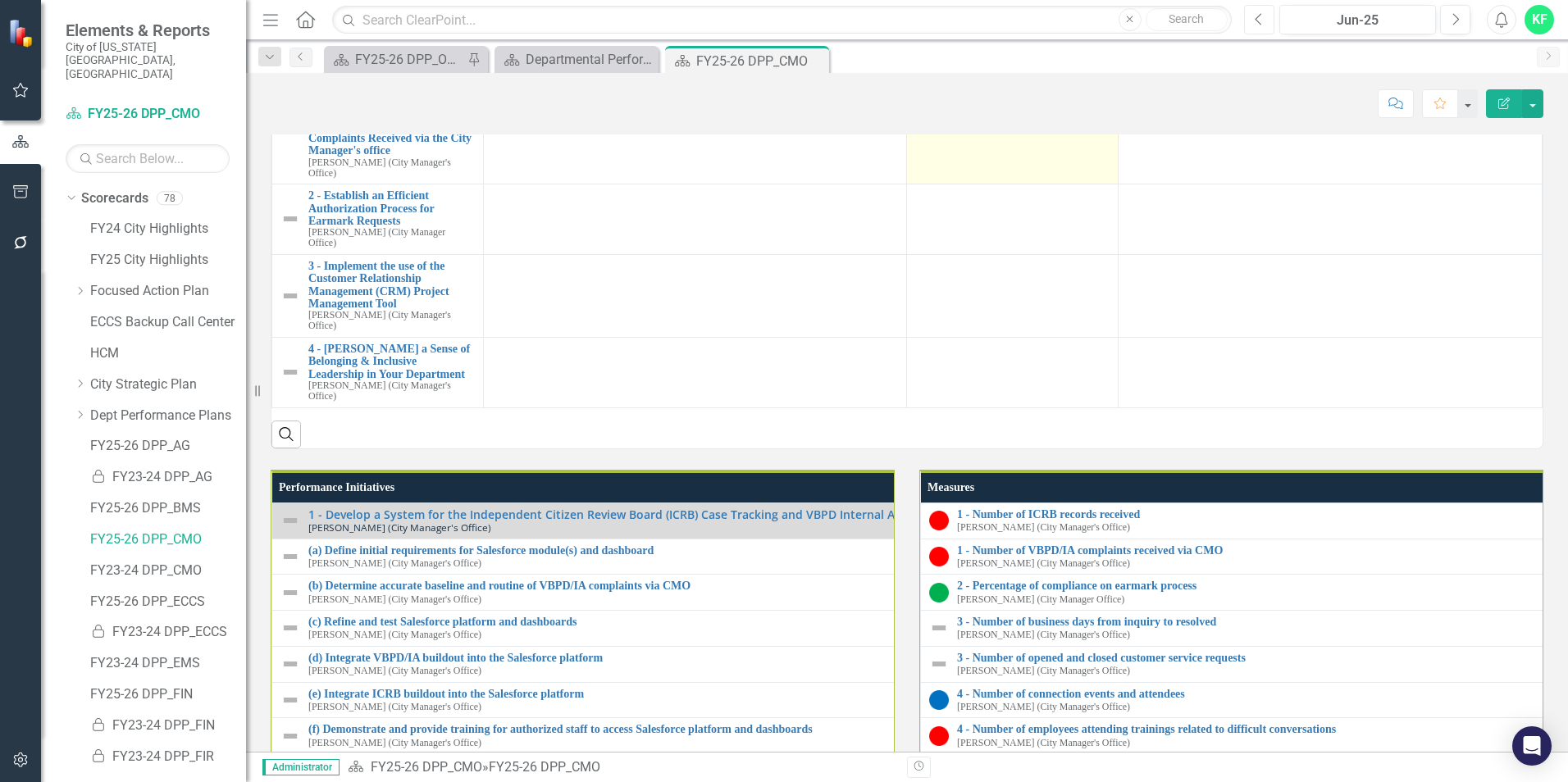
scroll to position [1312, 0]
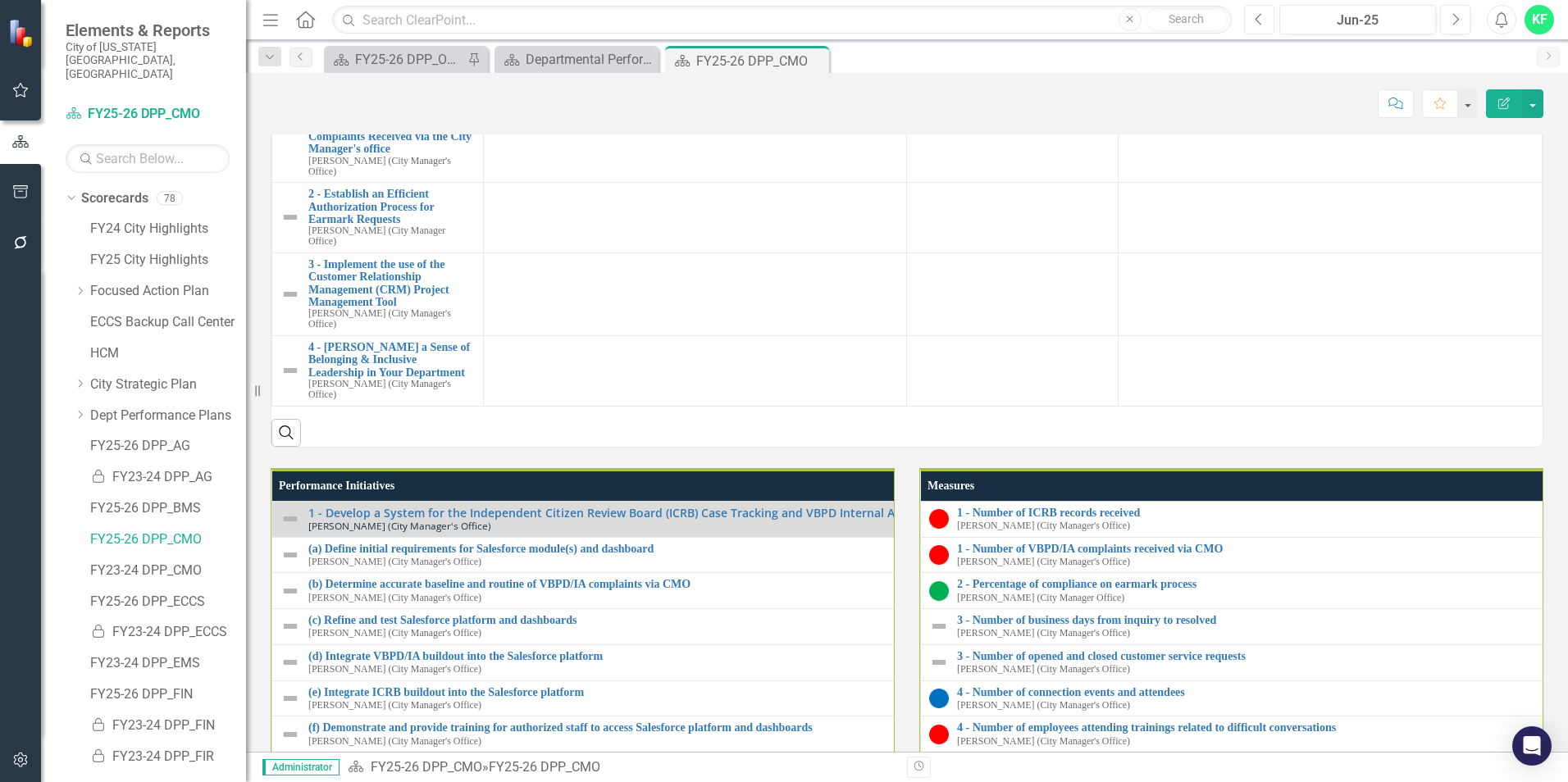
click at [1256, 21] on icon "Previous" at bounding box center [1258, 20] width 9 height 15
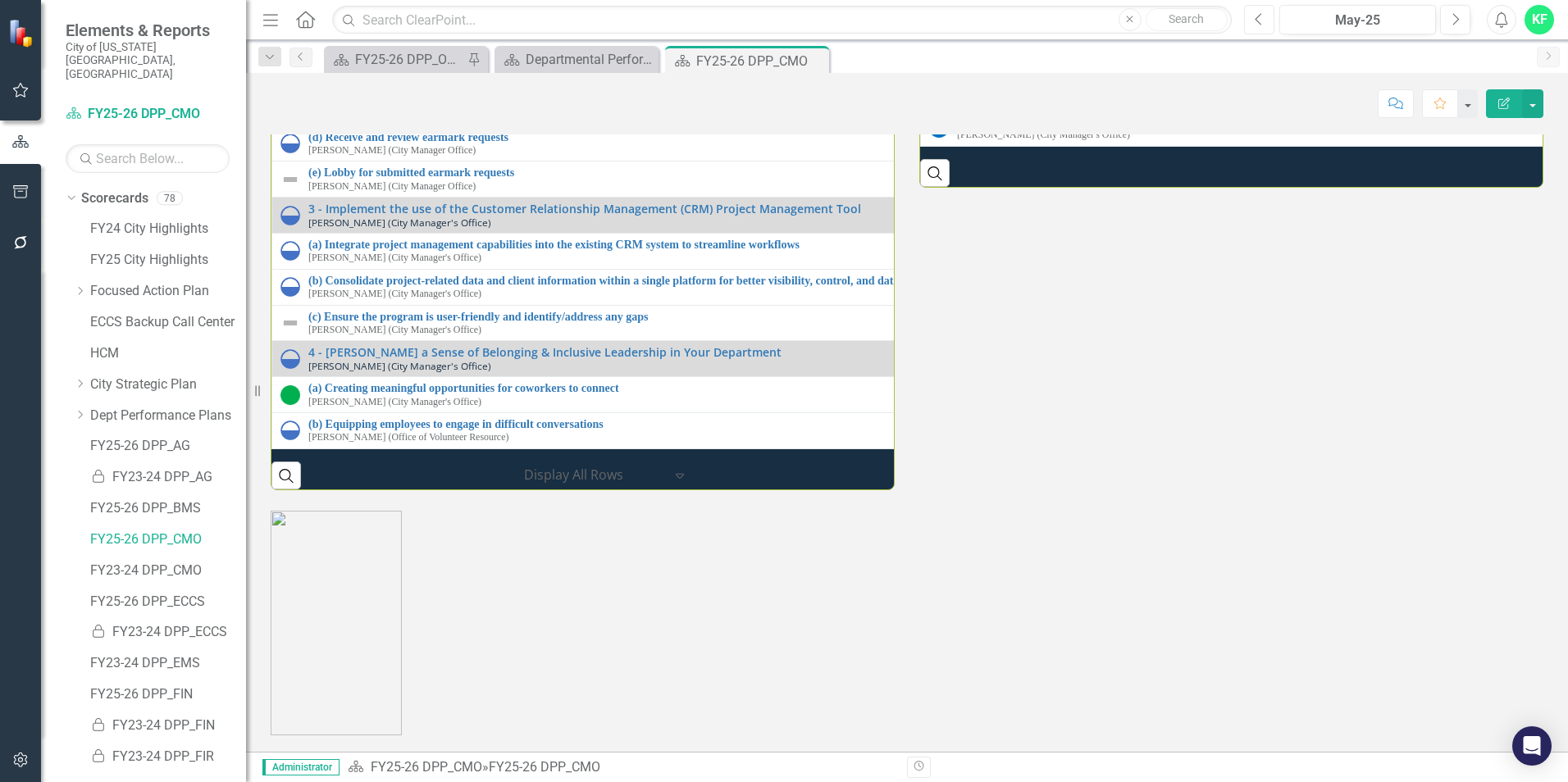
scroll to position [2049, 0]
